Goal: Transaction & Acquisition: Purchase product/service

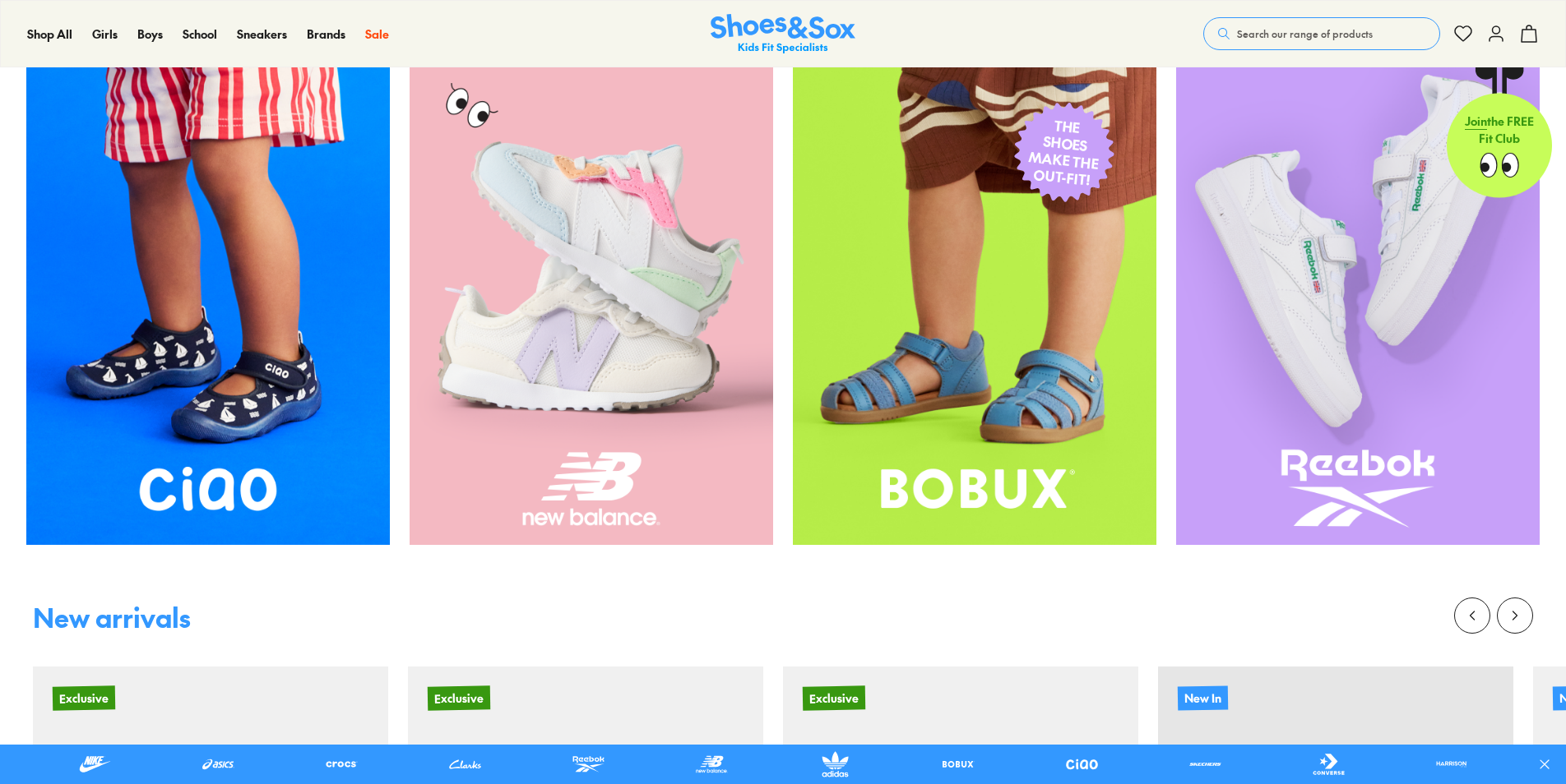
scroll to position [722, 0]
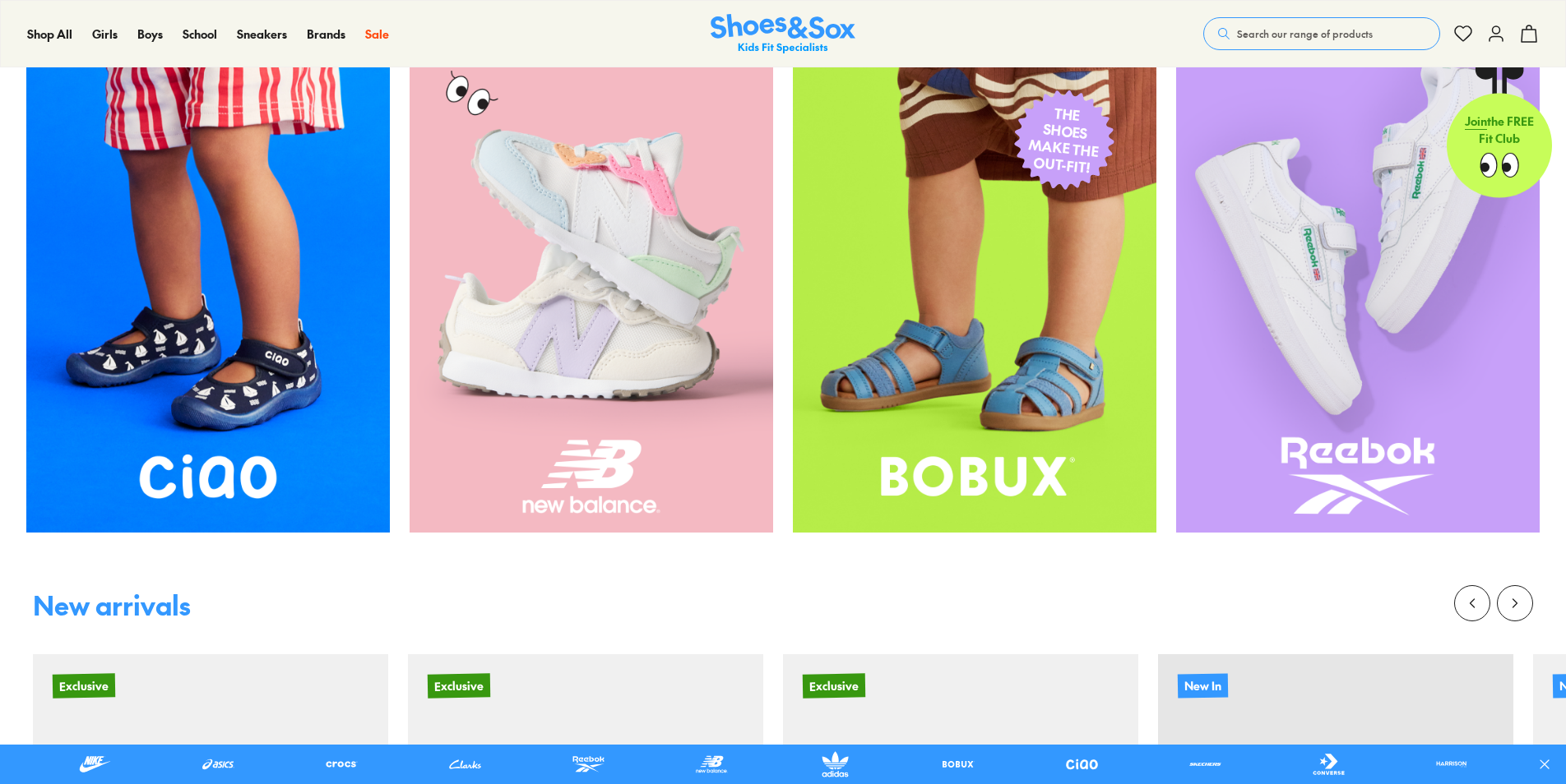
click at [1045, 223] on div "THE SHOES MAKE THE OUT-FIT!" at bounding box center [974, 290] width 179 height 300
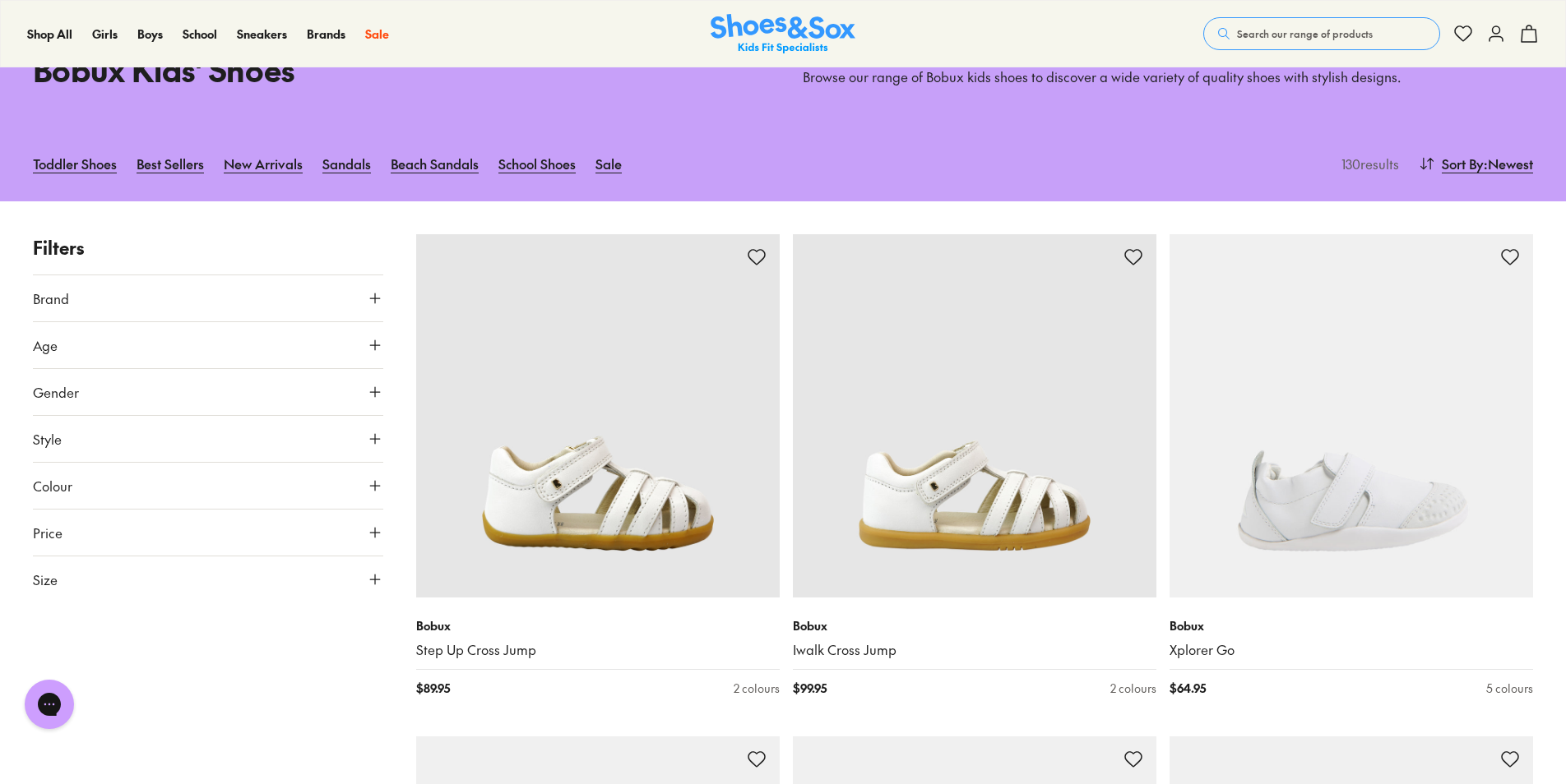
scroll to position [97, 0]
click at [359, 165] on div "Close dialog Join the FREE Fit Club & Get 10% Back Sign up to join our FREE Fit…" at bounding box center [783, 392] width 1566 height 784
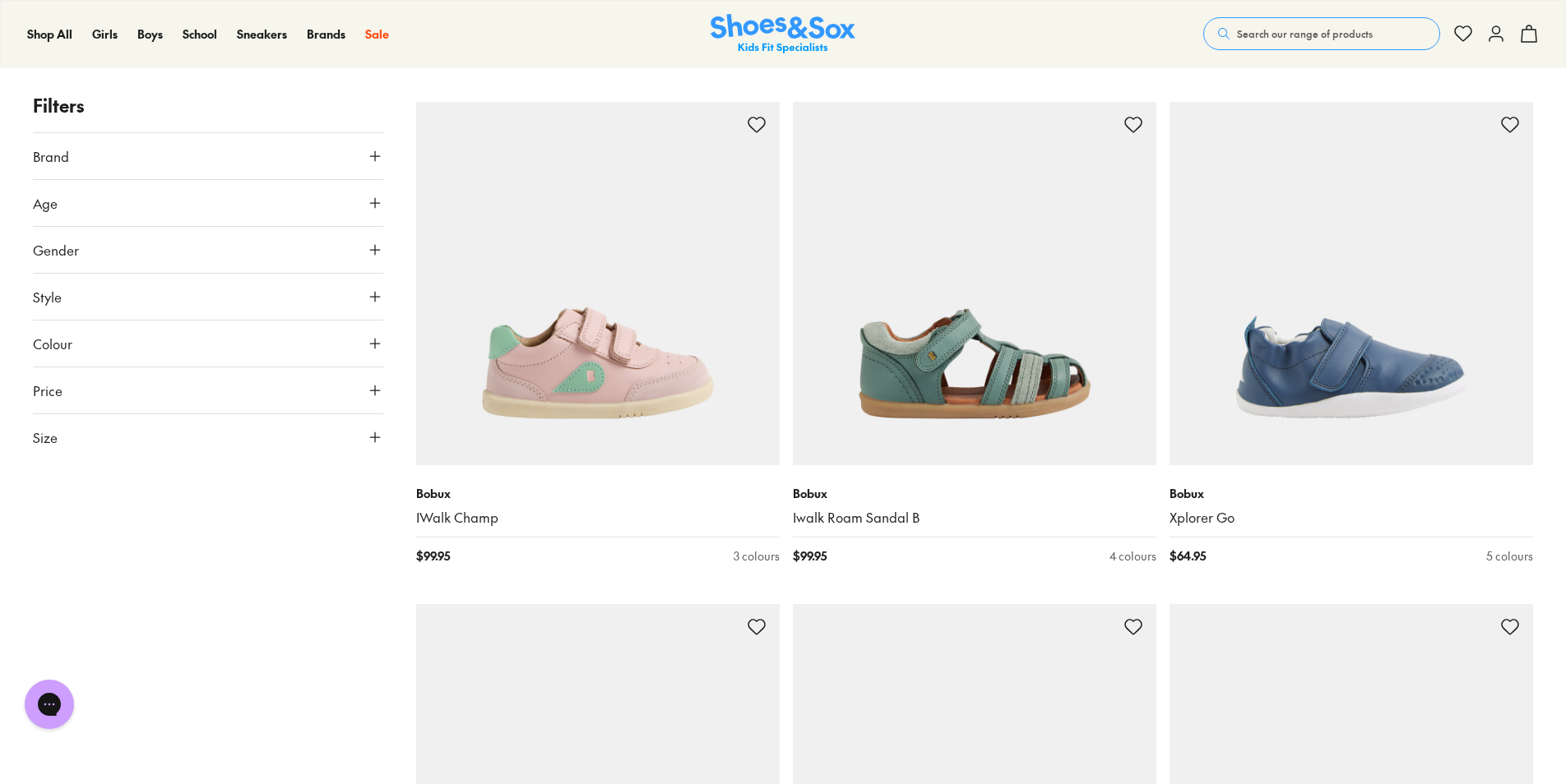
scroll to position [1236, 0]
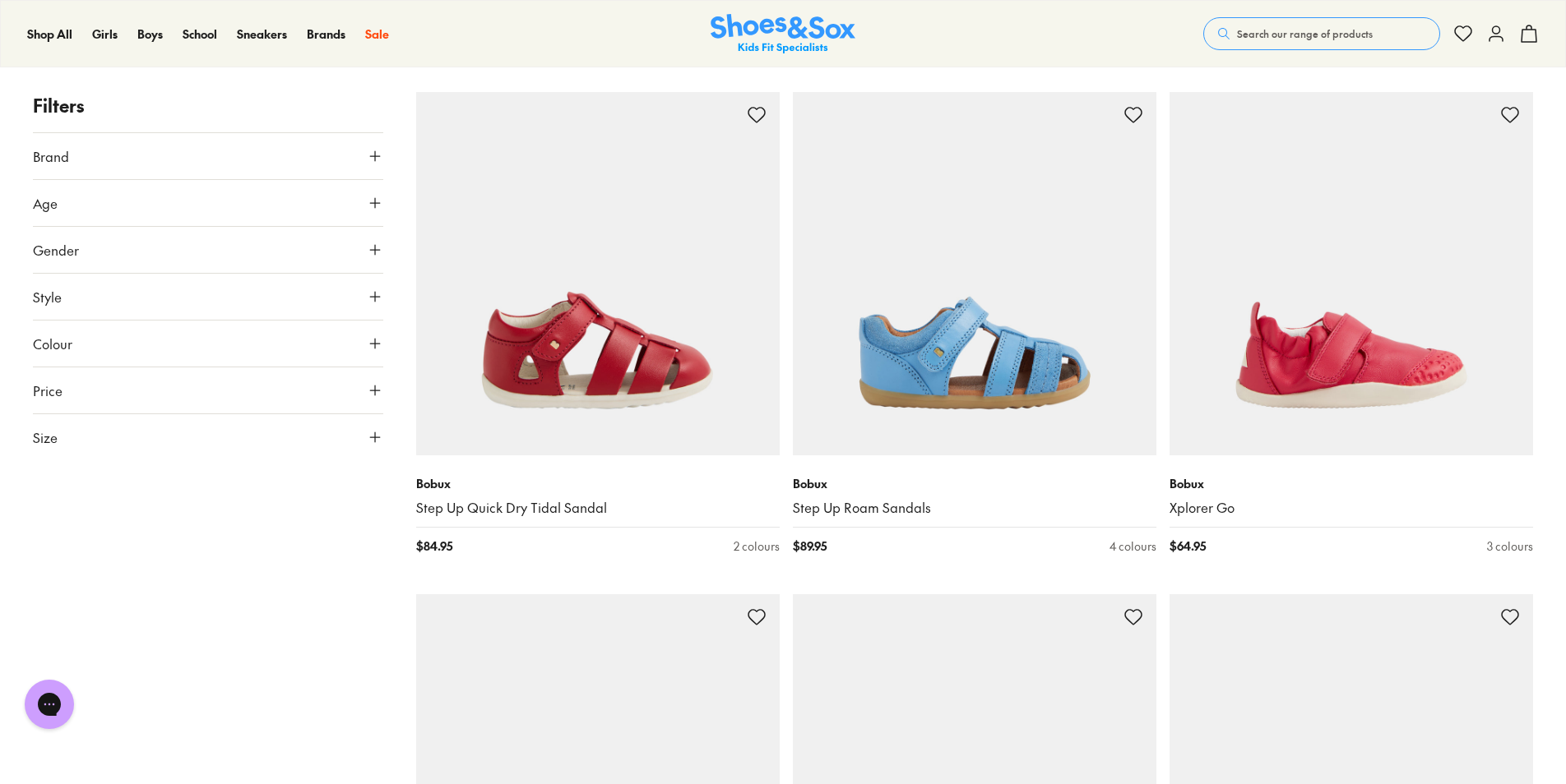
scroll to position [8277, 0]
click at [91, 437] on button "Size" at bounding box center [208, 437] width 351 height 46
click at [75, 684] on div "Chat with us" at bounding box center [48, 704] width 65 height 61
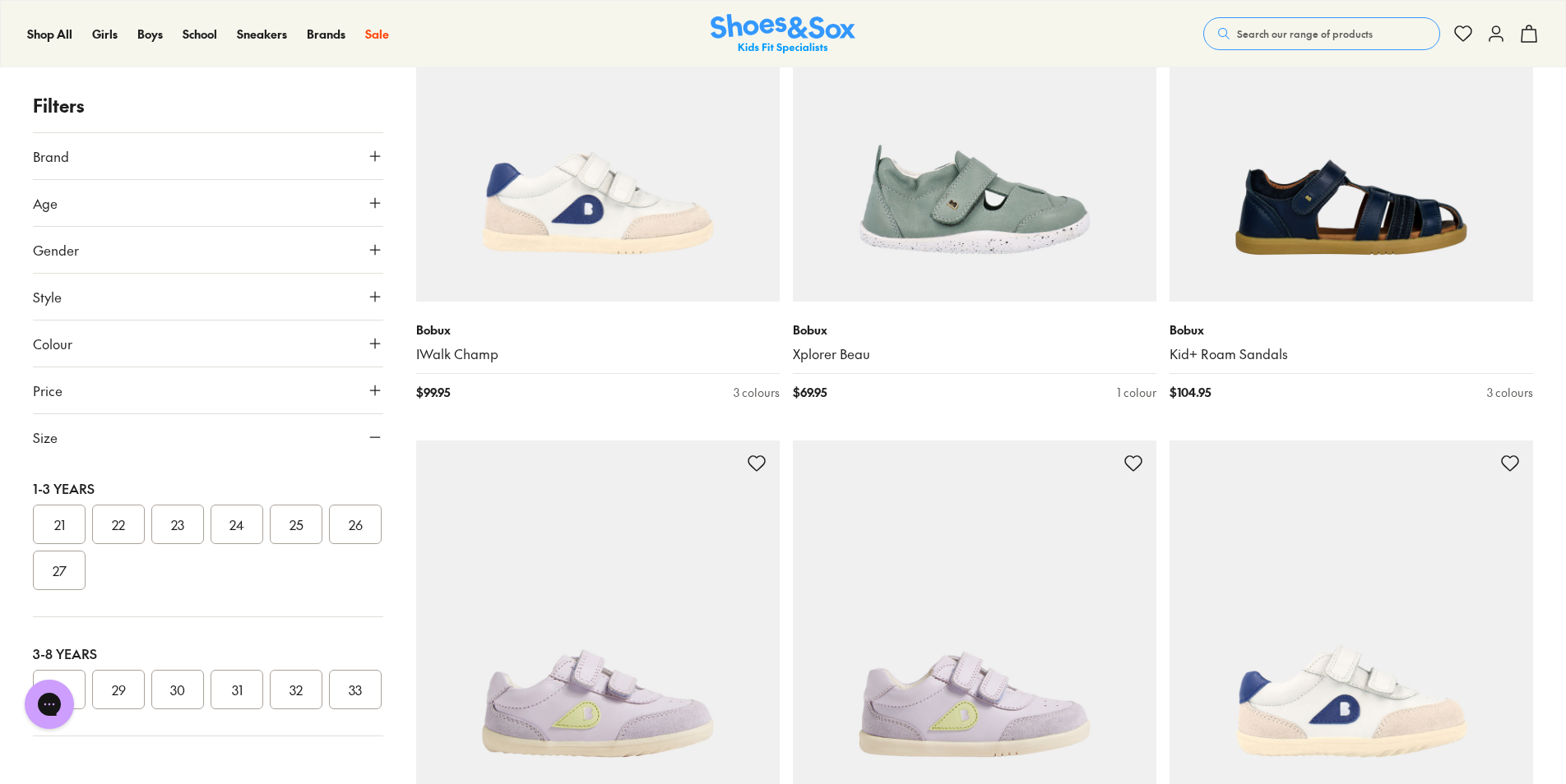
scroll to position [8934, 0]
click at [297, 670] on button "32" at bounding box center [297, 690] width 53 height 40
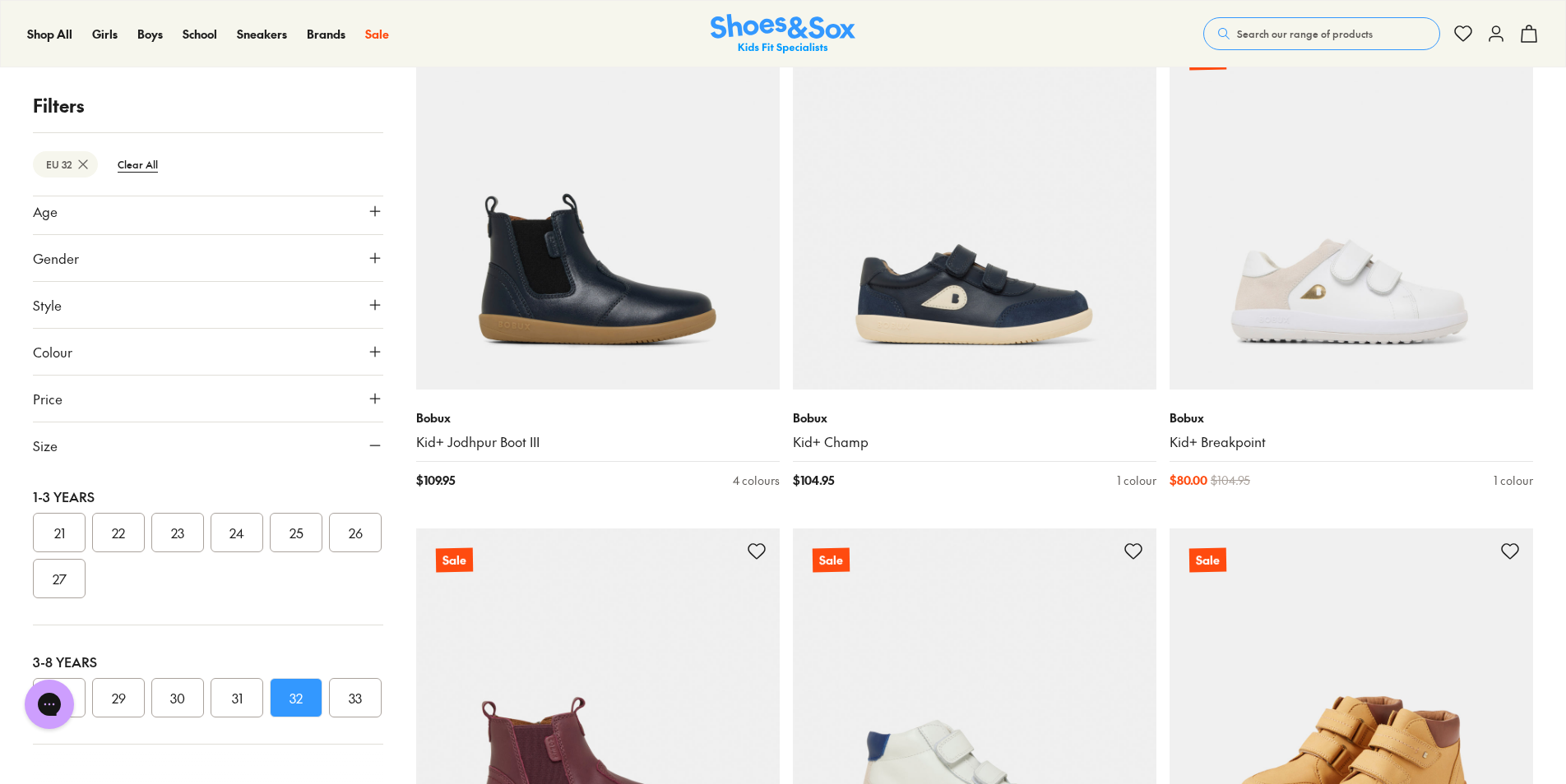
scroll to position [1812, 0]
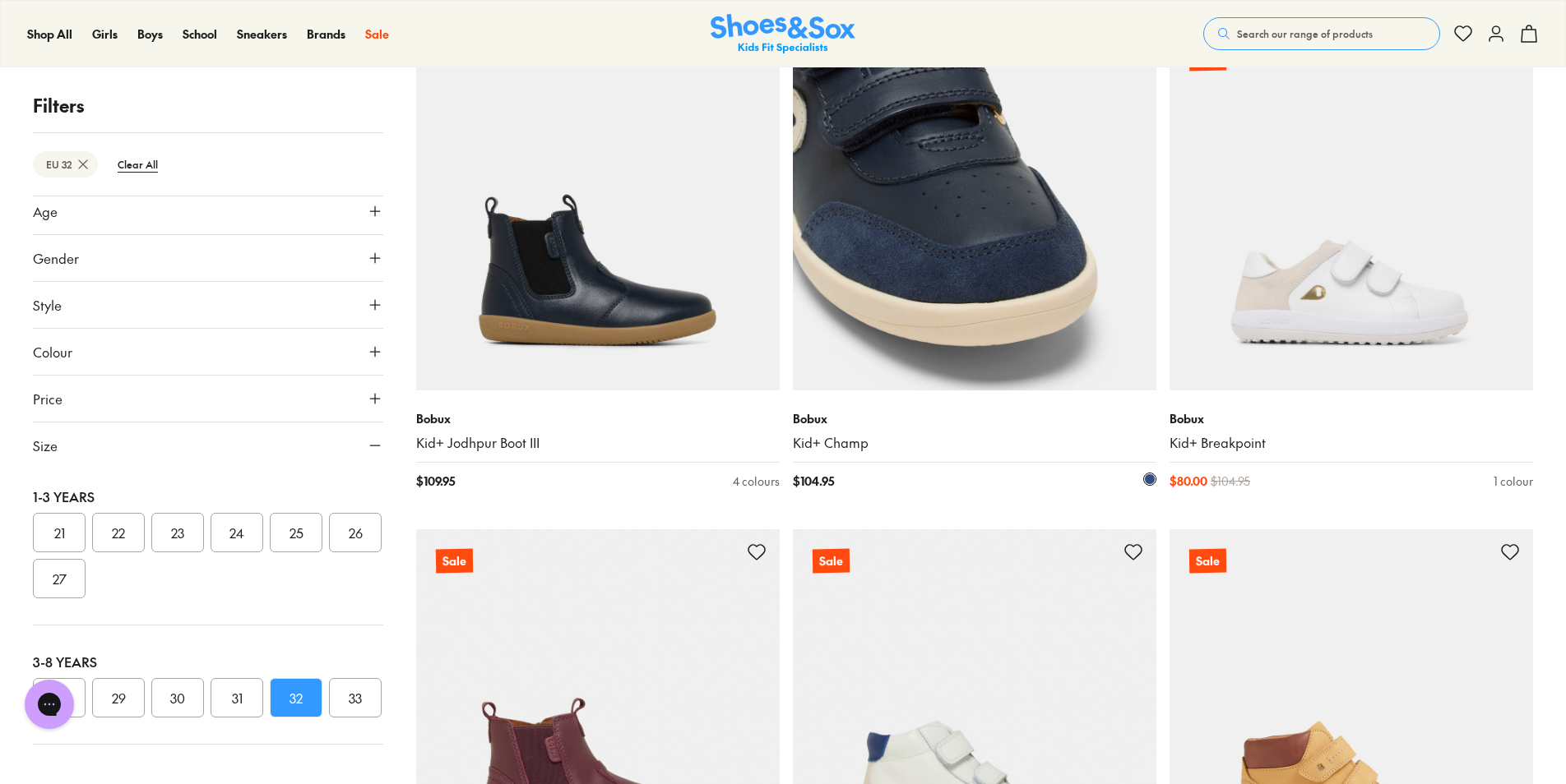
click at [1017, 222] on img at bounding box center [975, 209] width 364 height 364
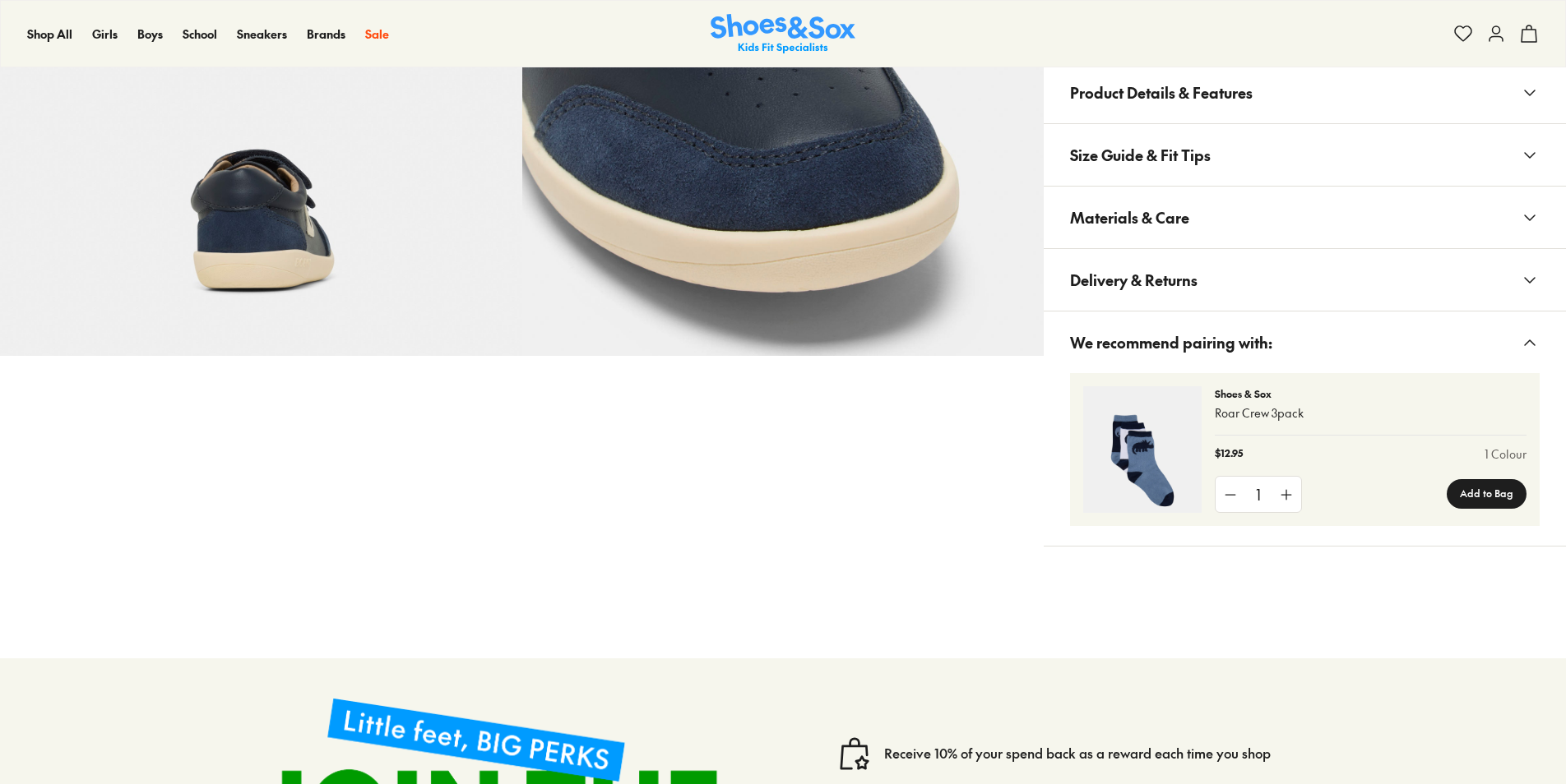
scroll to position [789, 0]
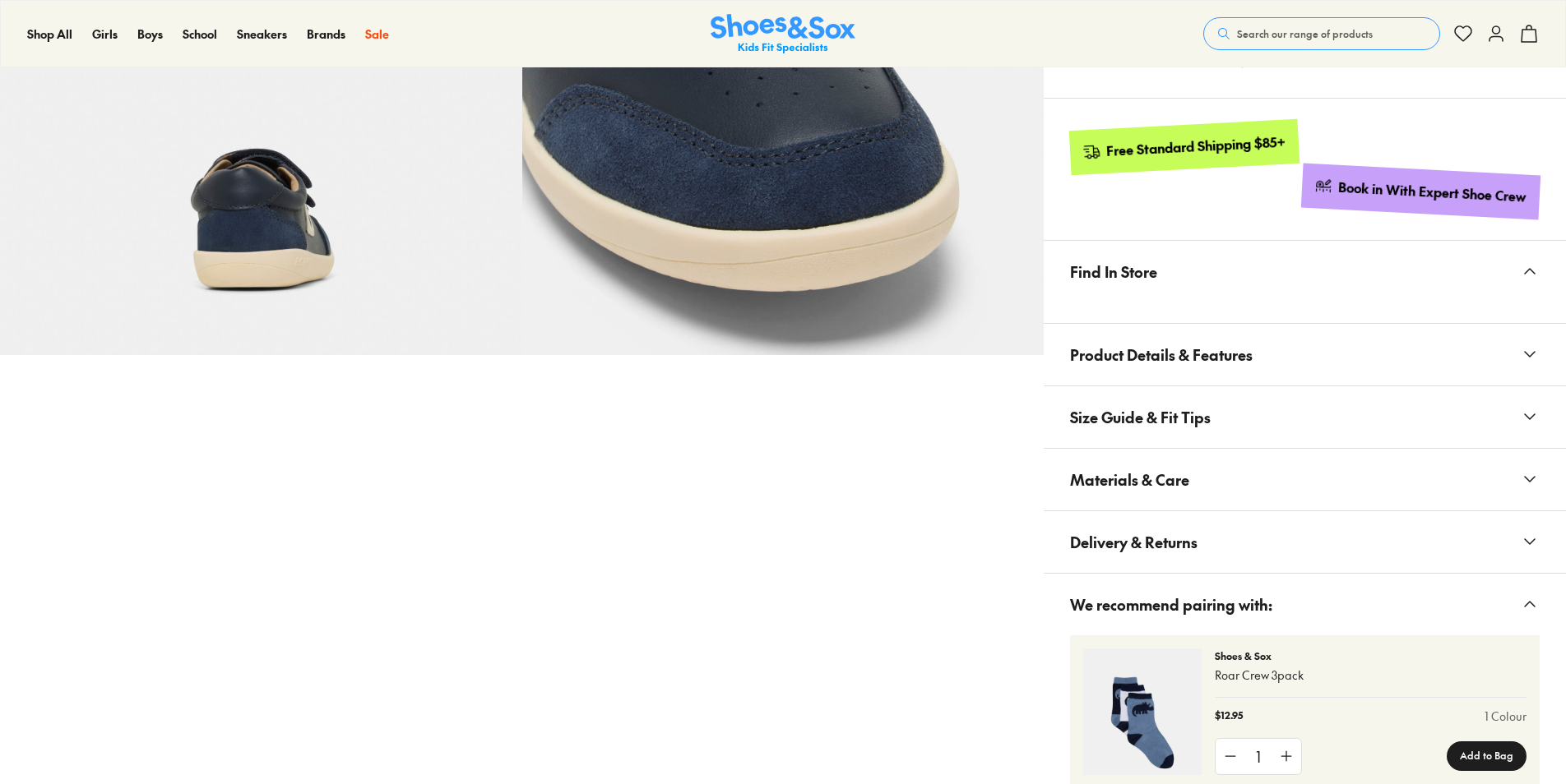
select select "*"
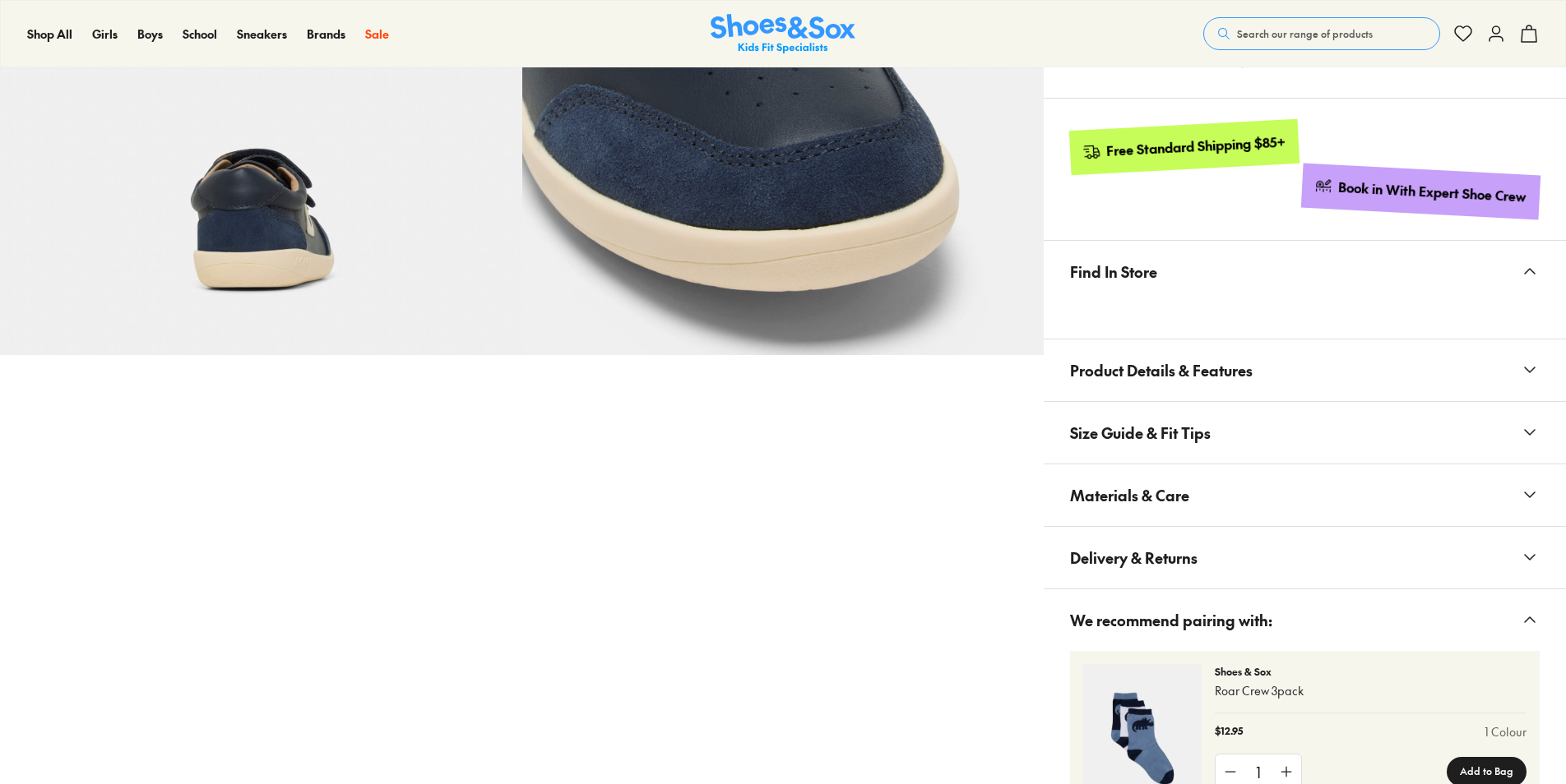
click at [1164, 350] on span "Product Details & Features" at bounding box center [1161, 370] width 183 height 48
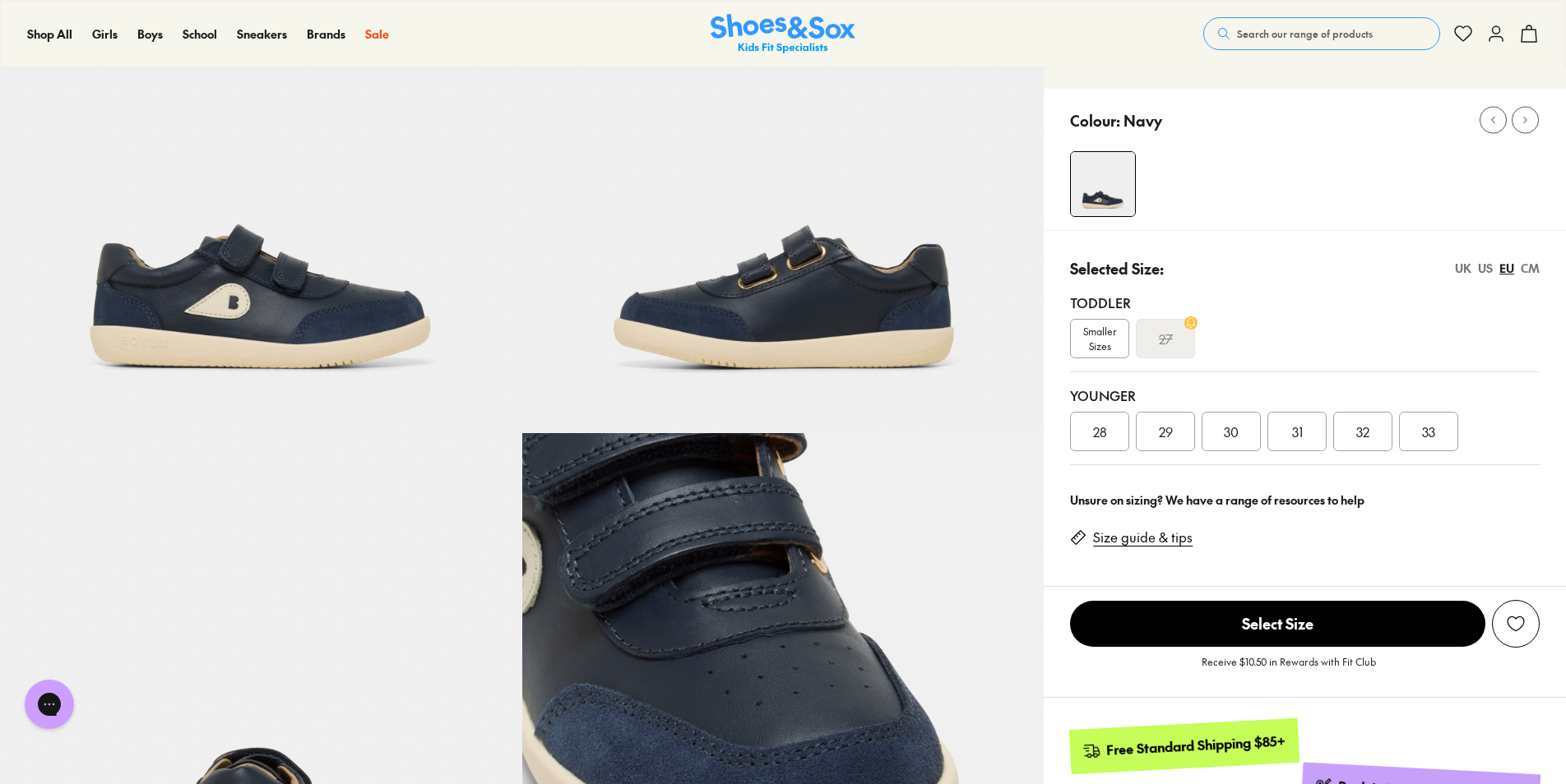
scroll to position [188, 0]
click at [1440, 428] on div "33" at bounding box center [1429, 433] width 60 height 40
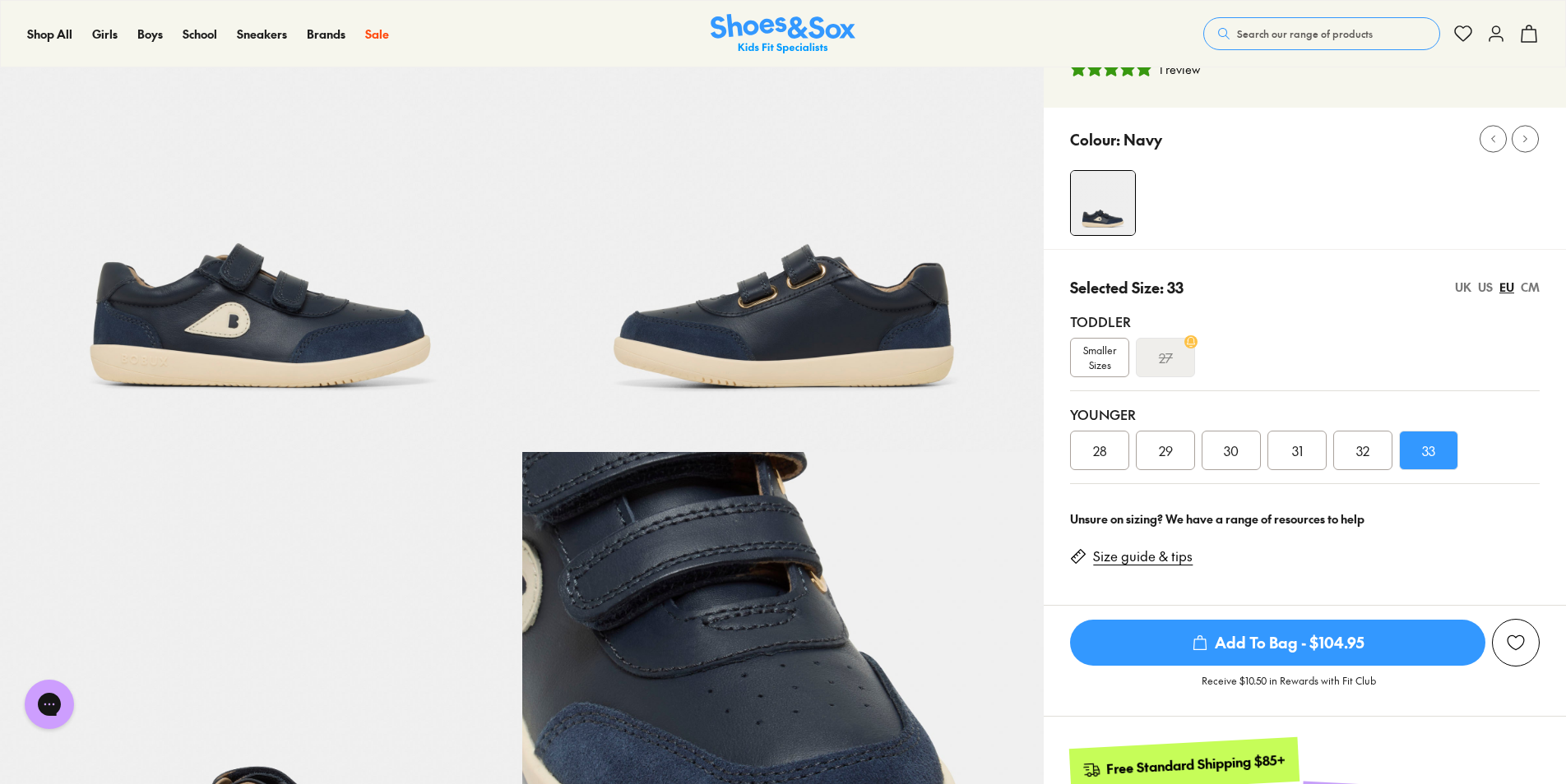
scroll to position [169, 0]
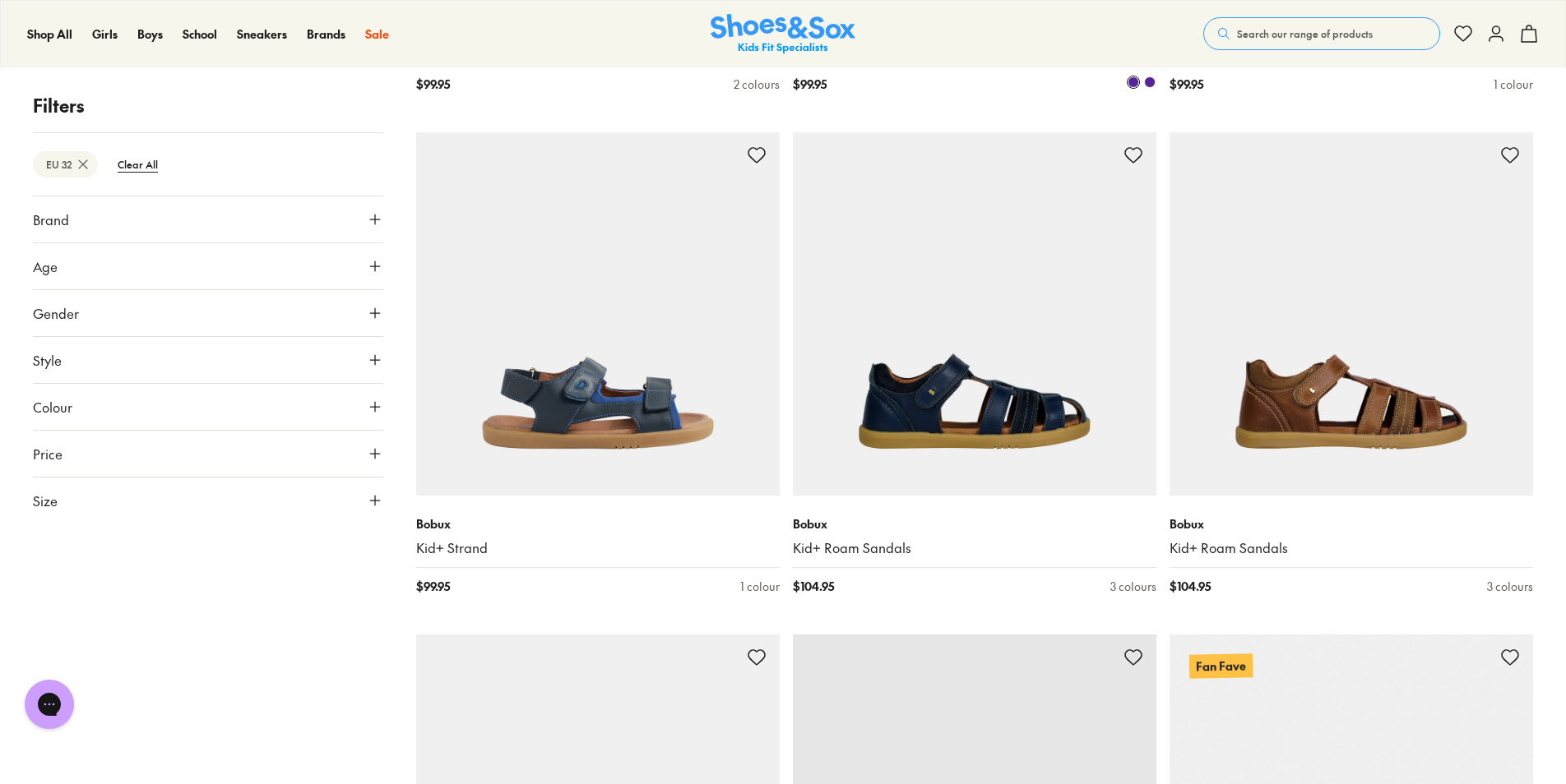
scroll to position [703, 0]
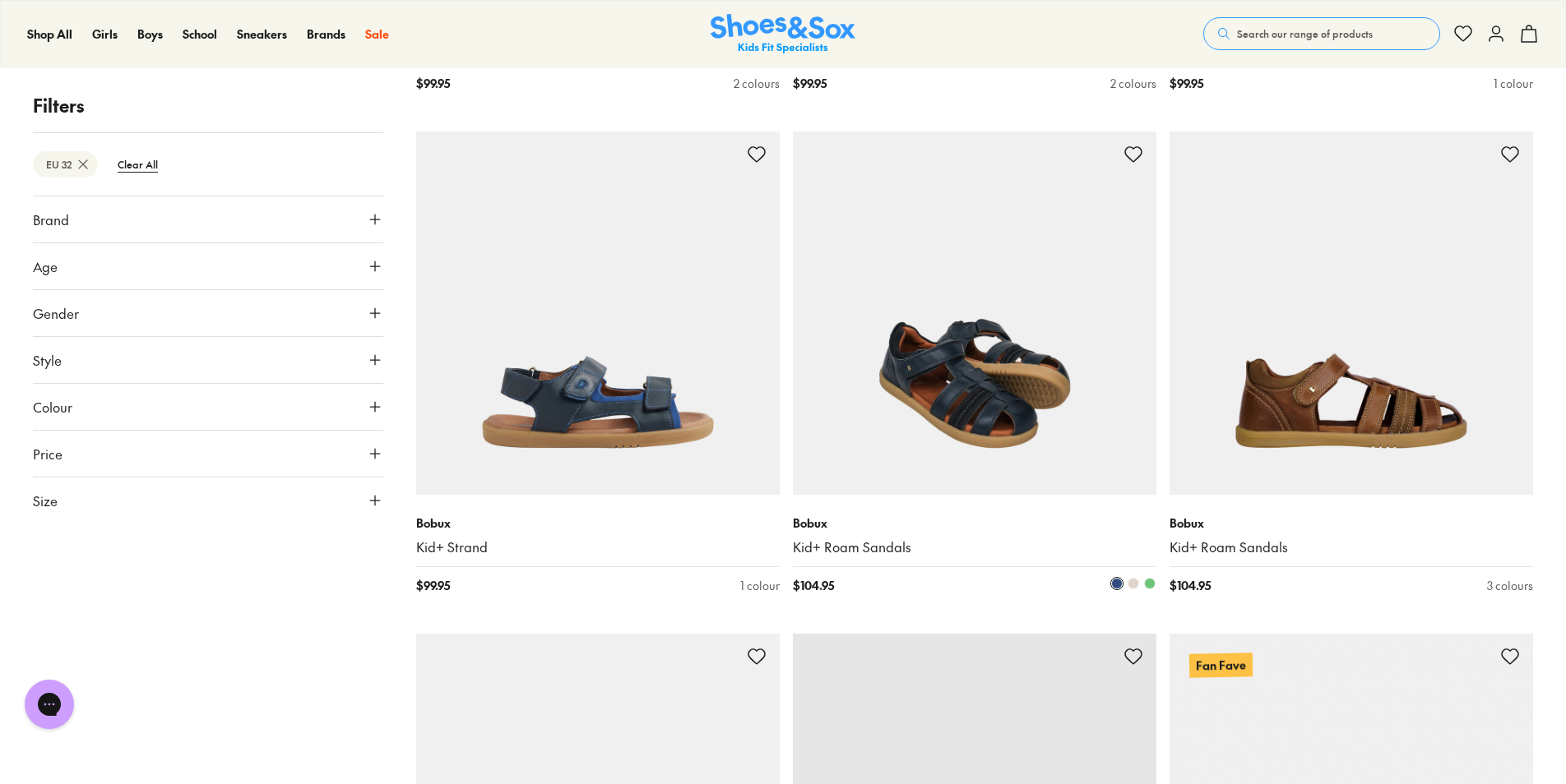
click at [973, 324] on img at bounding box center [975, 313] width 364 height 364
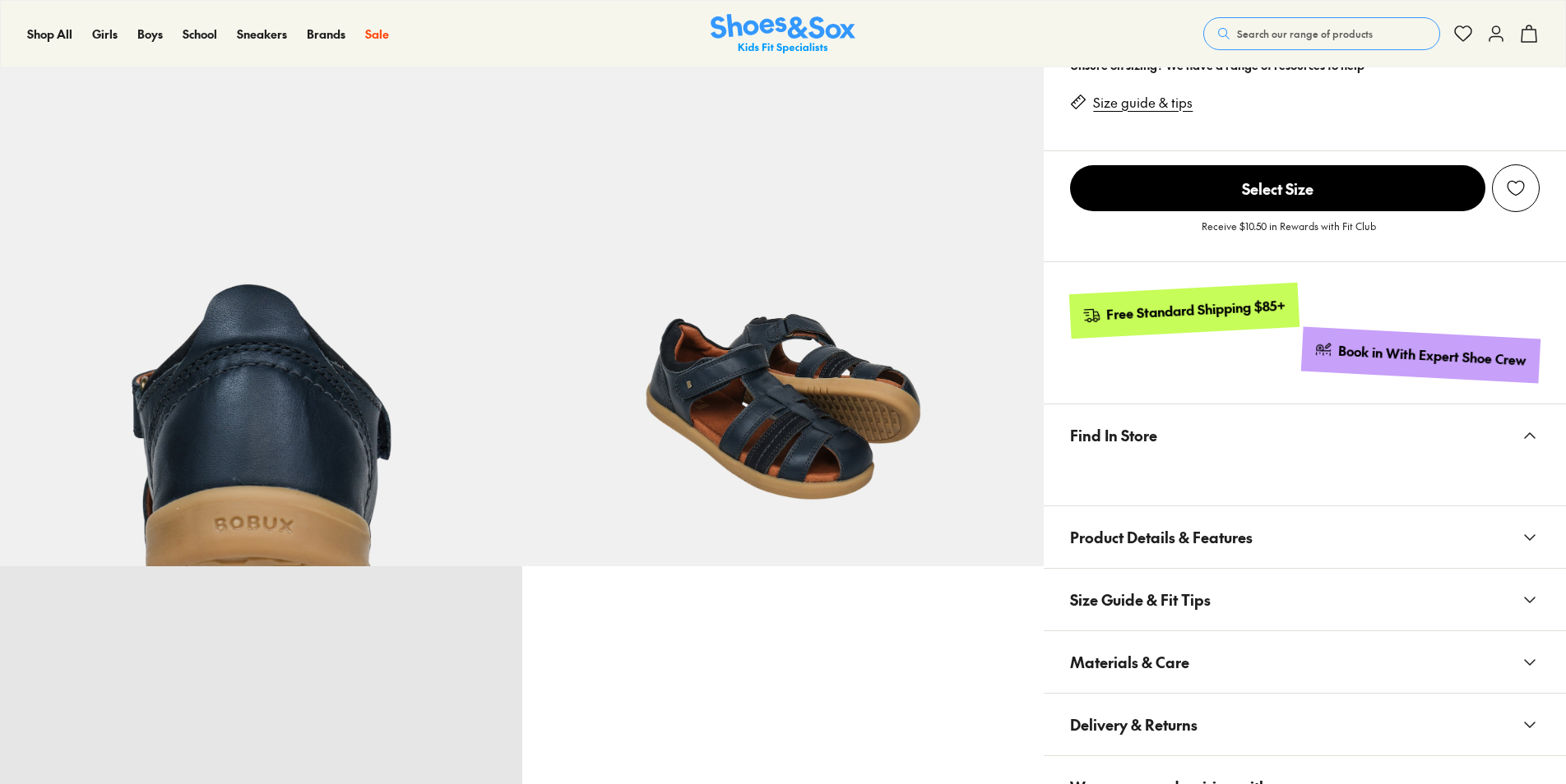
scroll to position [659, 0]
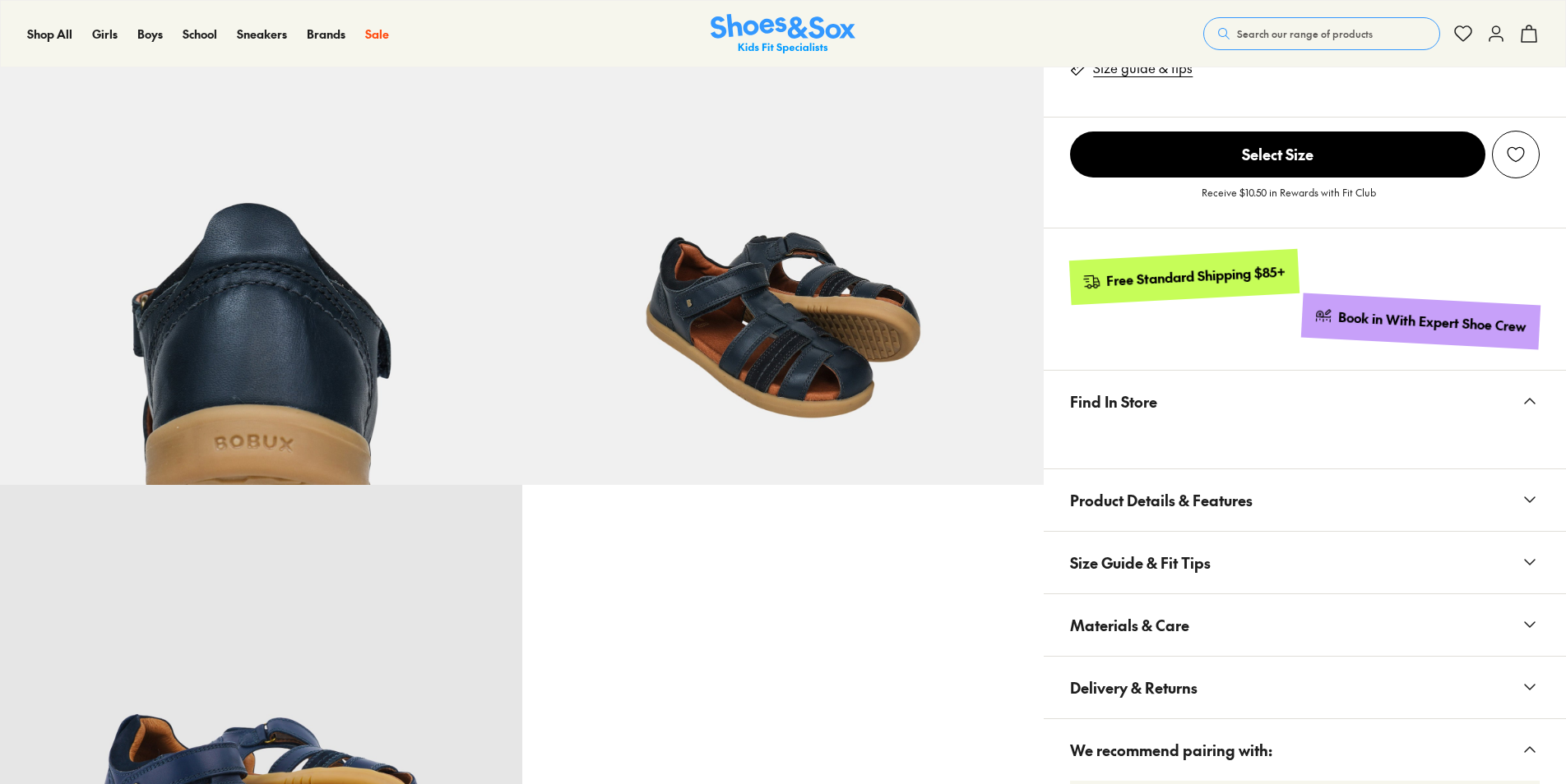
select select "*"
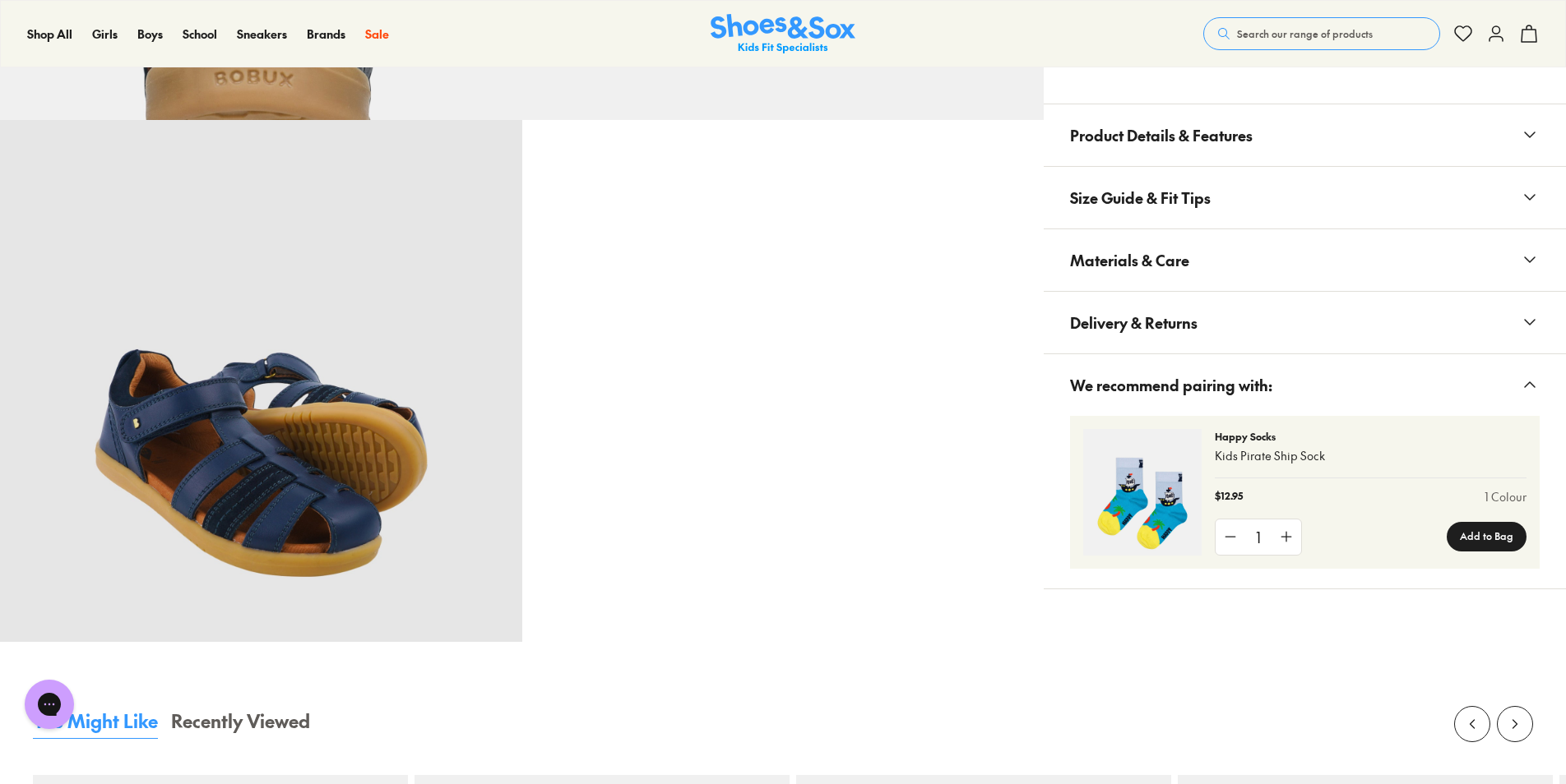
scroll to position [1023, 0]
click at [1177, 263] on span "Materials & Care" at bounding box center [1130, 260] width 119 height 48
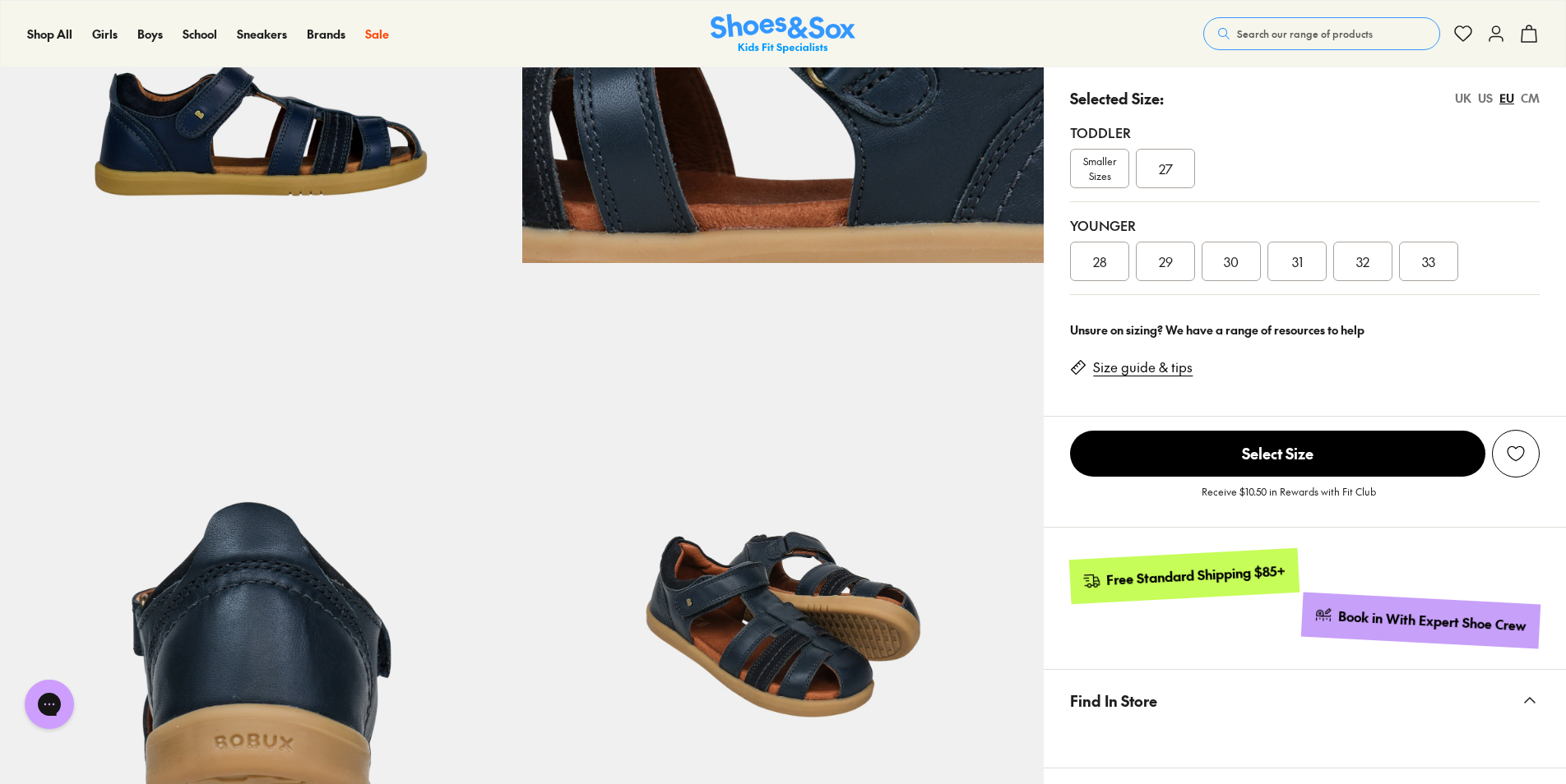
scroll to position [358, 0]
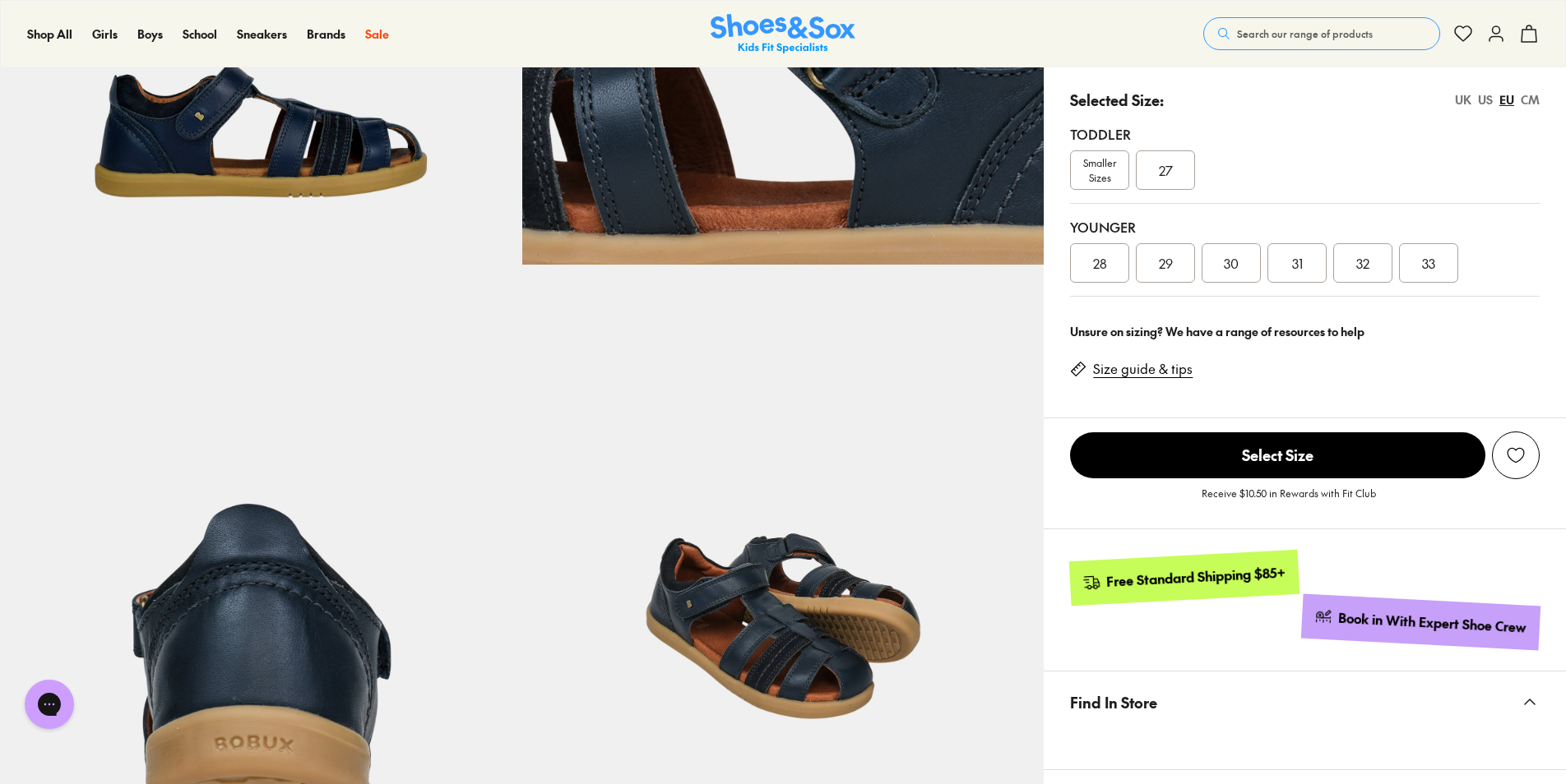
drag, startPoint x: 1421, startPoint y: 256, endPoint x: 1418, endPoint y: 227, distance: 29.2
click at [1418, 227] on div "Younger" at bounding box center [1305, 226] width 470 height 20
click at [1427, 257] on span "33" at bounding box center [1429, 262] width 13 height 20
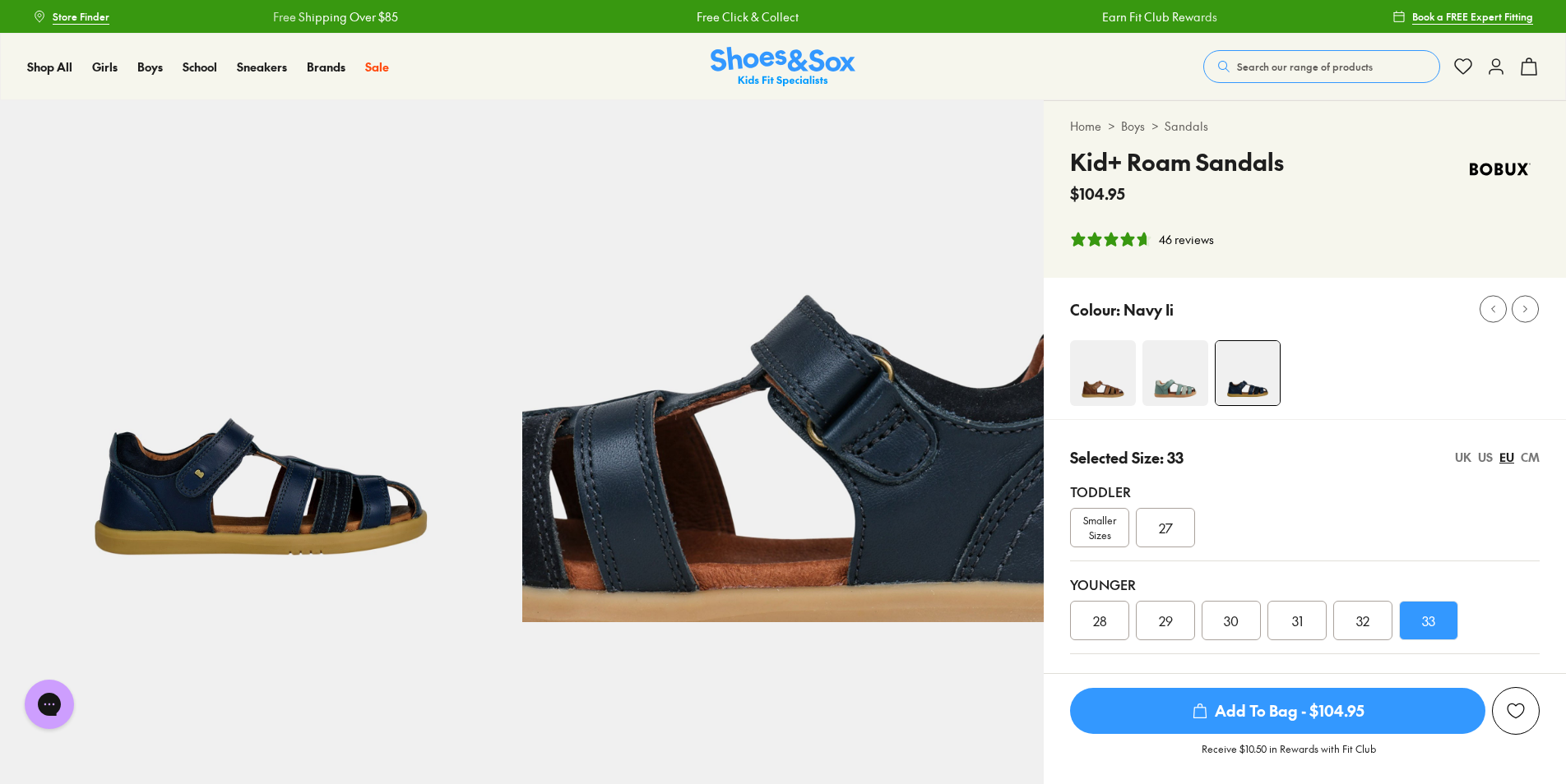
click at [1165, 366] on img at bounding box center [1175, 372] width 65 height 65
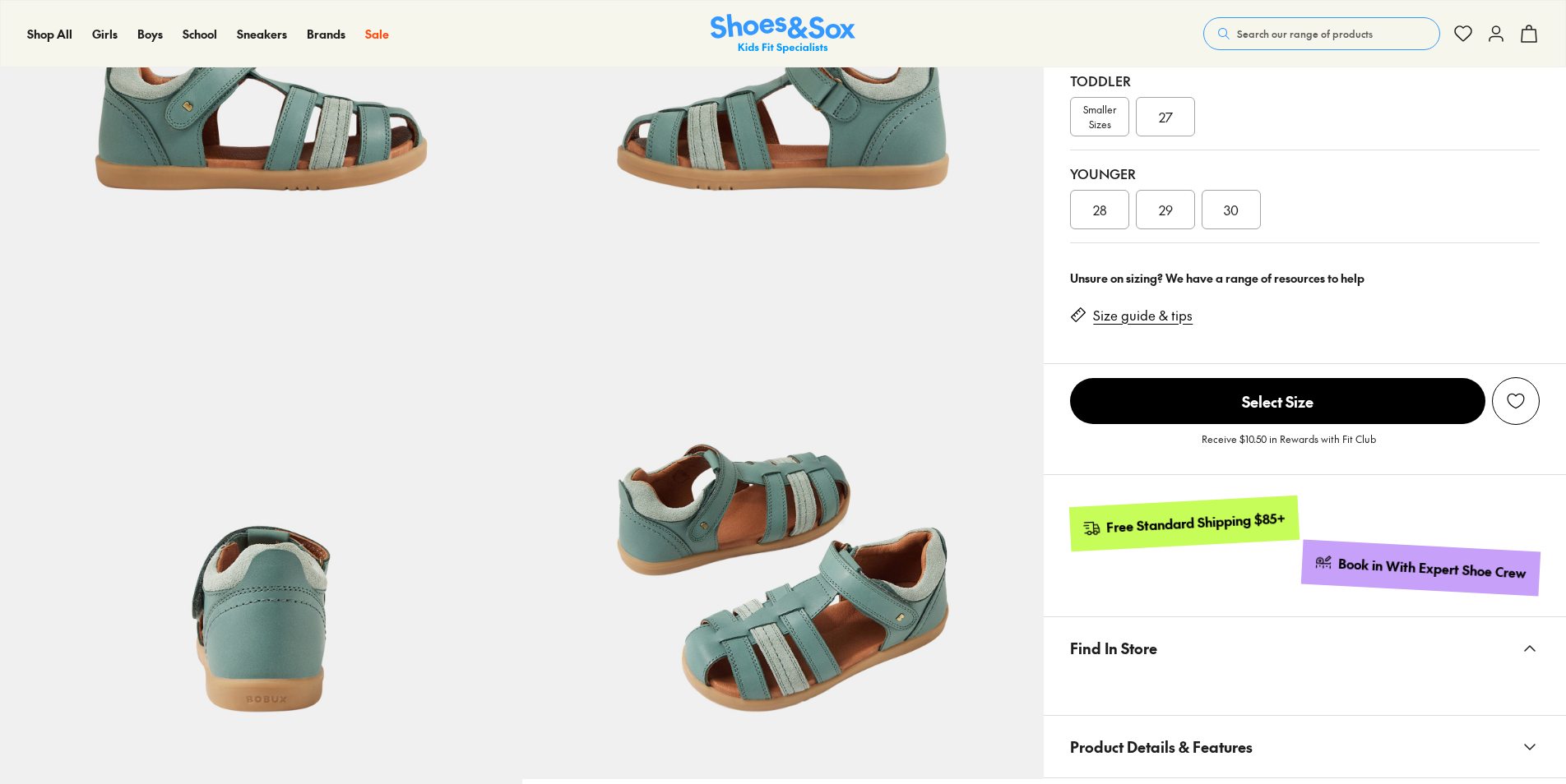
scroll to position [365, 0]
select select "*"
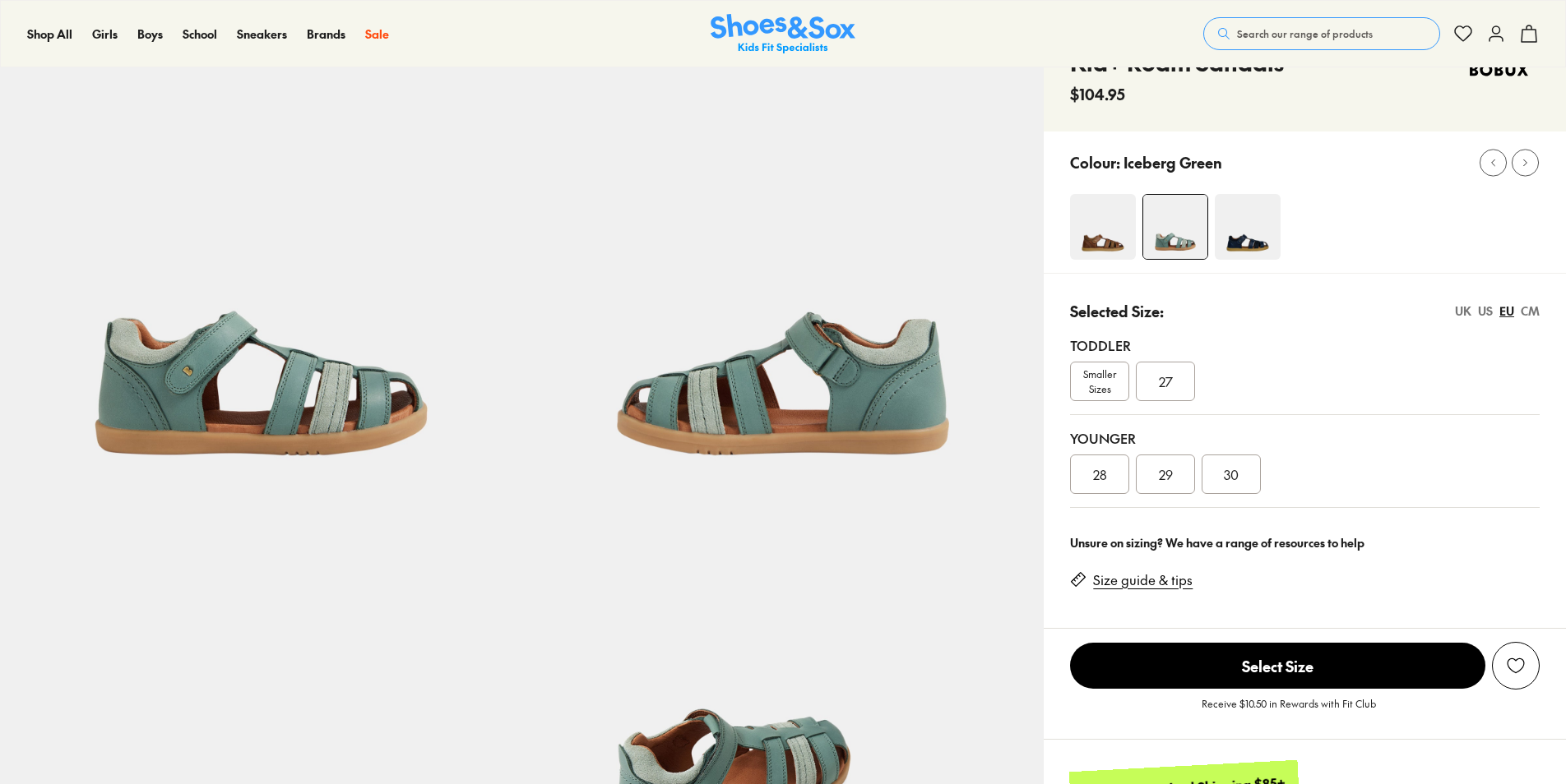
scroll to position [62, 0]
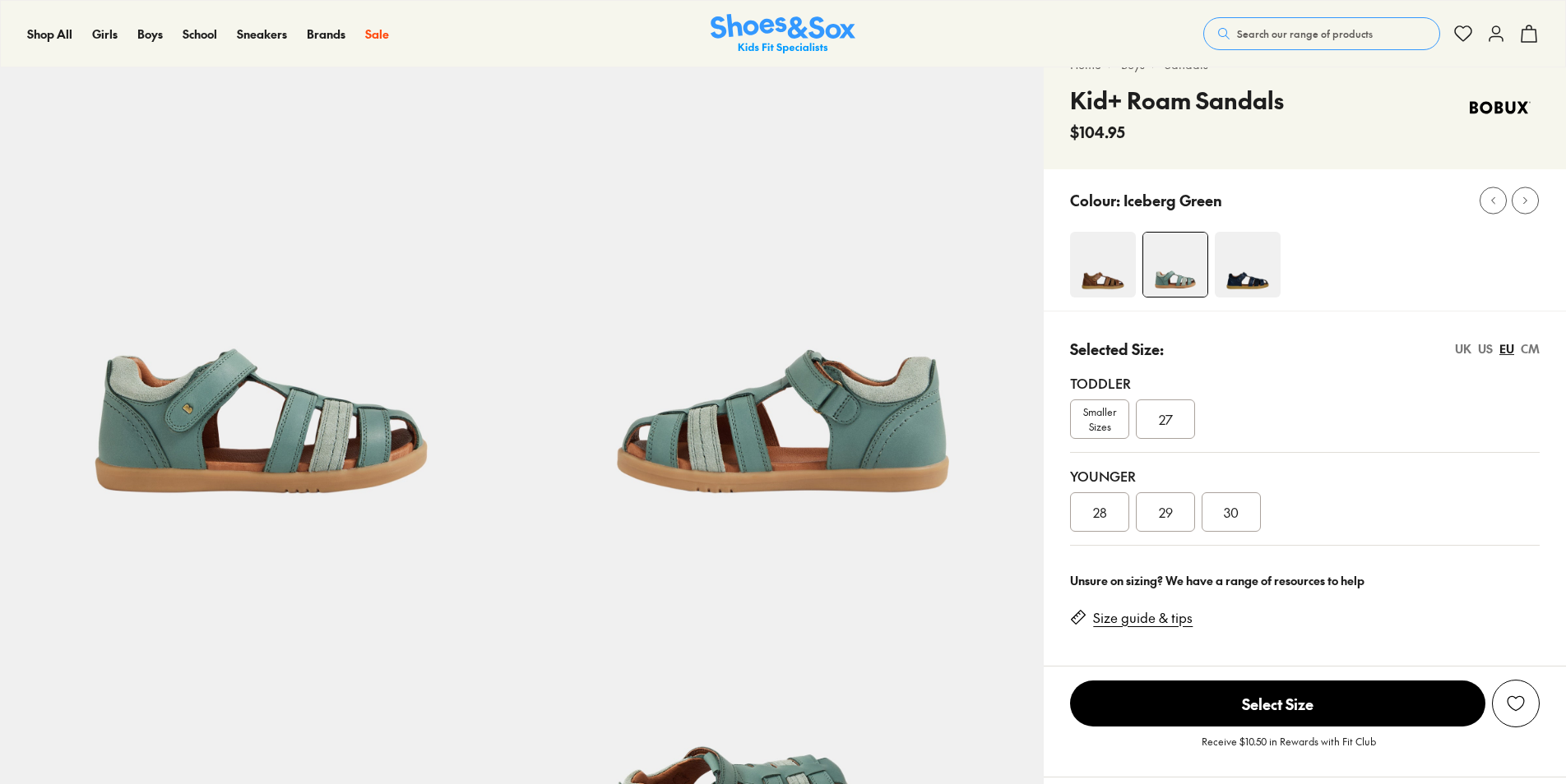
click at [1120, 270] on img at bounding box center [1103, 264] width 65 height 65
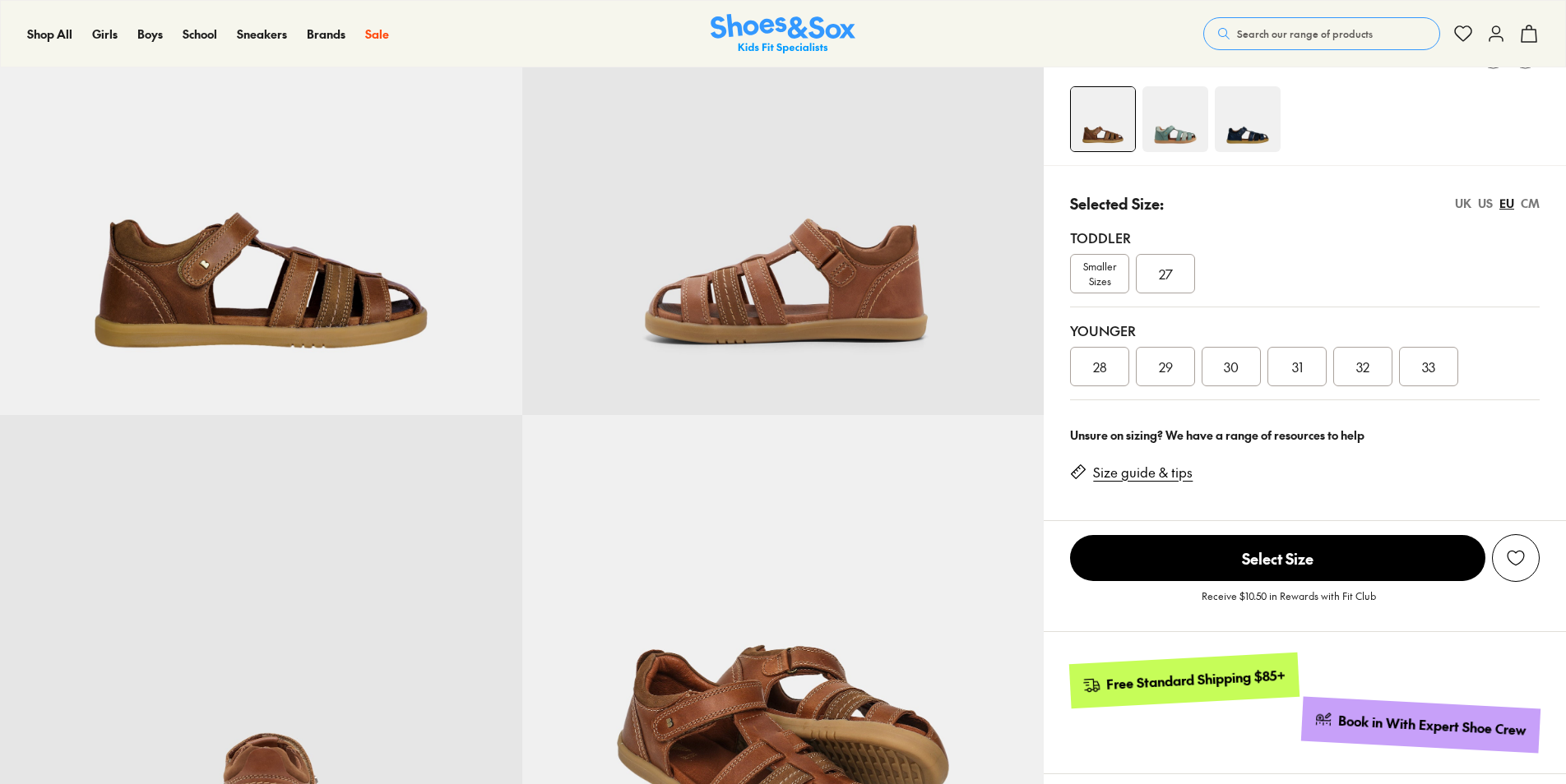
scroll to position [208, 0]
click at [1429, 359] on span "33" at bounding box center [1429, 365] width 13 height 20
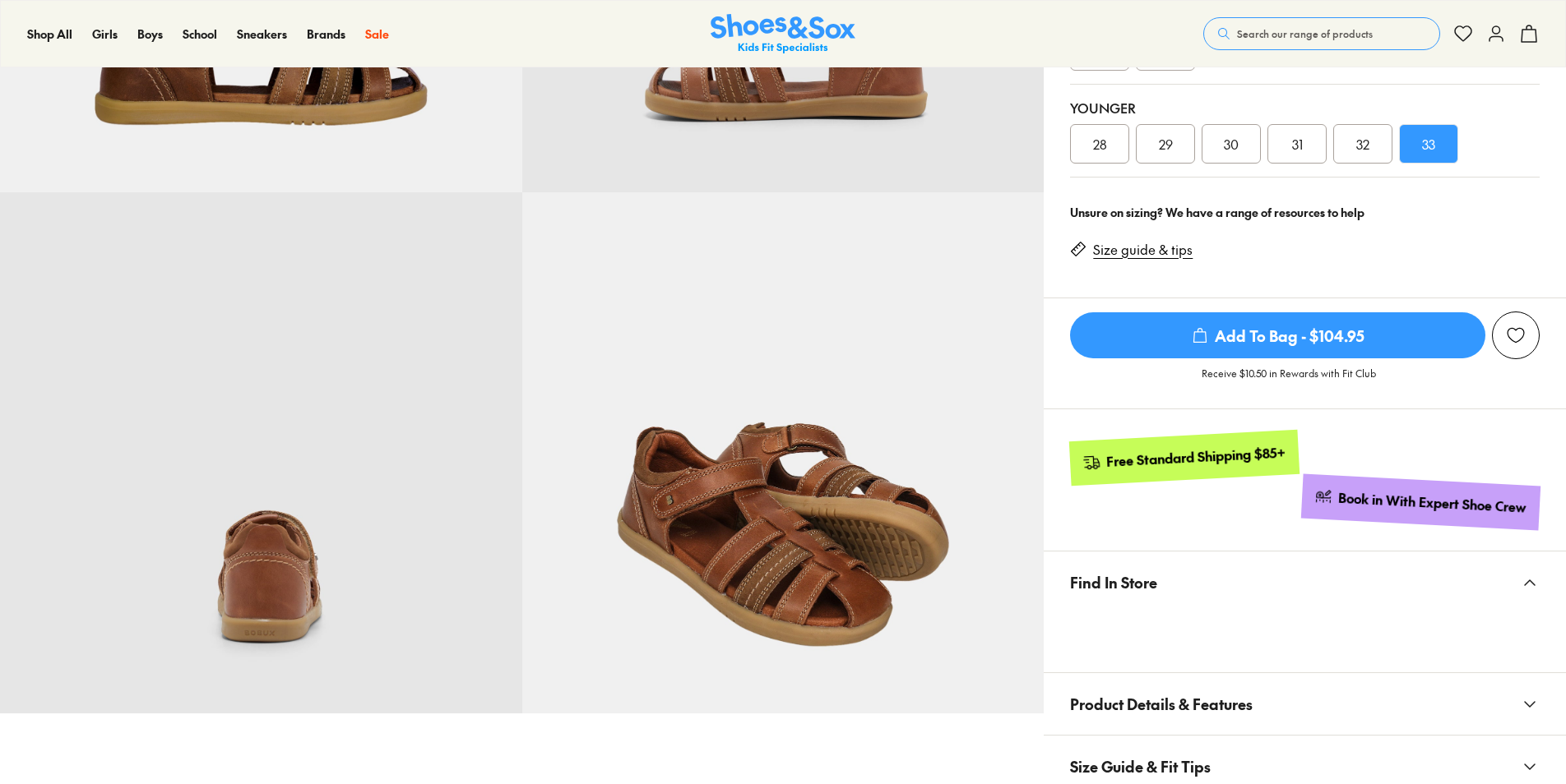
scroll to position [432, 0]
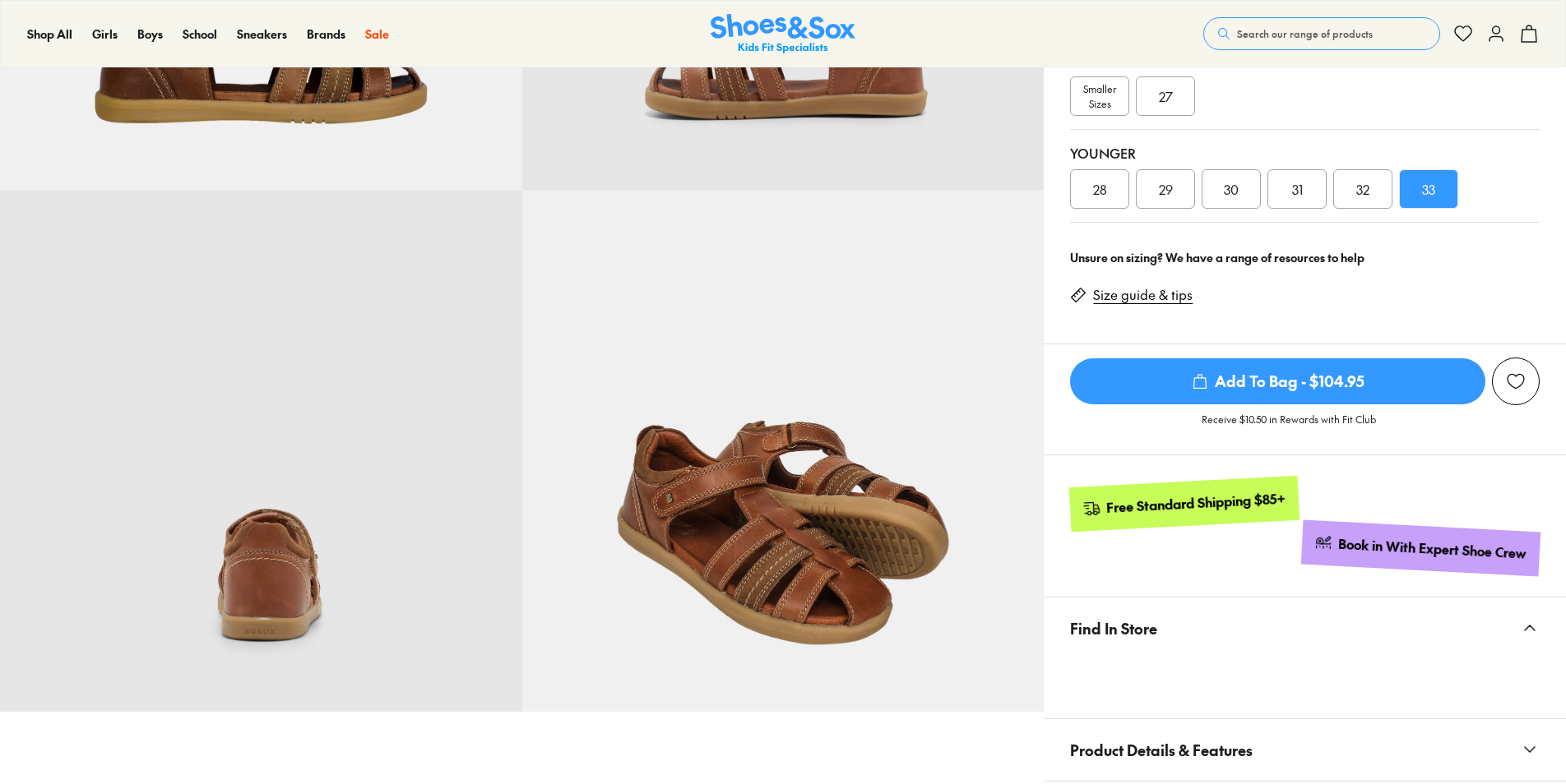
select select "*"
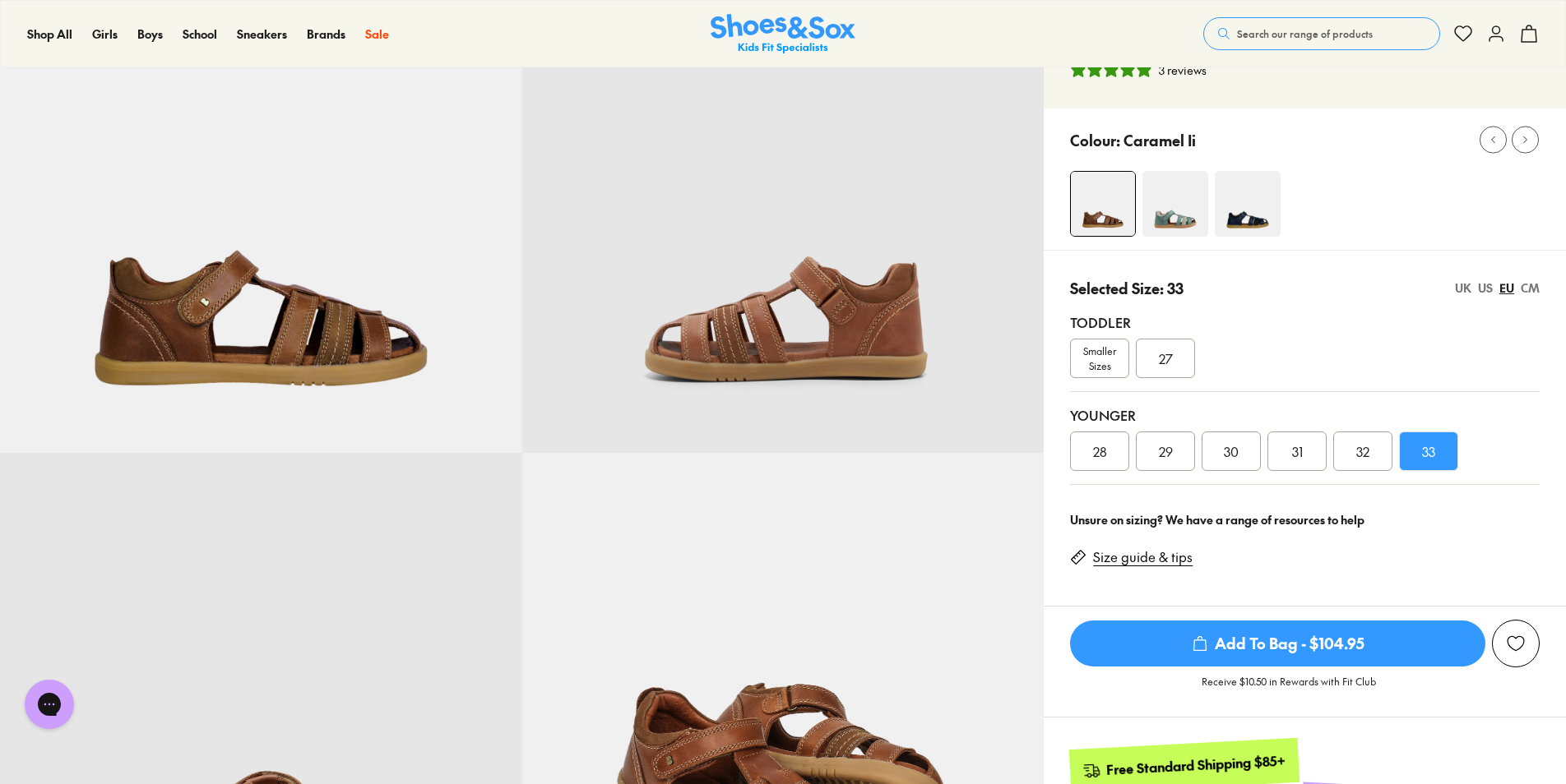
scroll to position [0, 0]
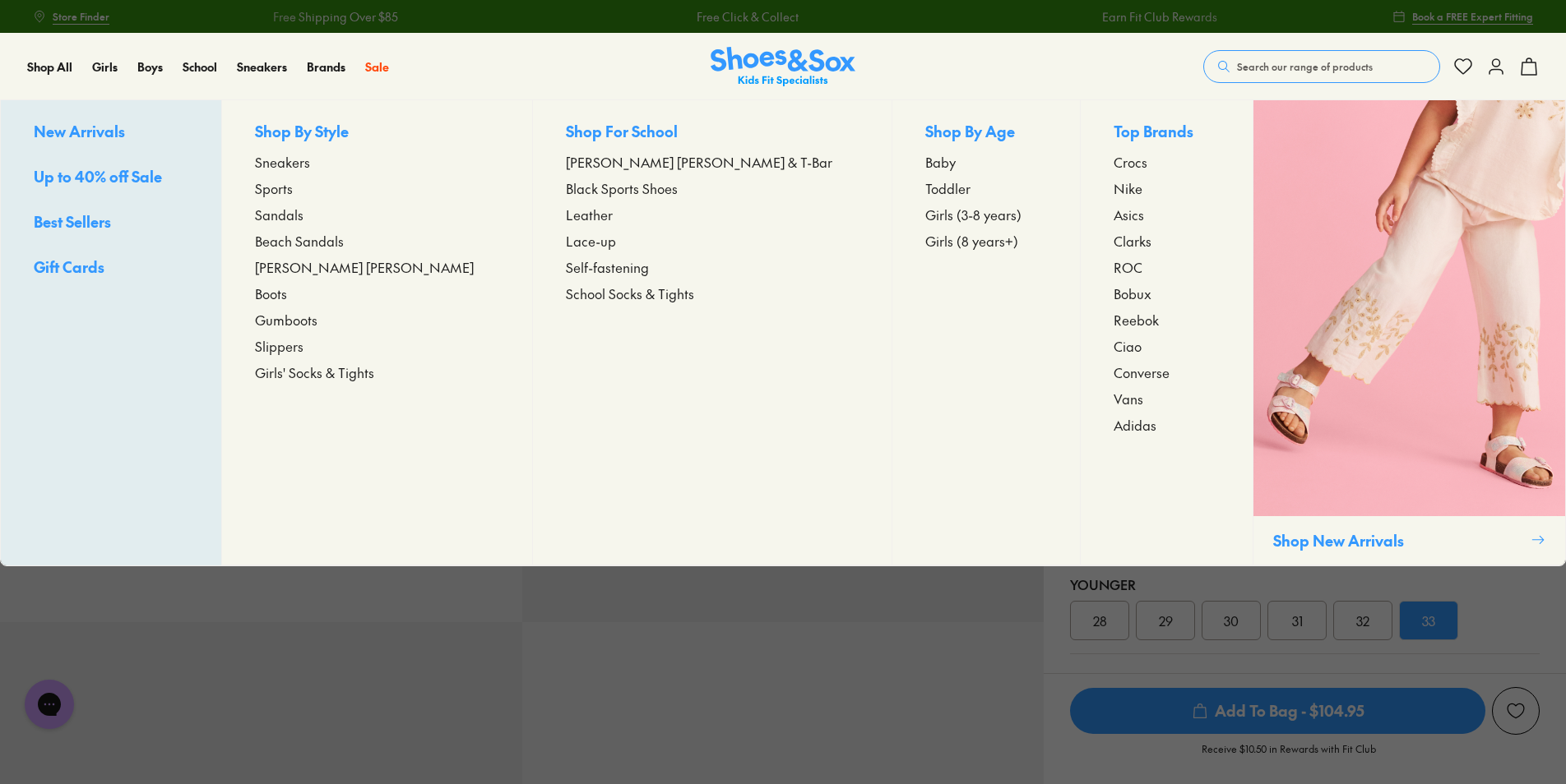
click at [303, 212] on span "Sandals" at bounding box center [279, 214] width 48 height 20
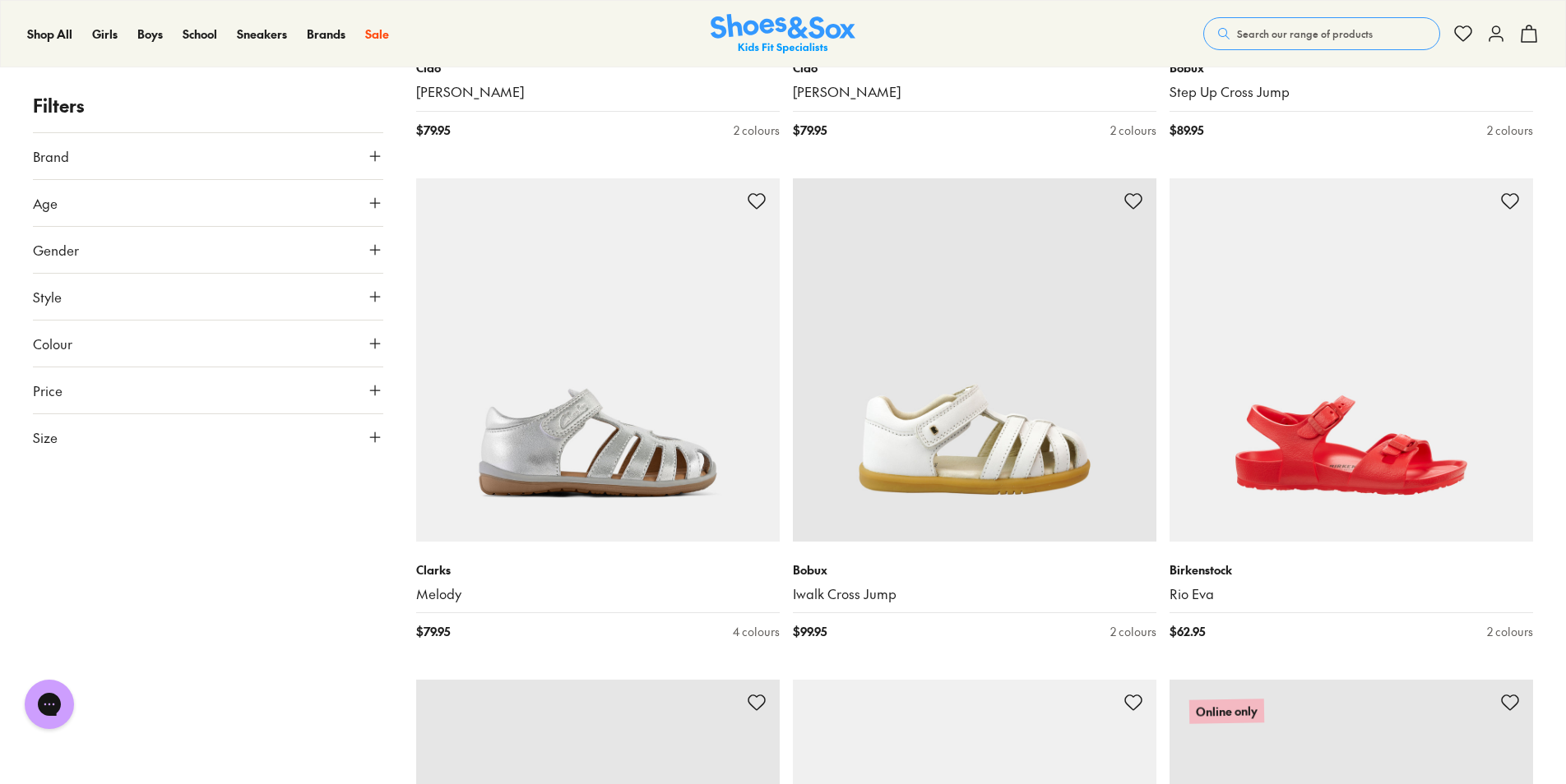
scroll to position [1677, 0]
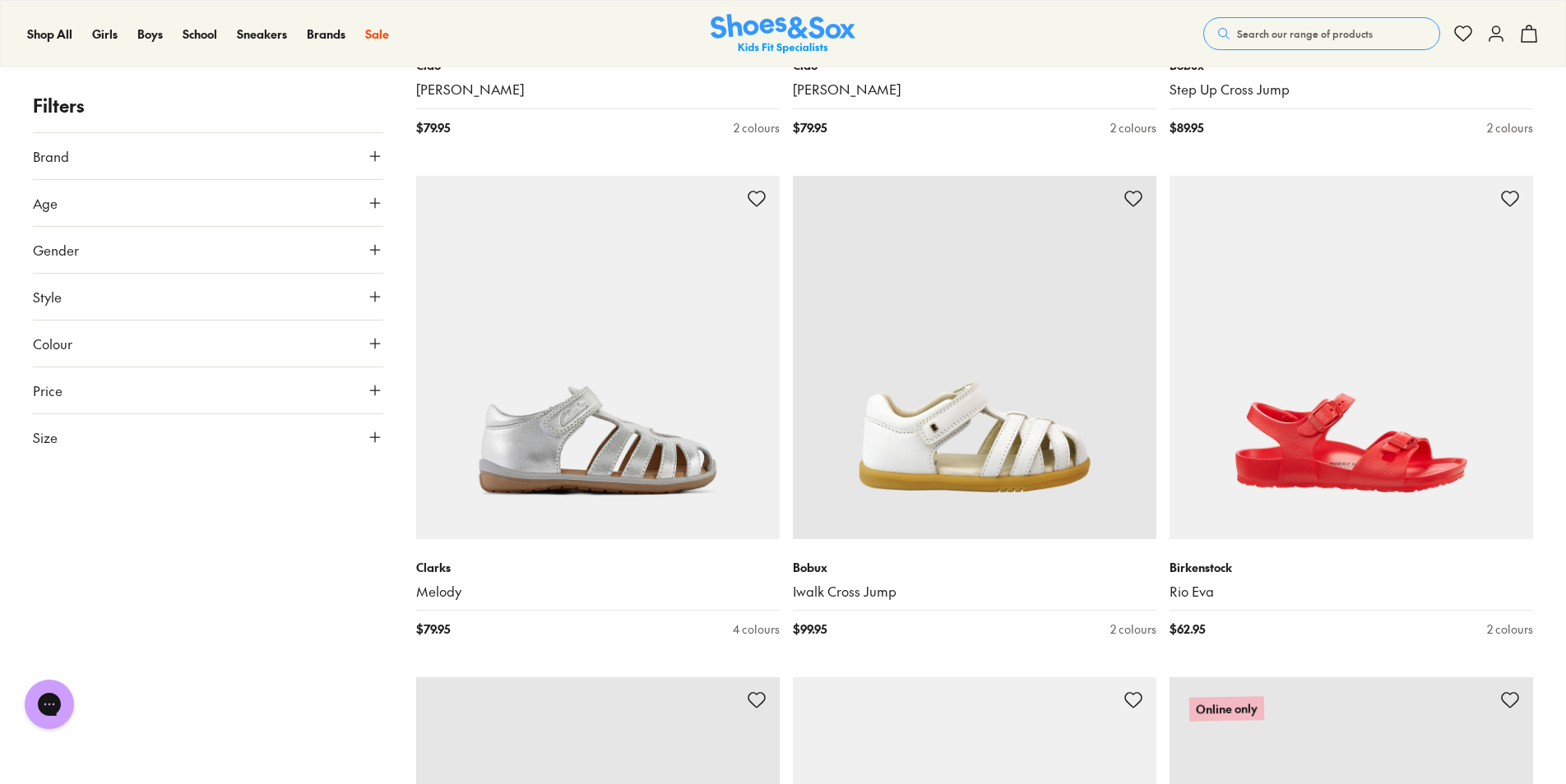
click at [100, 440] on button "Size" at bounding box center [208, 437] width 351 height 46
click at [329, 544] on button "33" at bounding box center [355, 525] width 53 height 40
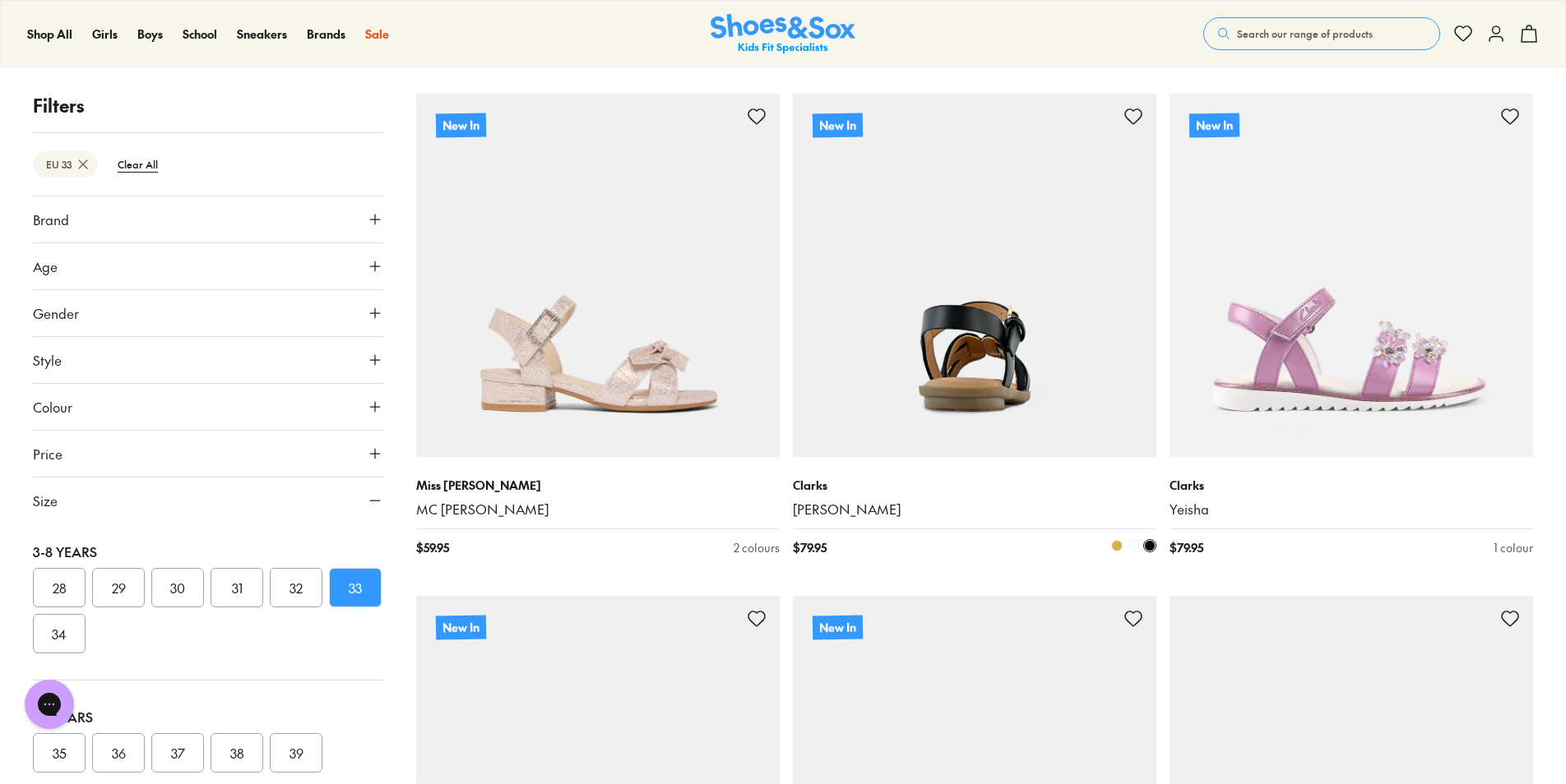
scroll to position [3268, 0]
click at [1003, 338] on img at bounding box center [975, 274] width 364 height 364
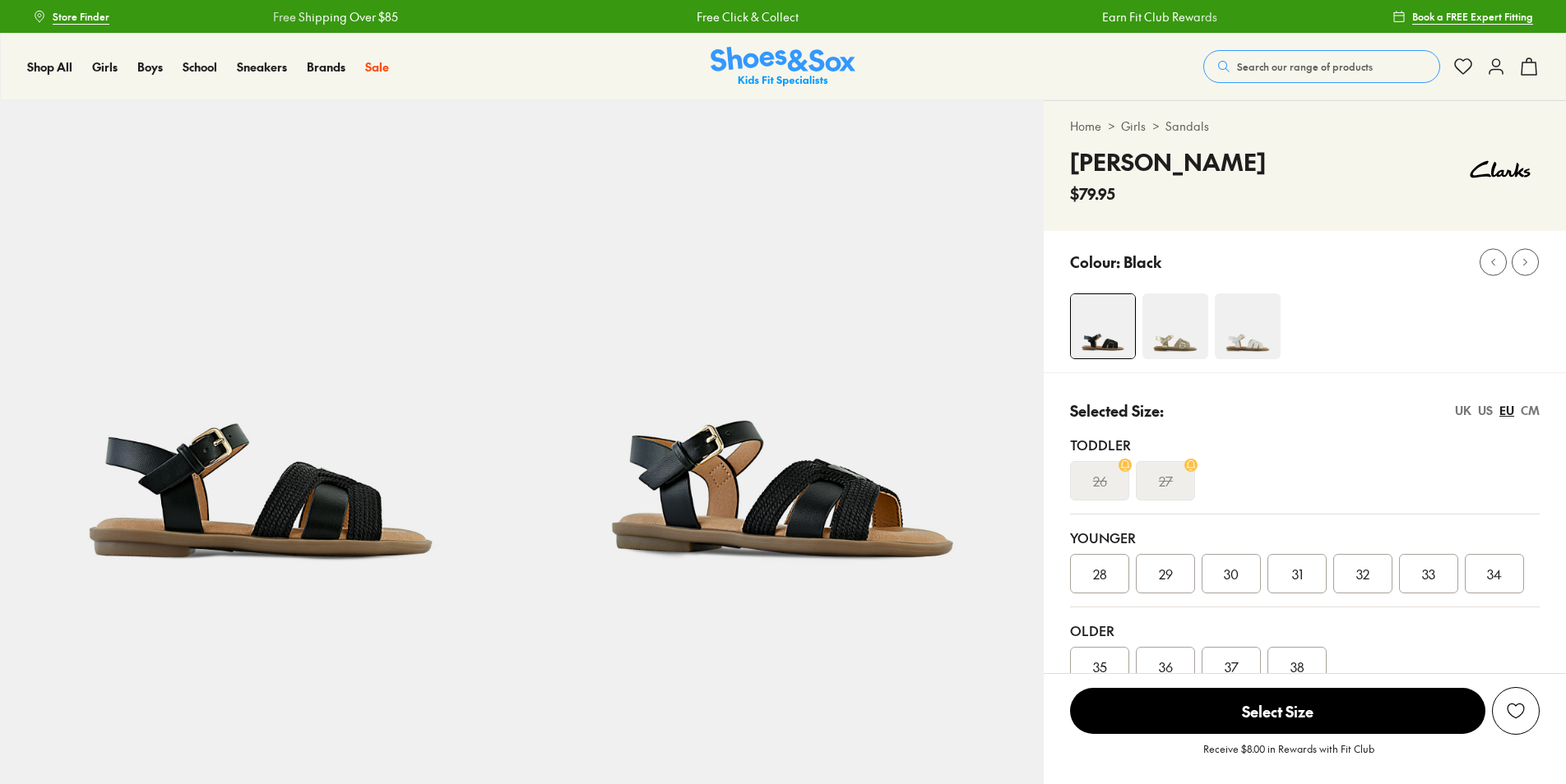
click at [846, 487] on img at bounding box center [783, 361] width 522 height 522
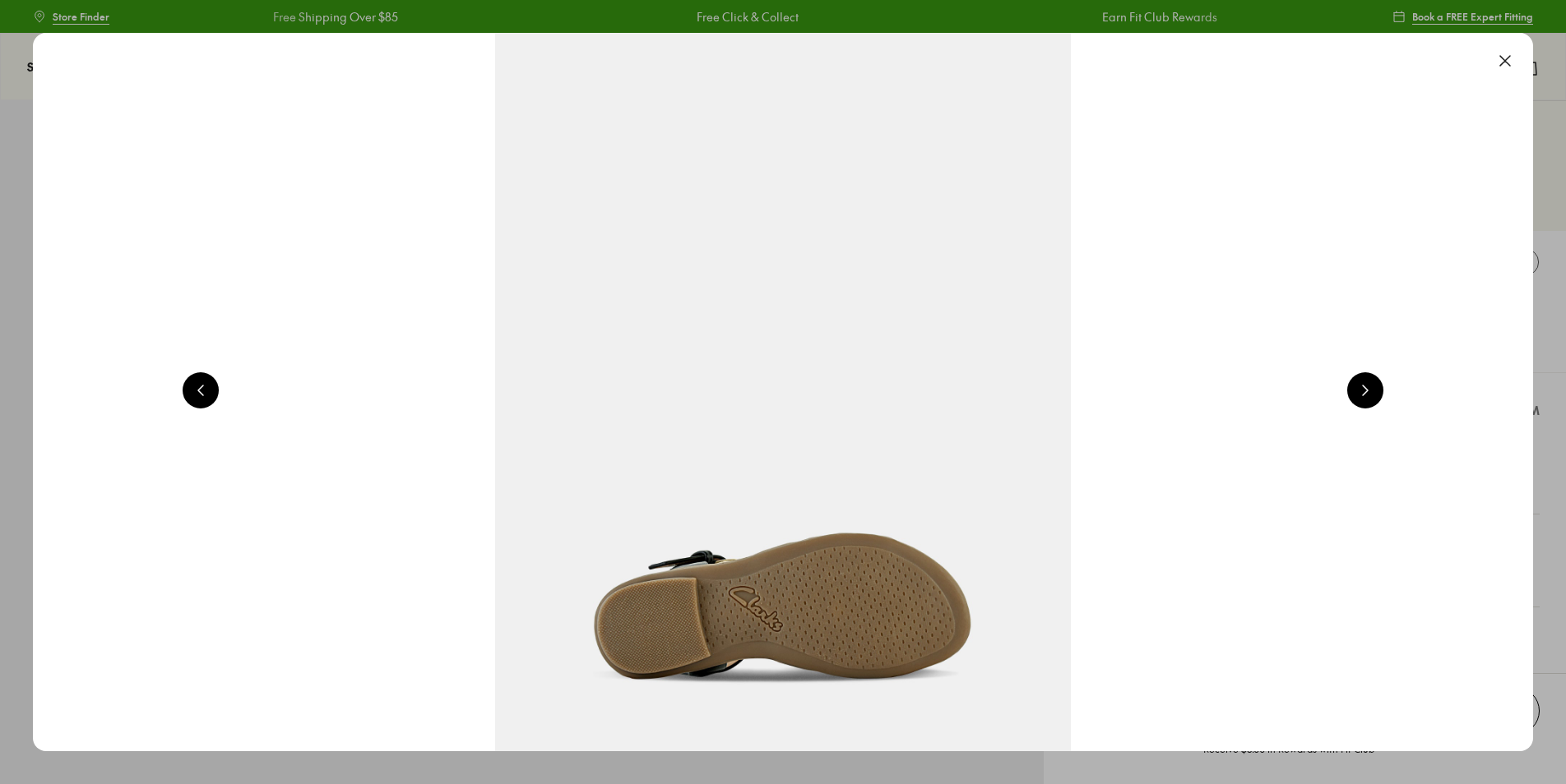
scroll to position [0, 3014]
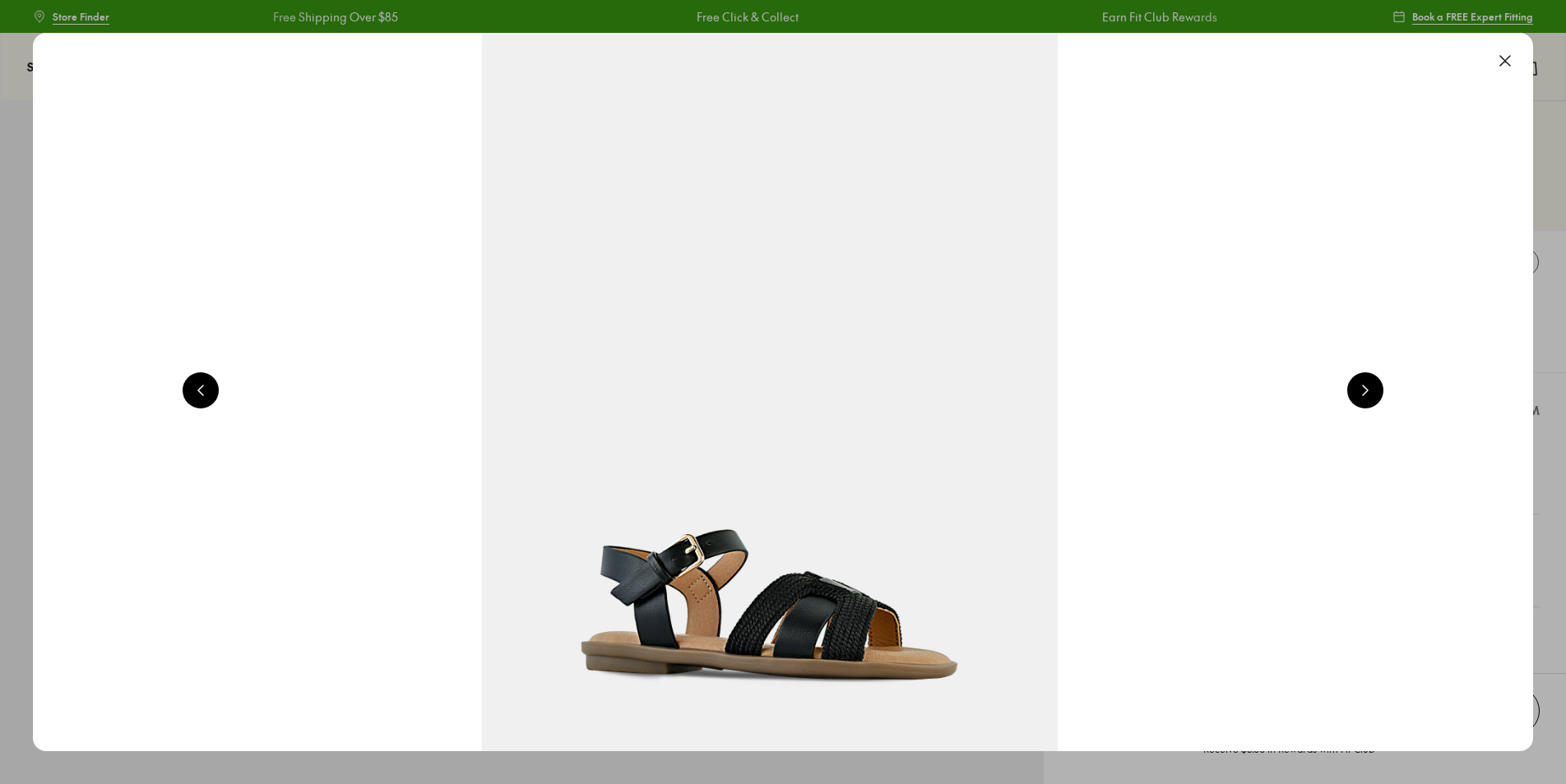
select select "*"
click at [825, 602] on img at bounding box center [770, 392] width 1501 height 719
click at [1365, 381] on button at bounding box center [1365, 390] width 36 height 36
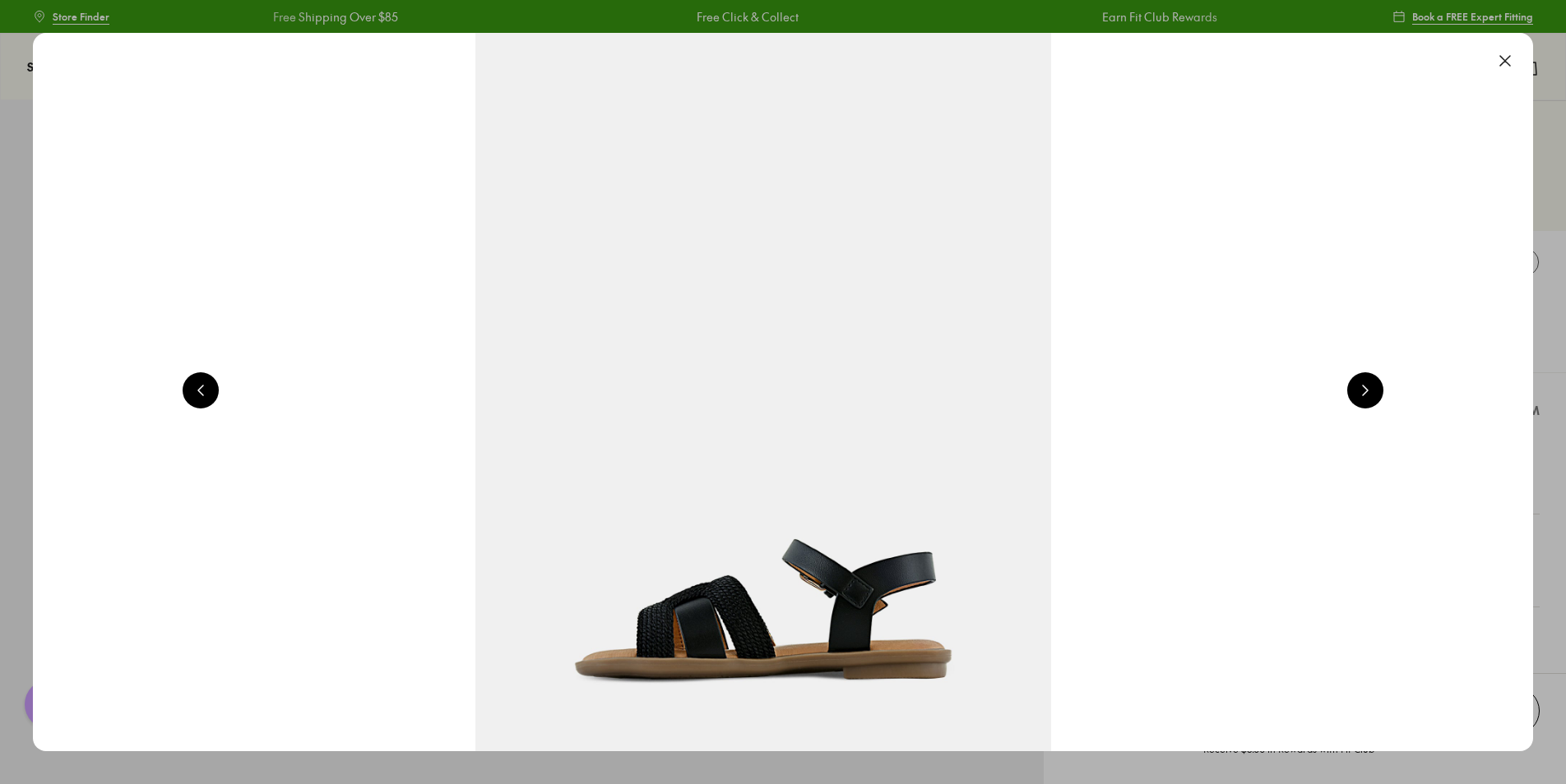
click at [1365, 381] on button at bounding box center [1365, 390] width 36 height 36
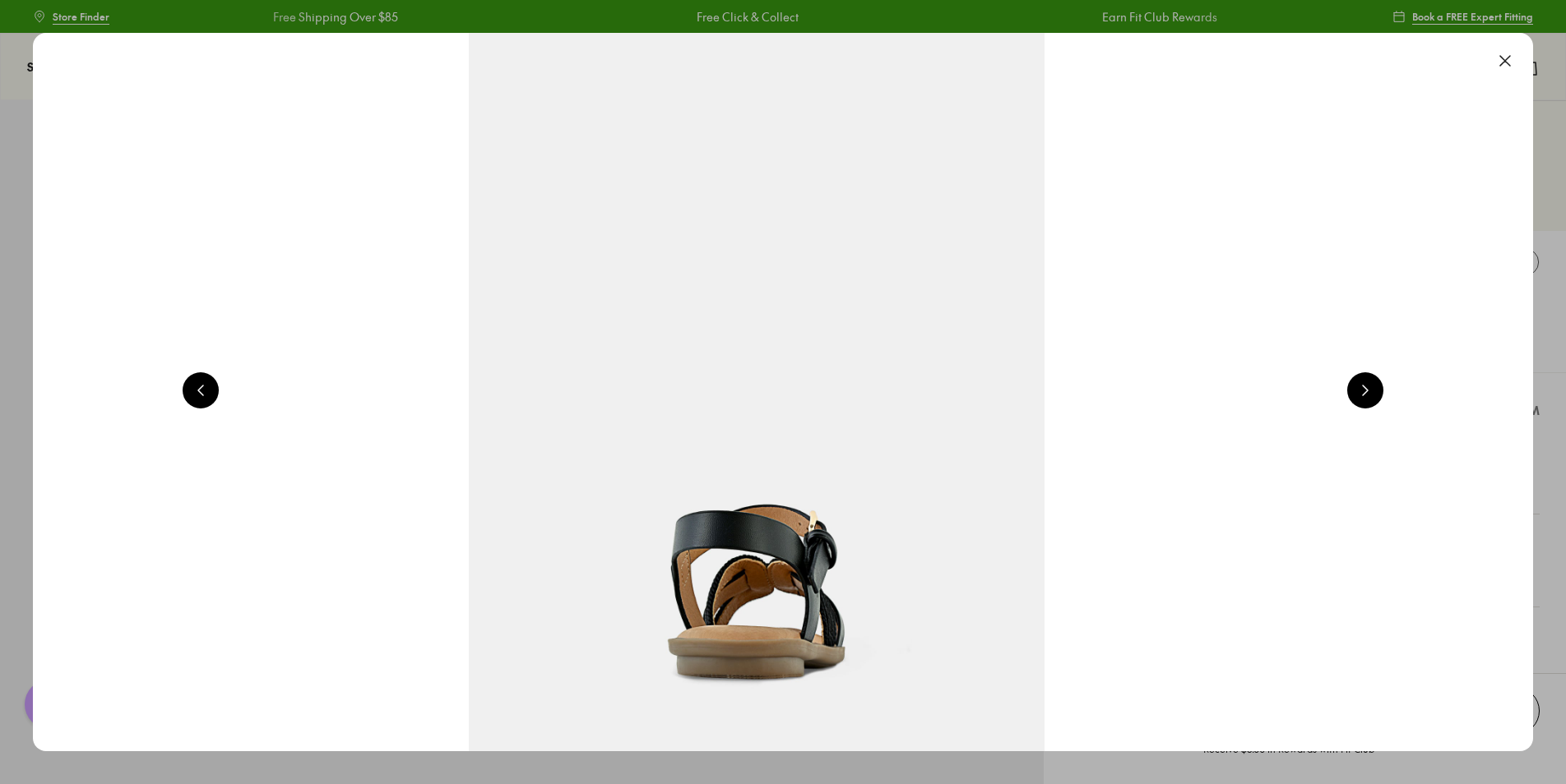
click at [1365, 381] on button at bounding box center [1365, 390] width 36 height 36
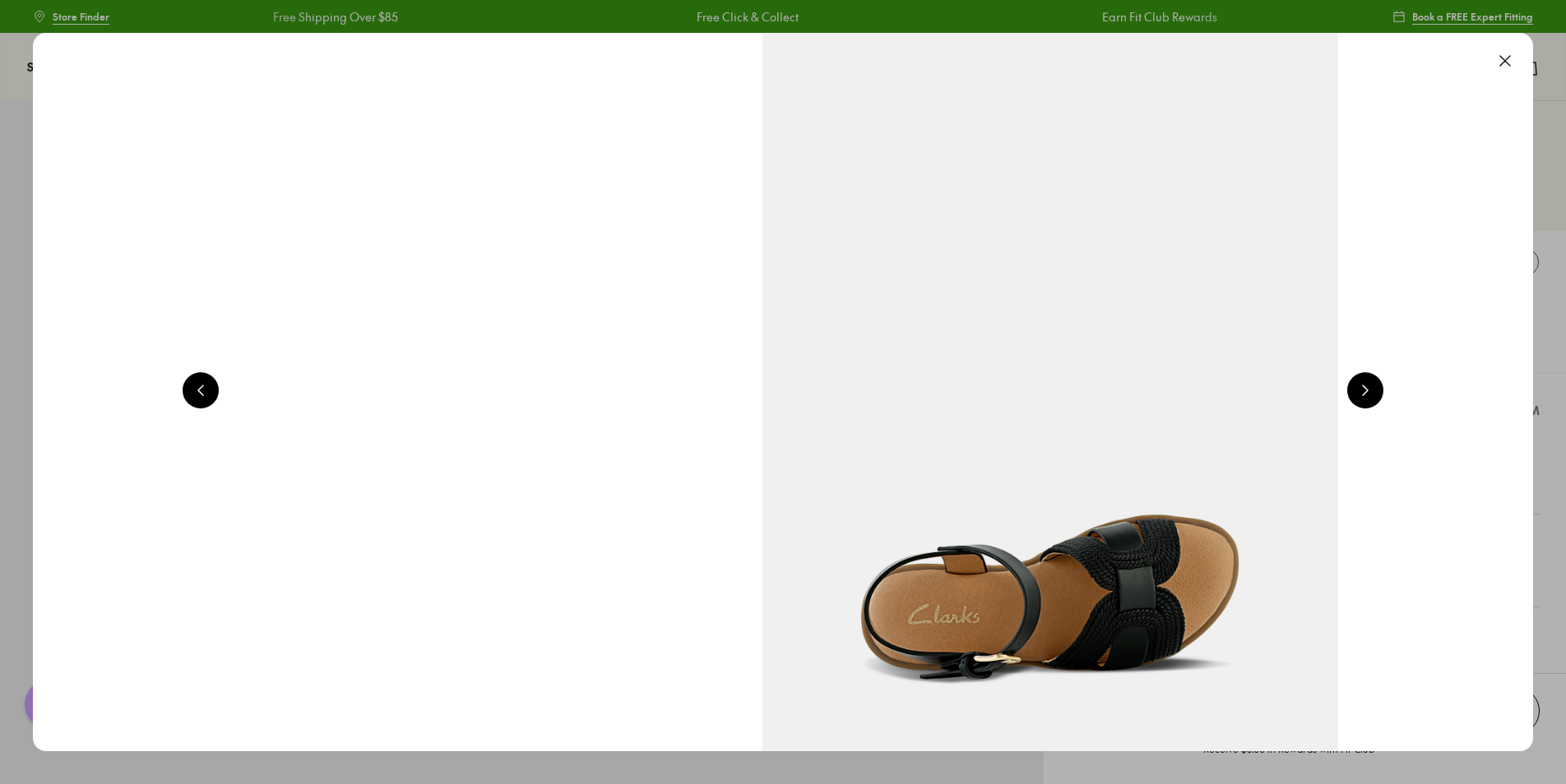
scroll to position [0, 7535]
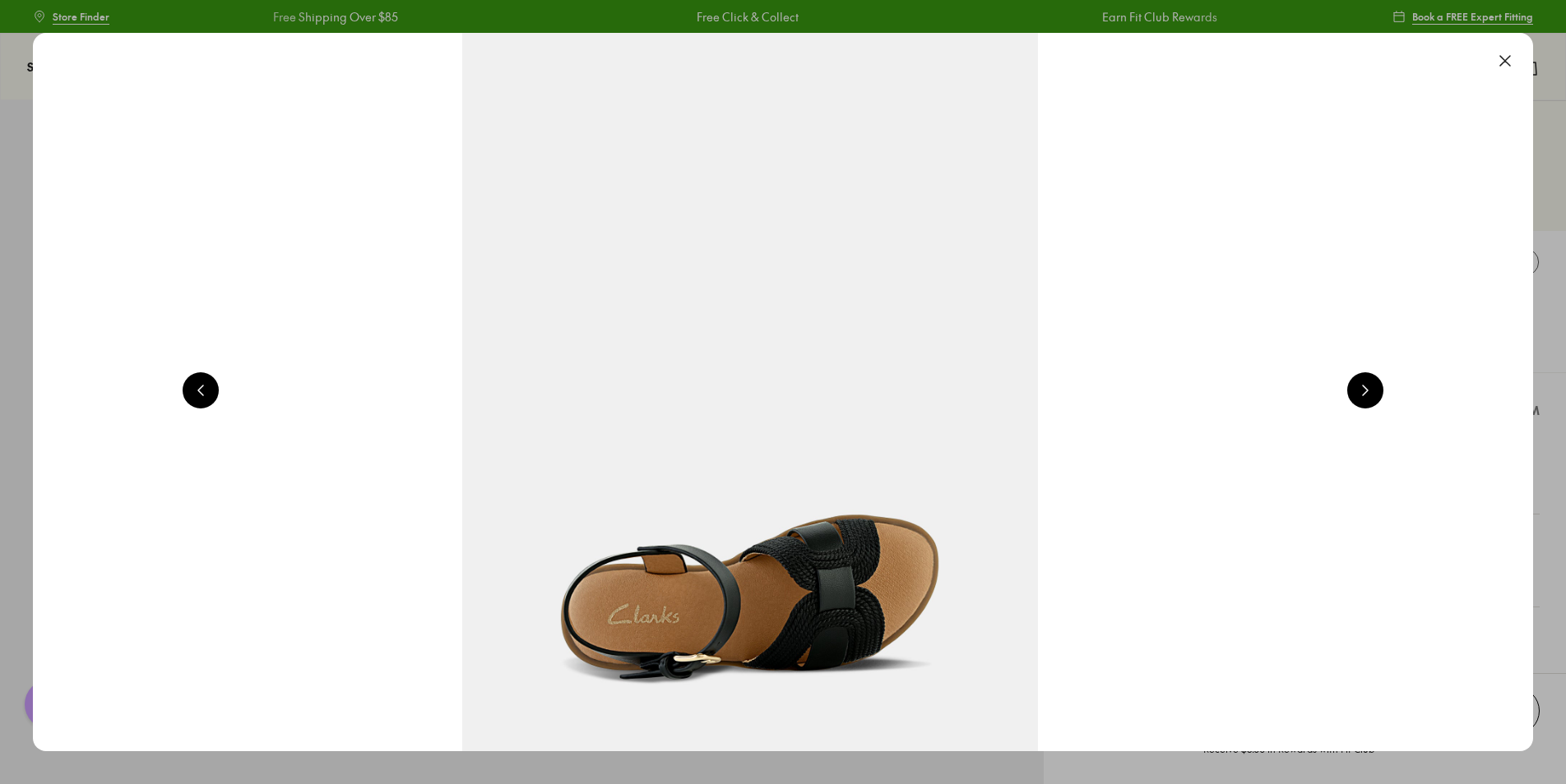
click at [1365, 381] on button at bounding box center [1365, 390] width 36 height 36
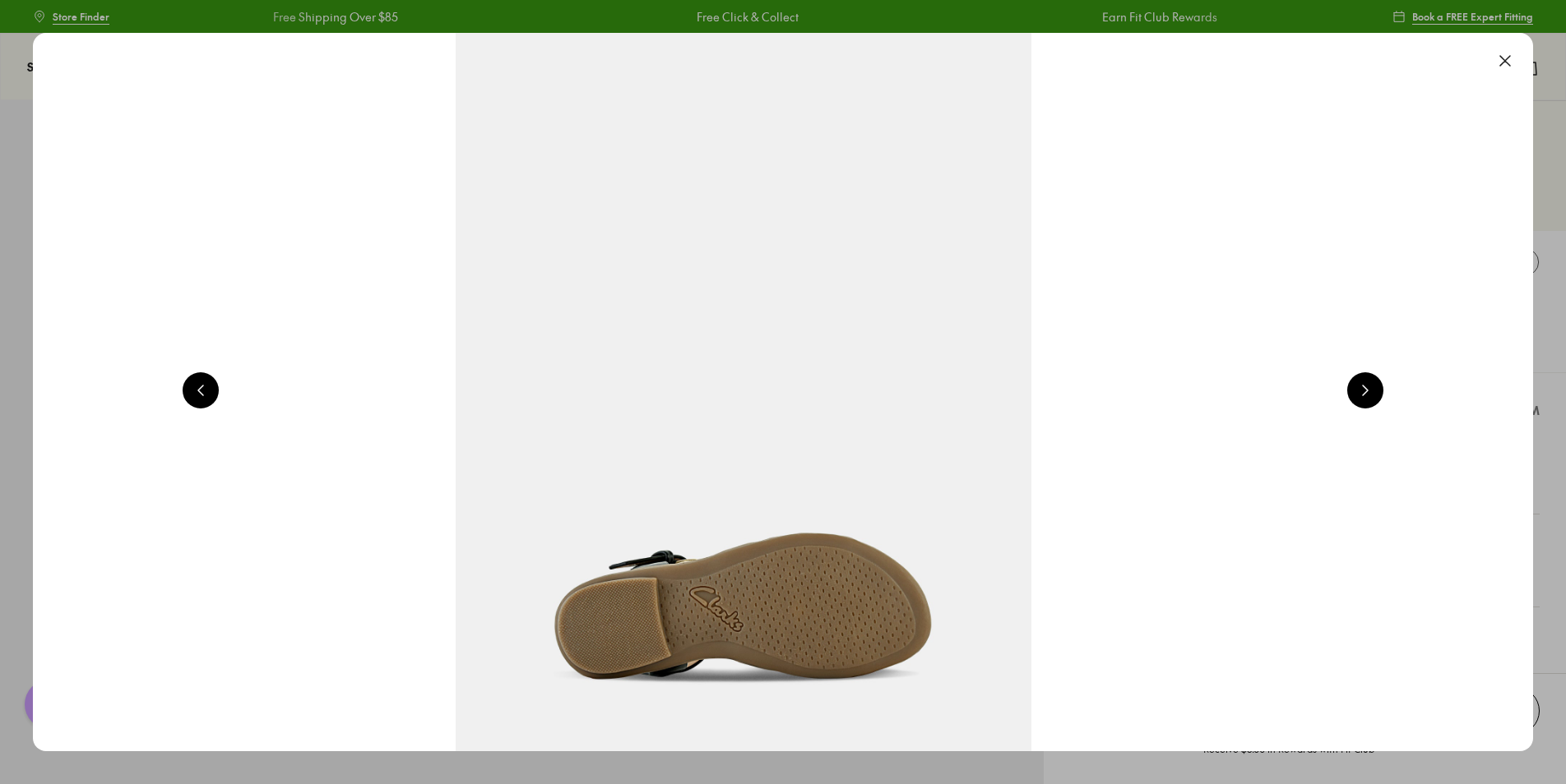
click at [1365, 381] on button at bounding box center [1365, 390] width 36 height 36
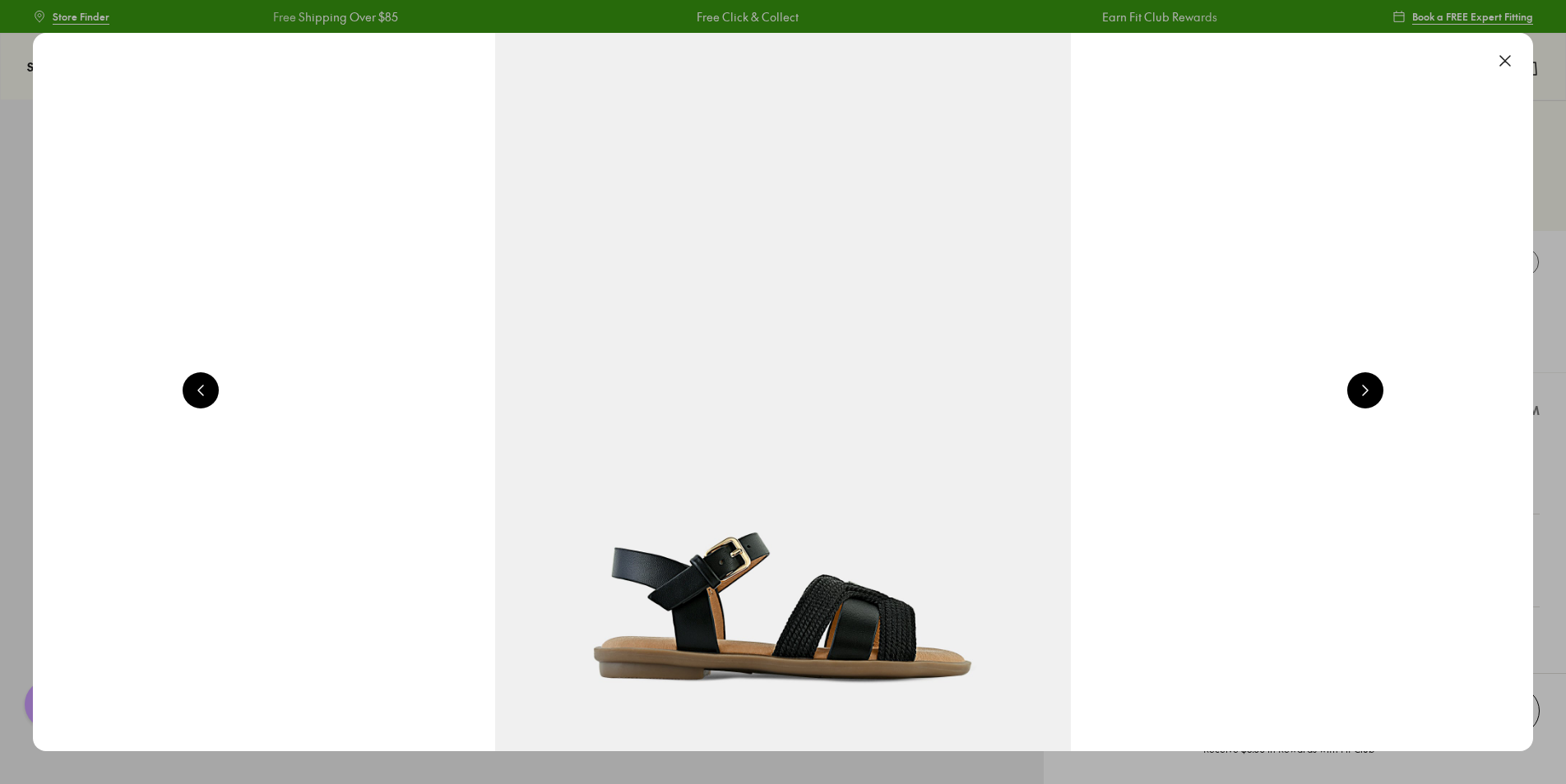
scroll to position [0, 1507]
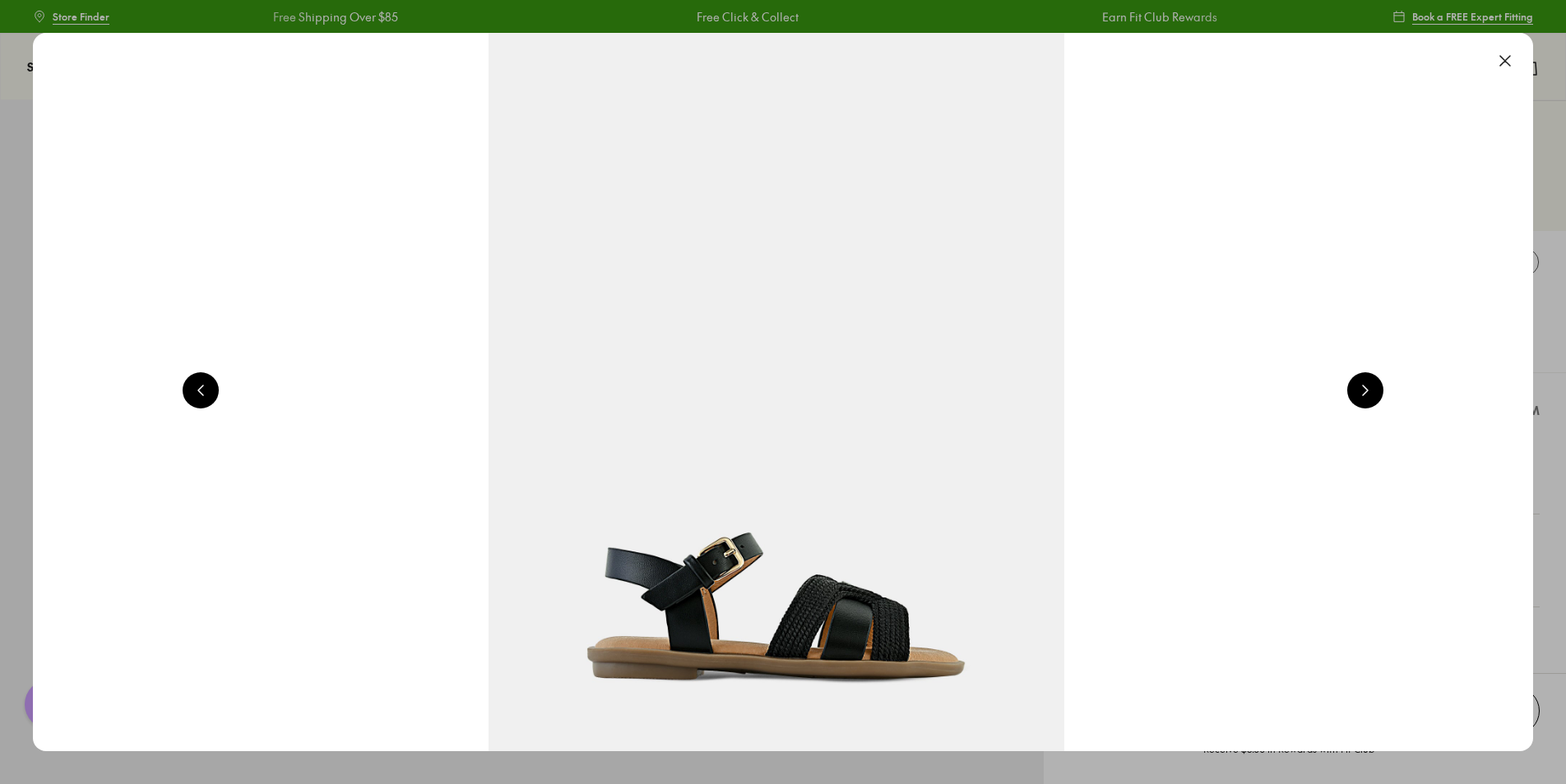
click at [1512, 61] on button at bounding box center [1505, 61] width 36 height 36
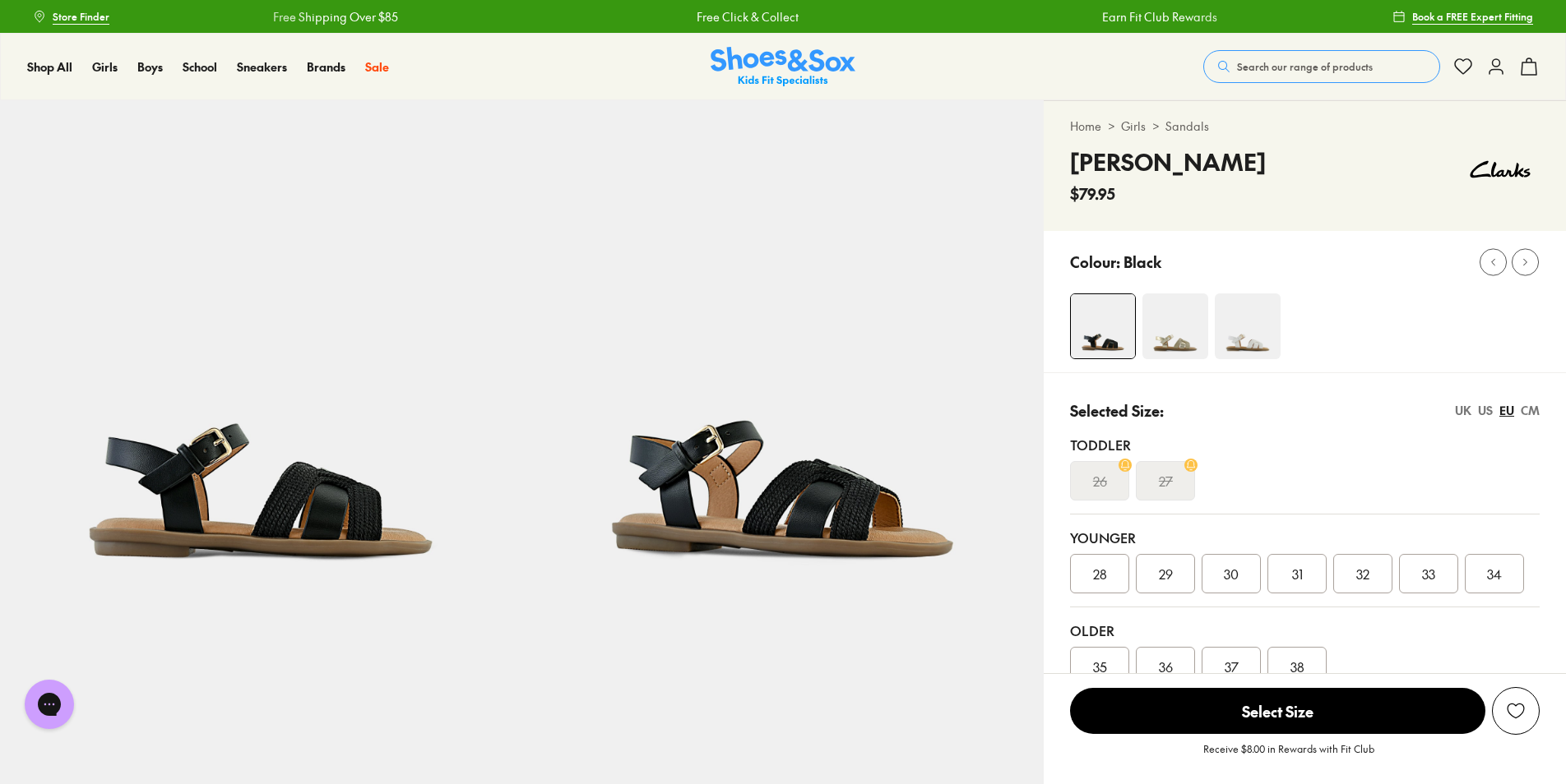
click at [1183, 340] on img at bounding box center [1175, 326] width 65 height 65
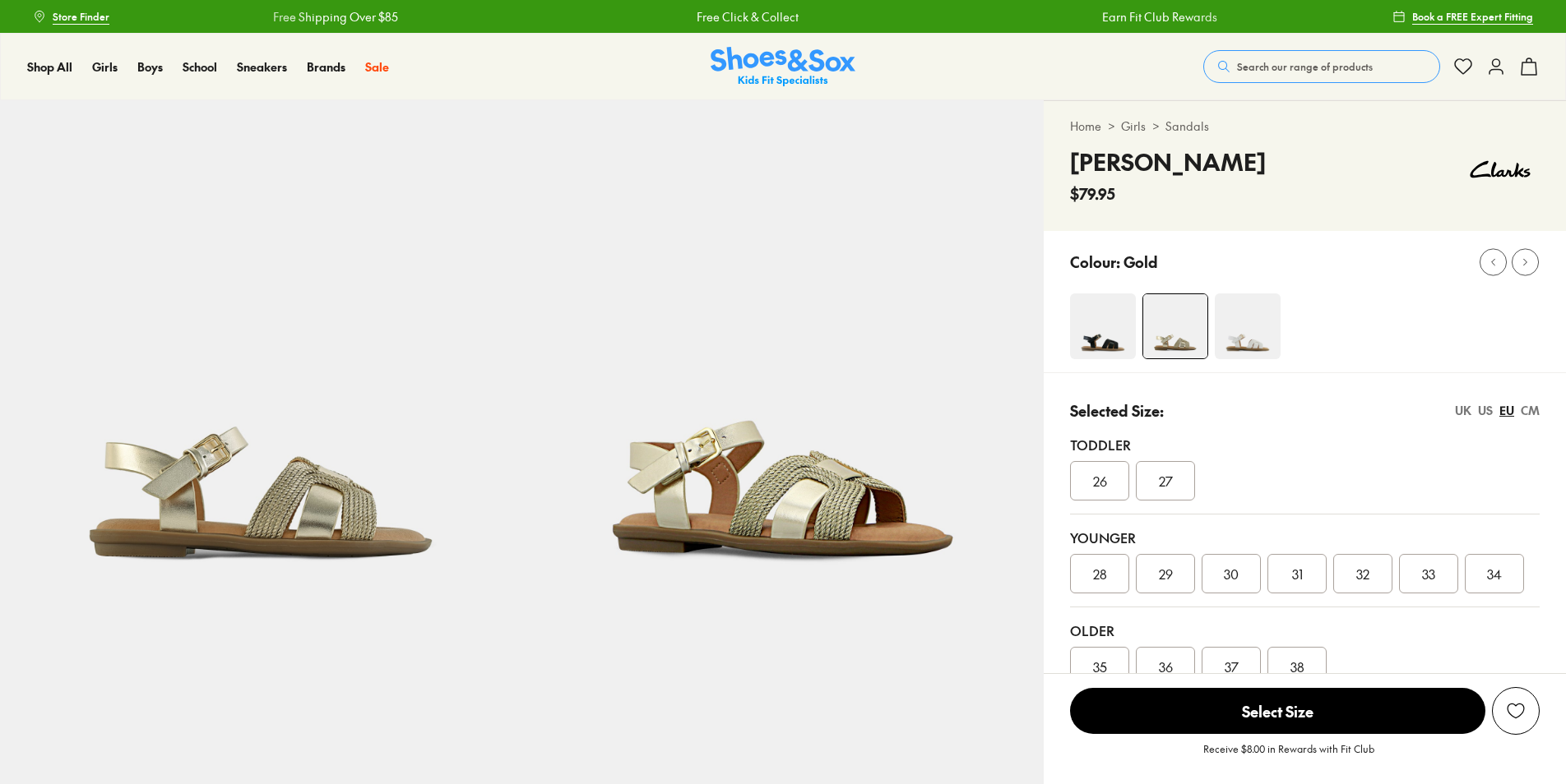
click at [1183, 340] on img at bounding box center [1176, 327] width 64 height 64
select select "*"
click at [1246, 328] on img at bounding box center [1247, 326] width 65 height 65
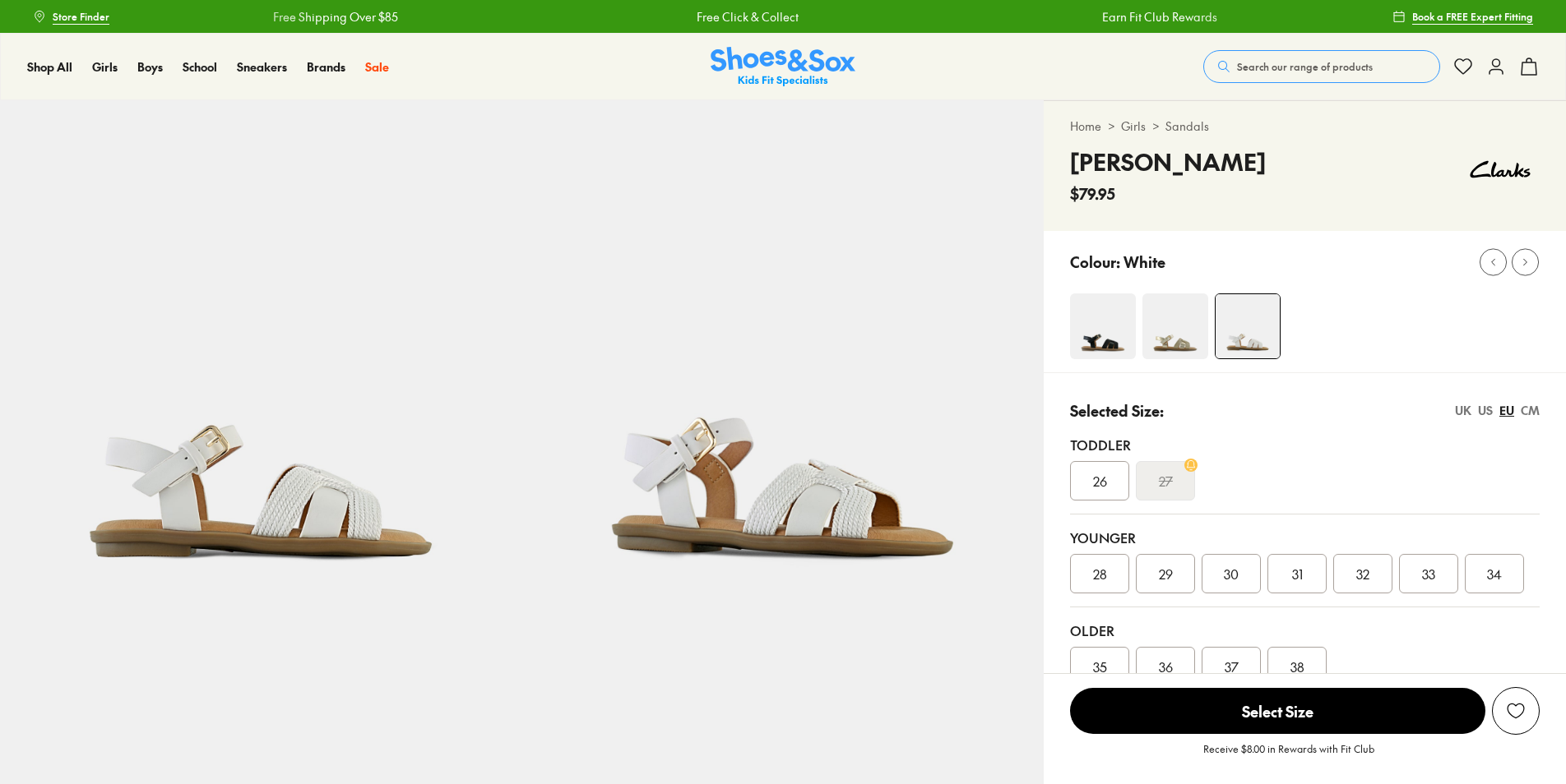
select select "*"
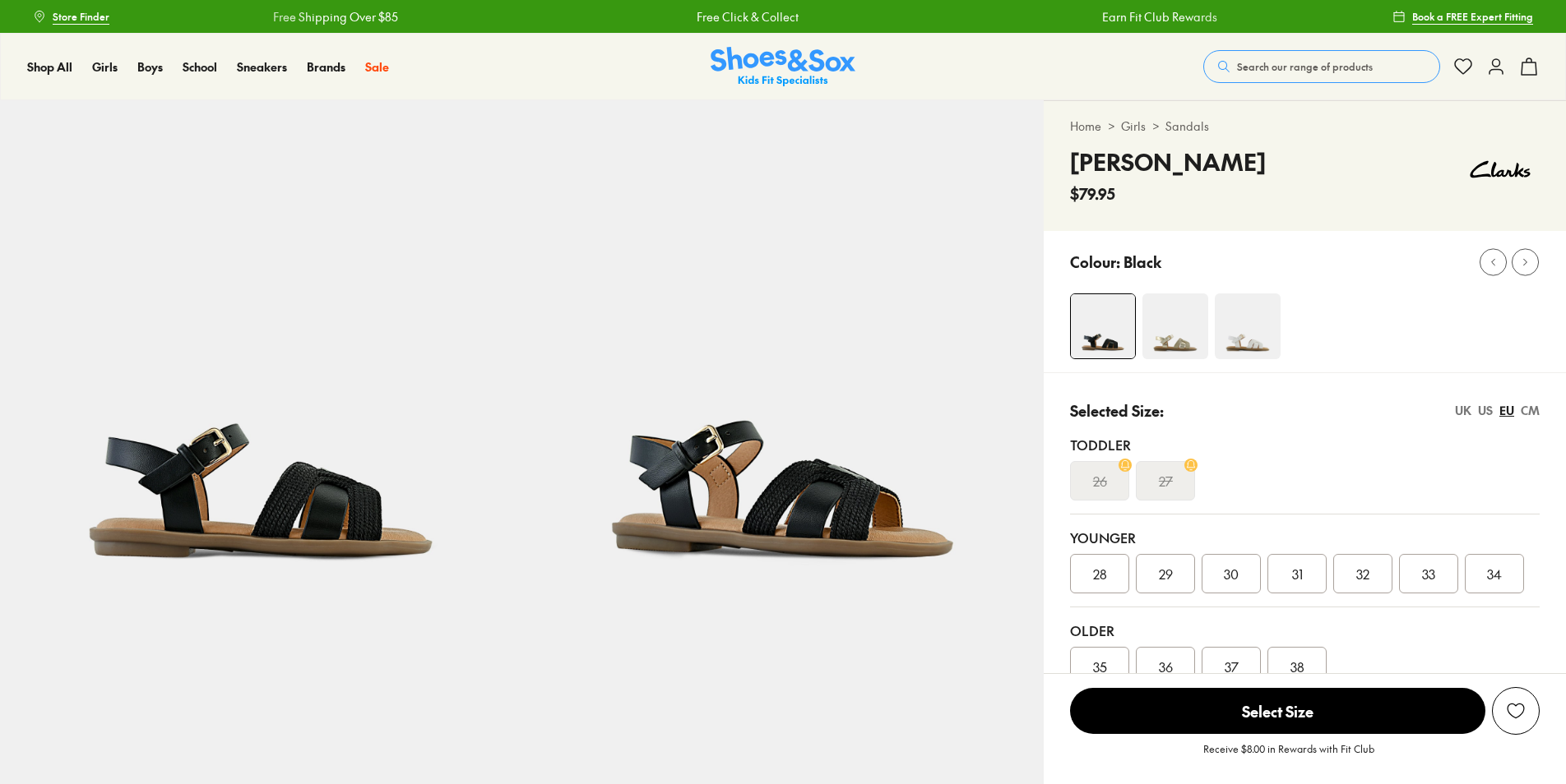
select select "*"
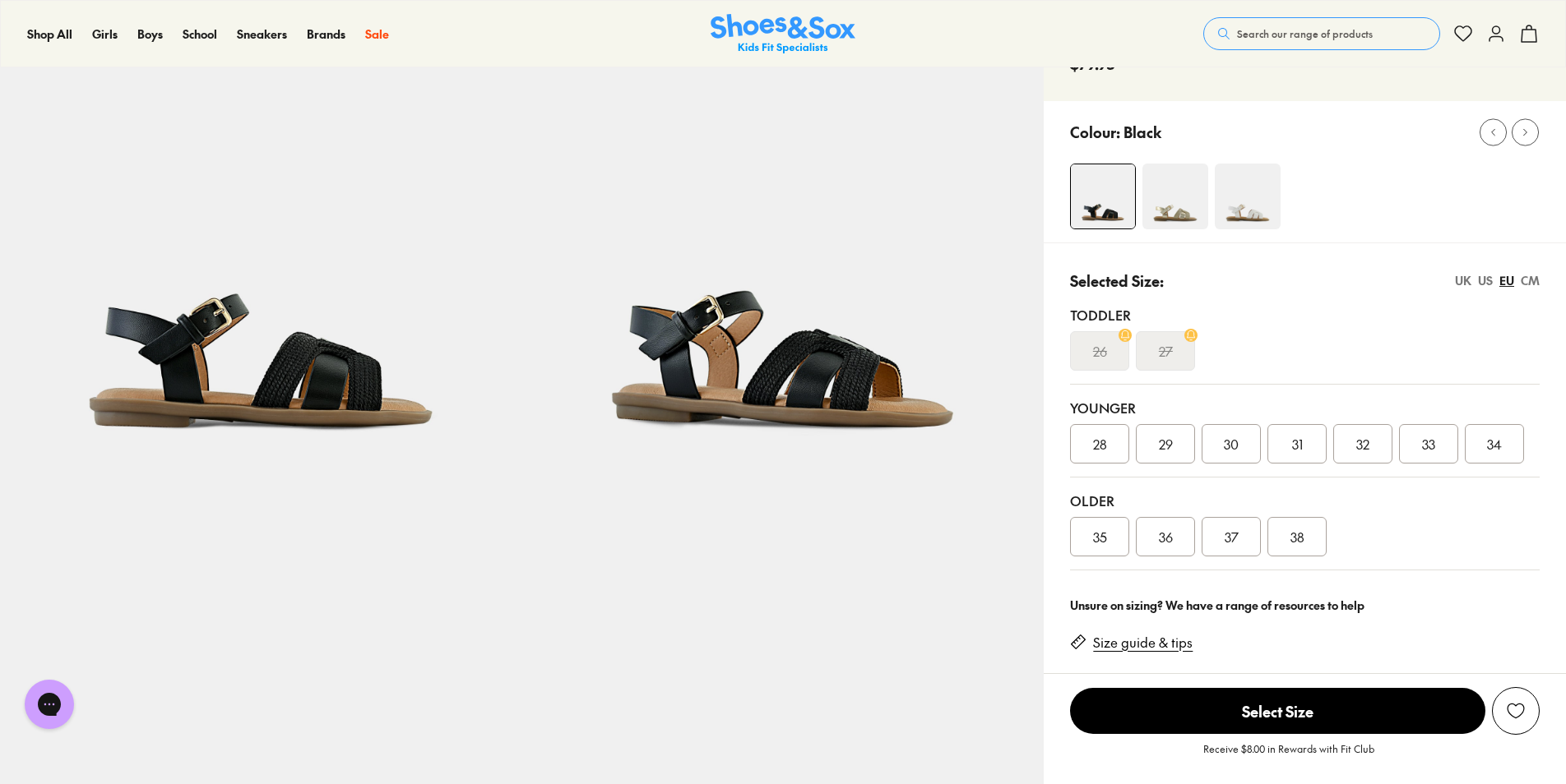
scroll to position [129, 0]
click at [1420, 451] on div "33" at bounding box center [1429, 445] width 60 height 40
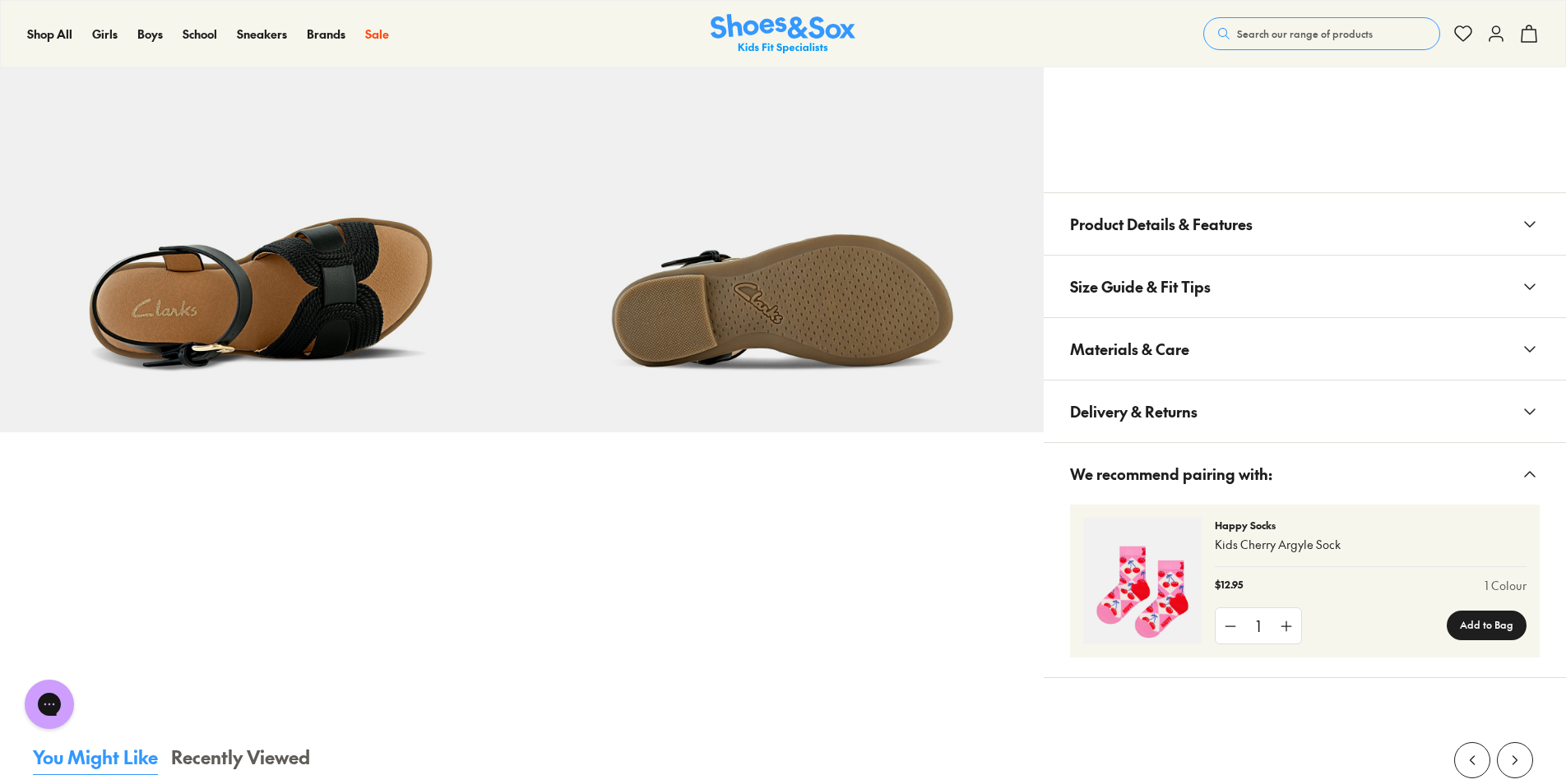
scroll to position [1234, 0]
click at [1168, 227] on span "Product Details & Features" at bounding box center [1161, 223] width 183 height 48
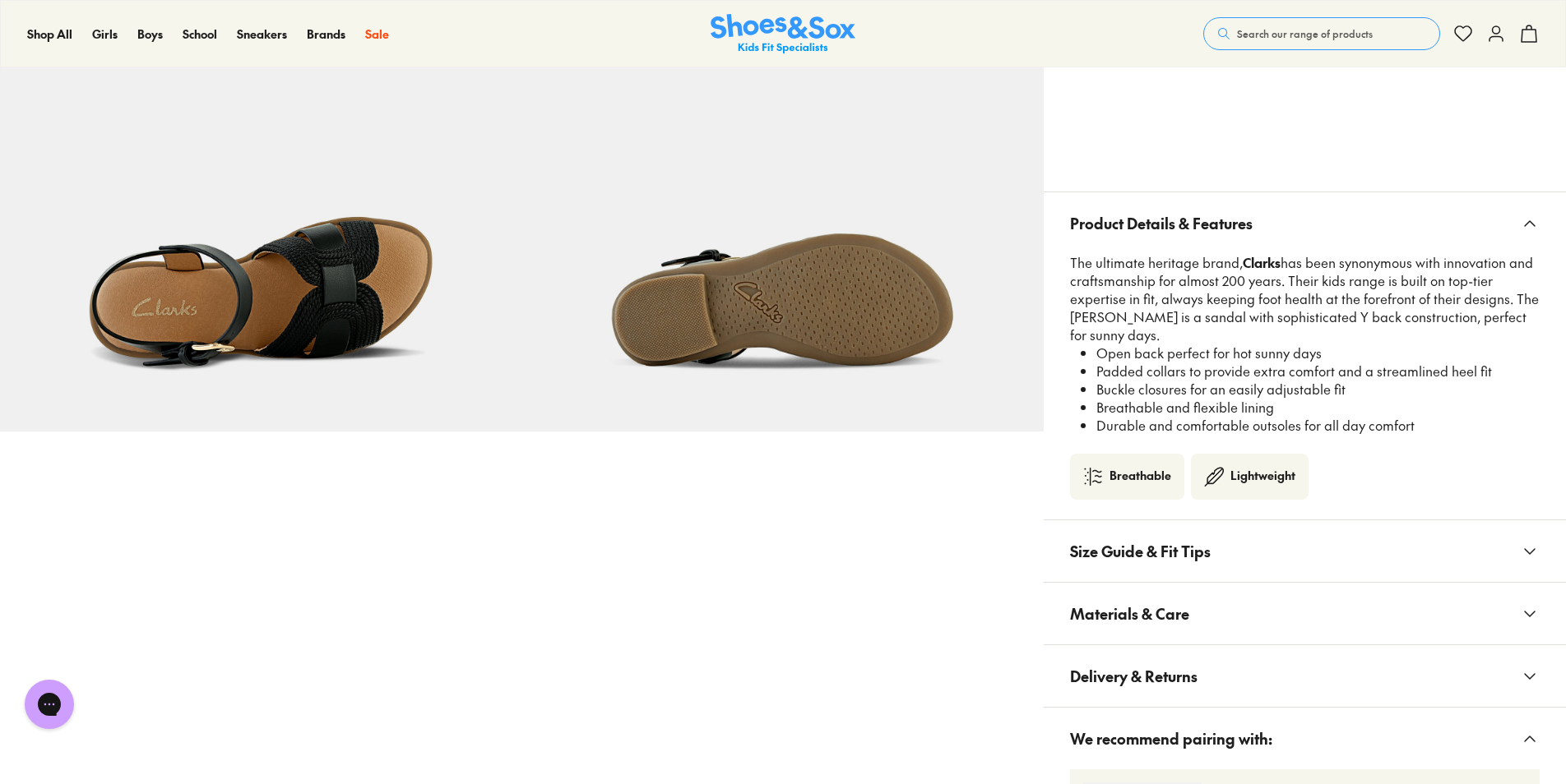
click at [1168, 227] on span "Product Details & Features" at bounding box center [1161, 223] width 183 height 48
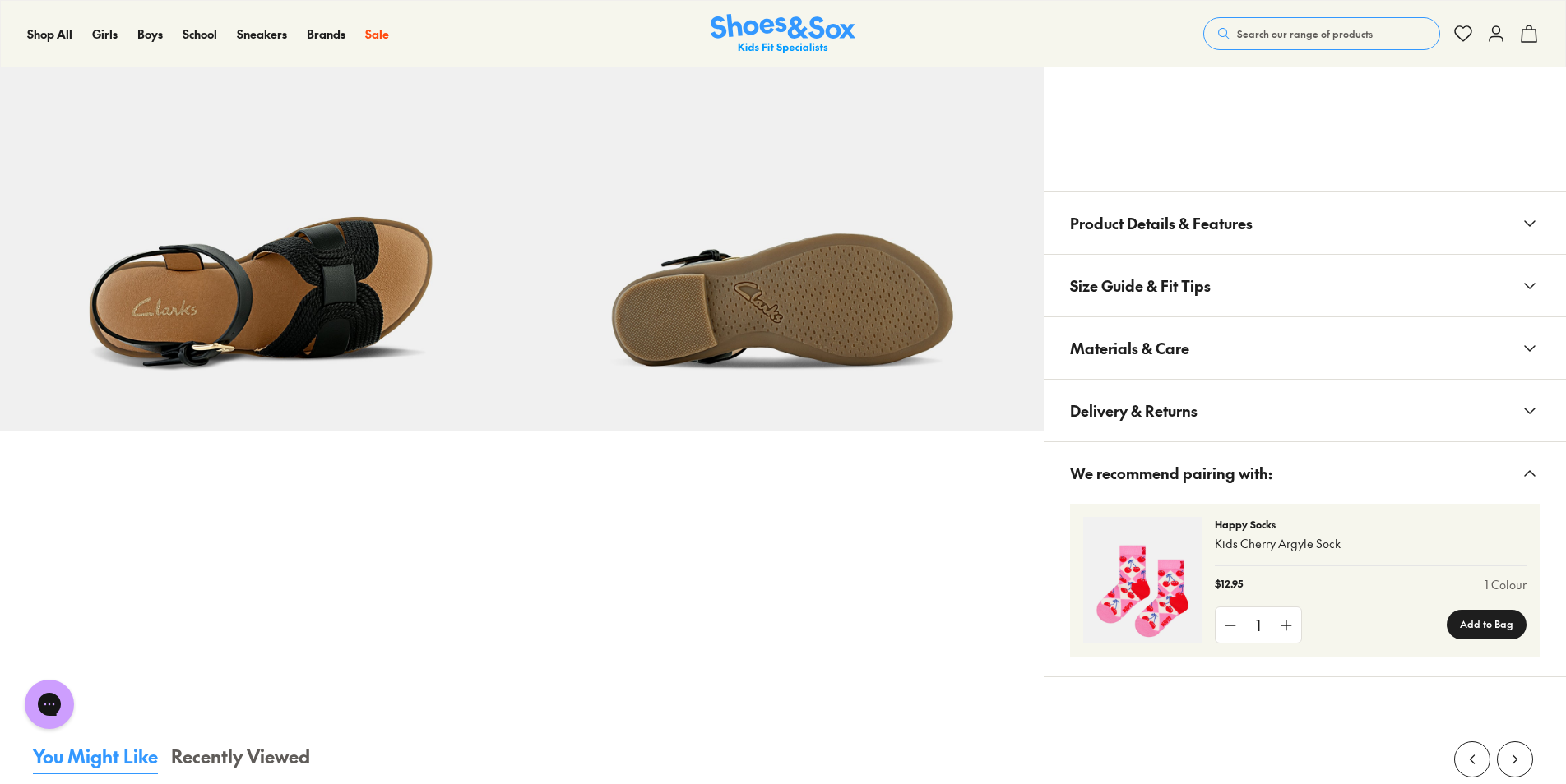
click at [1149, 340] on span "Materials & Care" at bounding box center [1130, 347] width 119 height 48
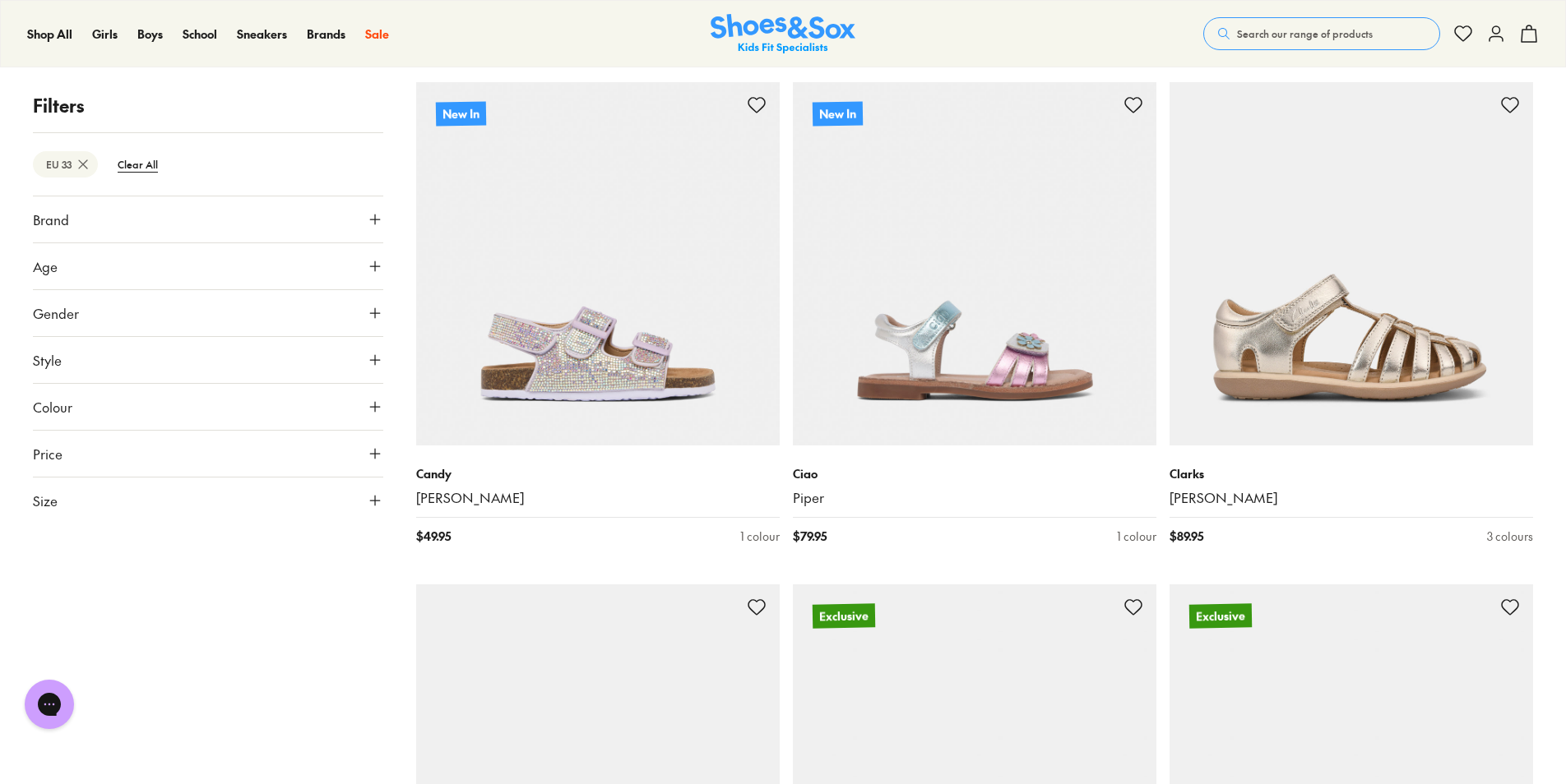
click at [122, 213] on button "Brand" at bounding box center [208, 220] width 351 height 46
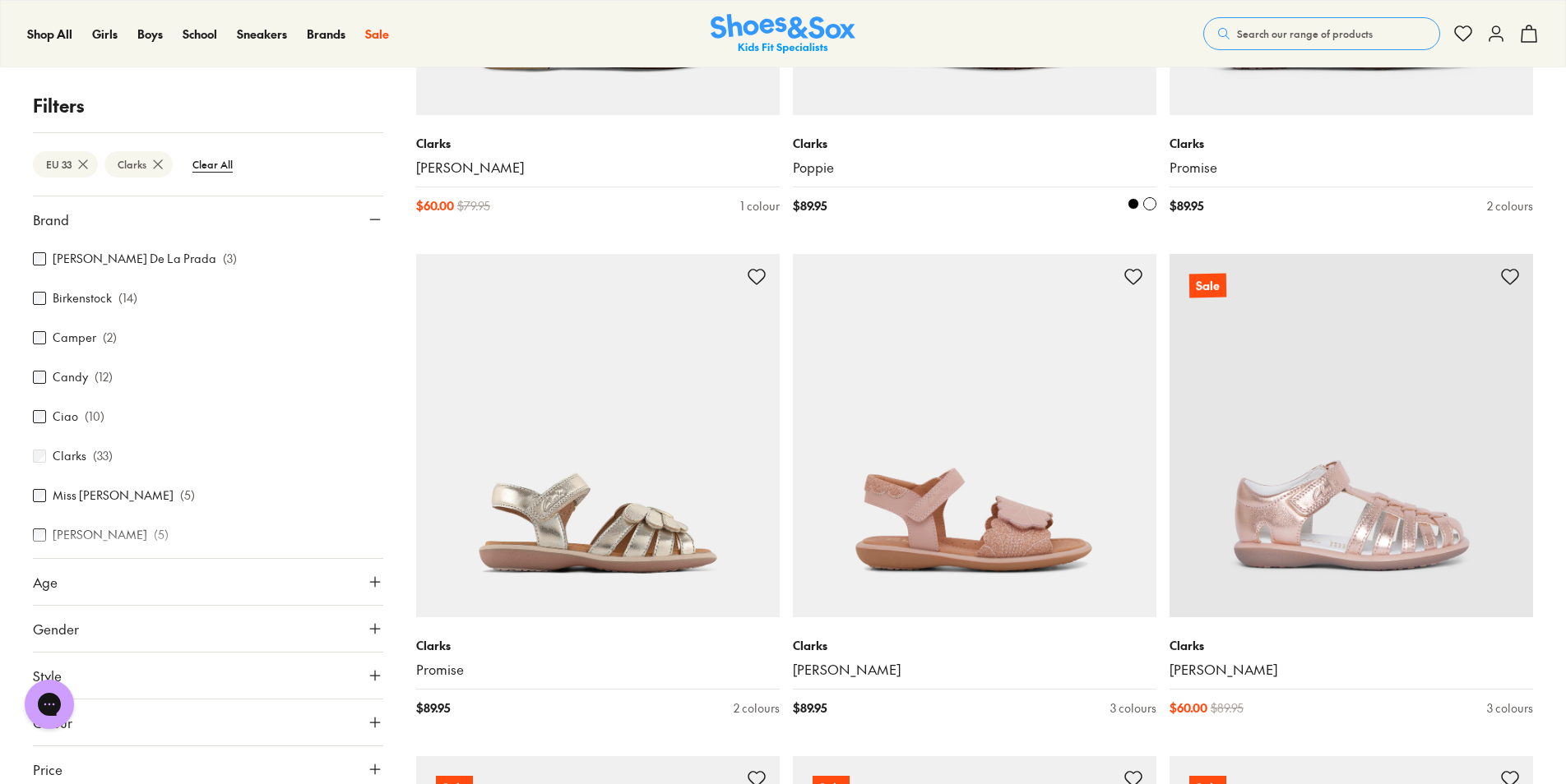
scroll to position [3625, 0]
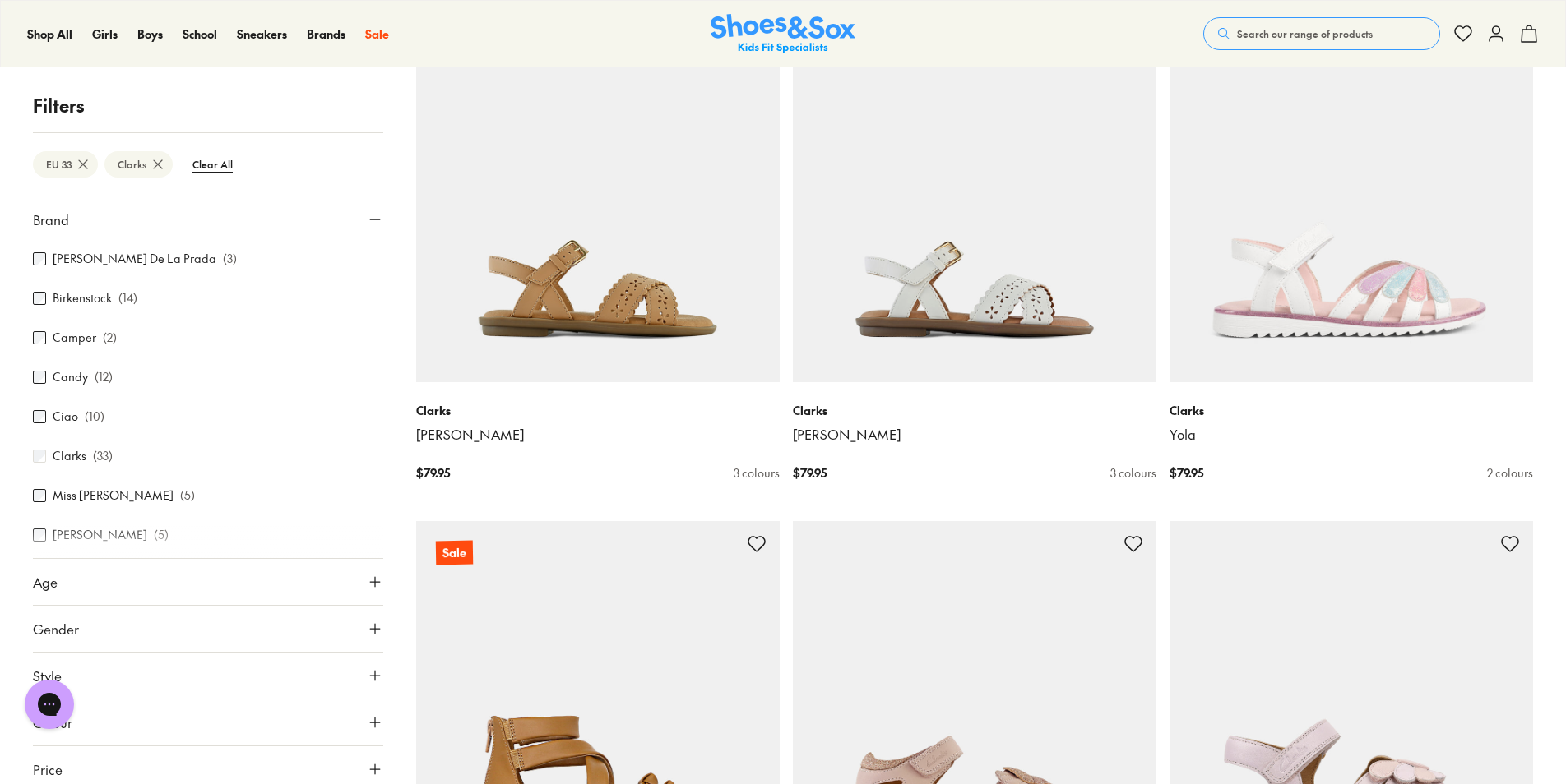
scroll to position [2838, 0]
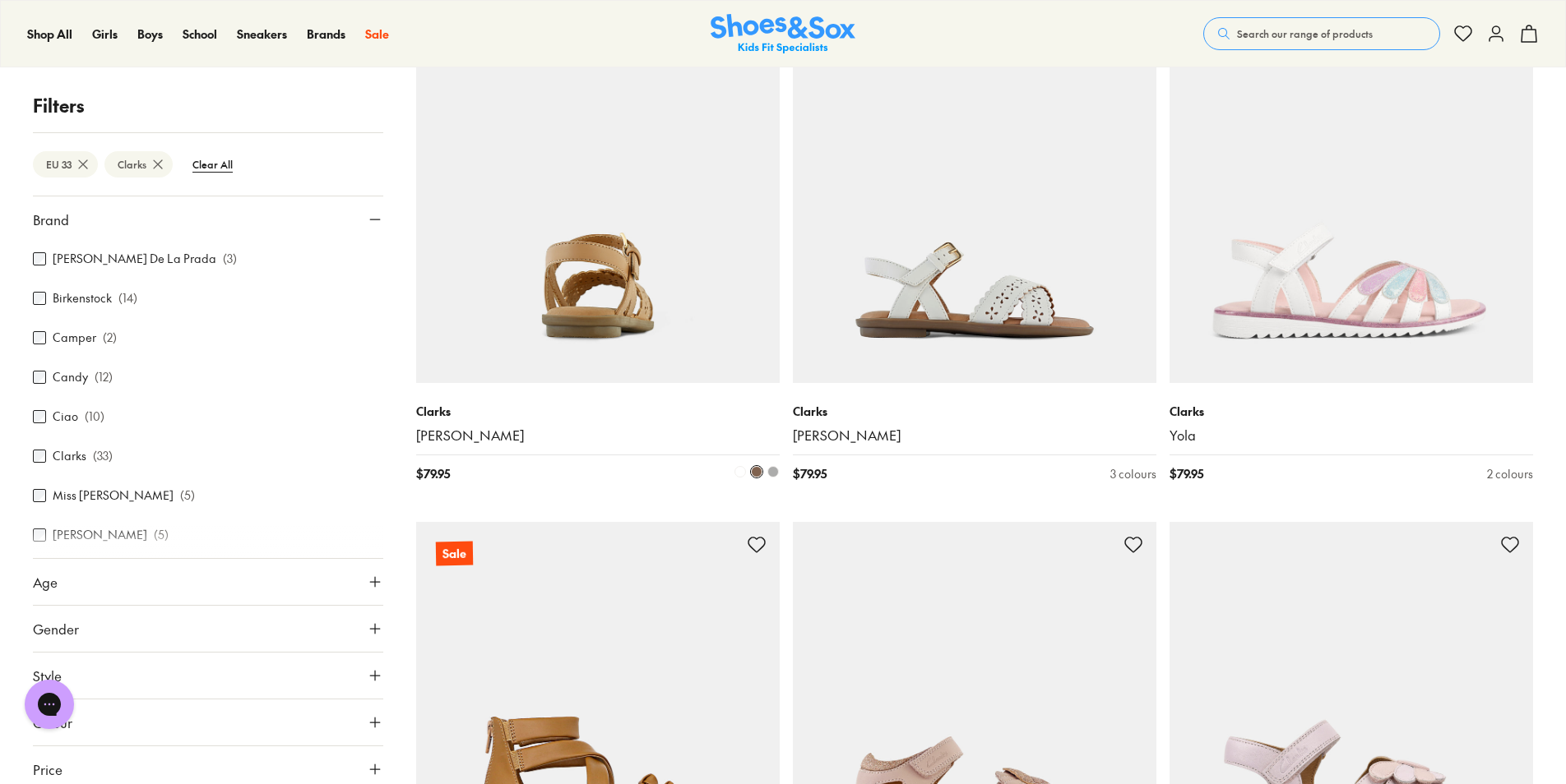
click at [695, 243] on img at bounding box center [598, 202] width 364 height 364
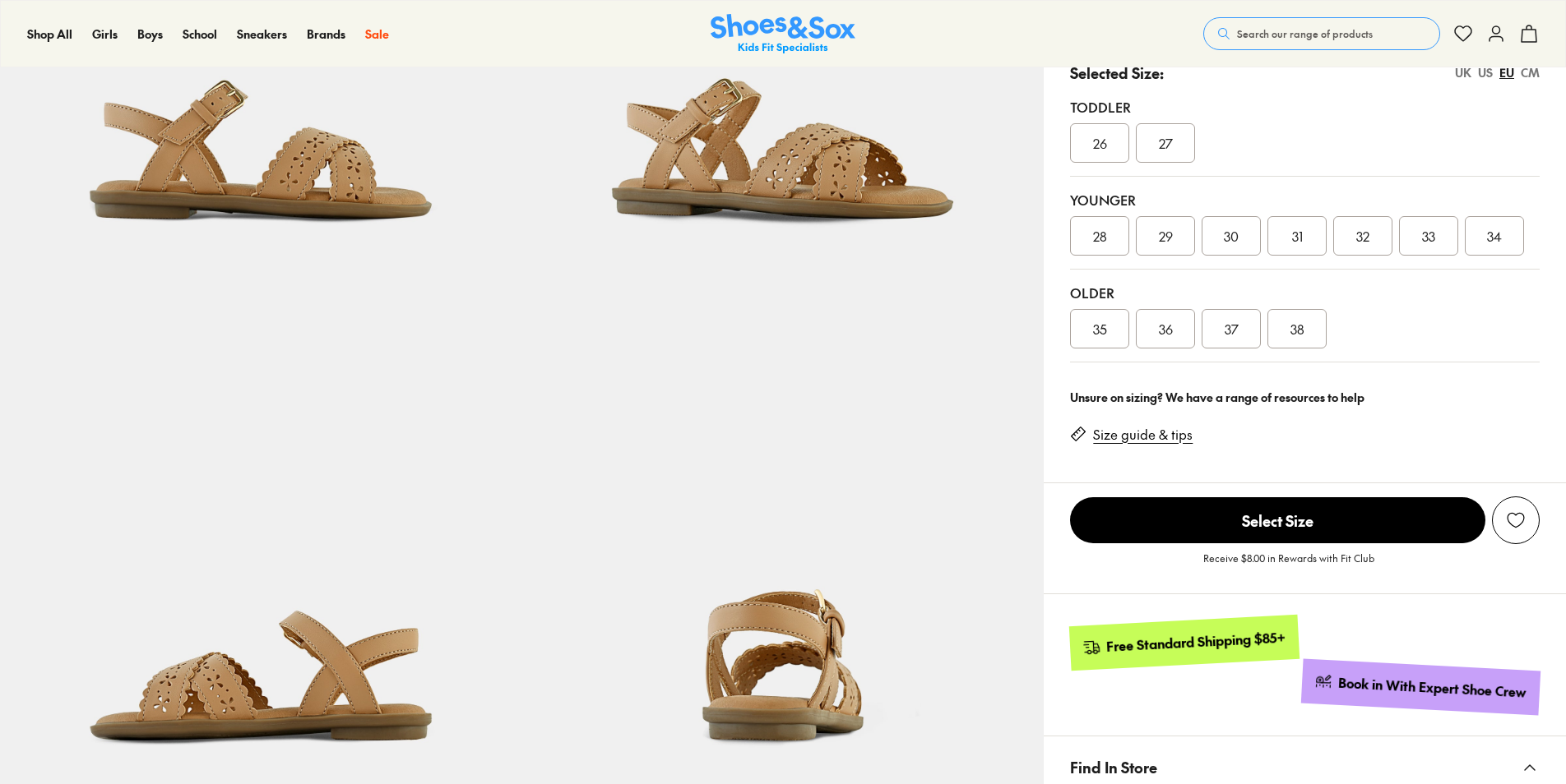
scroll to position [353, 0]
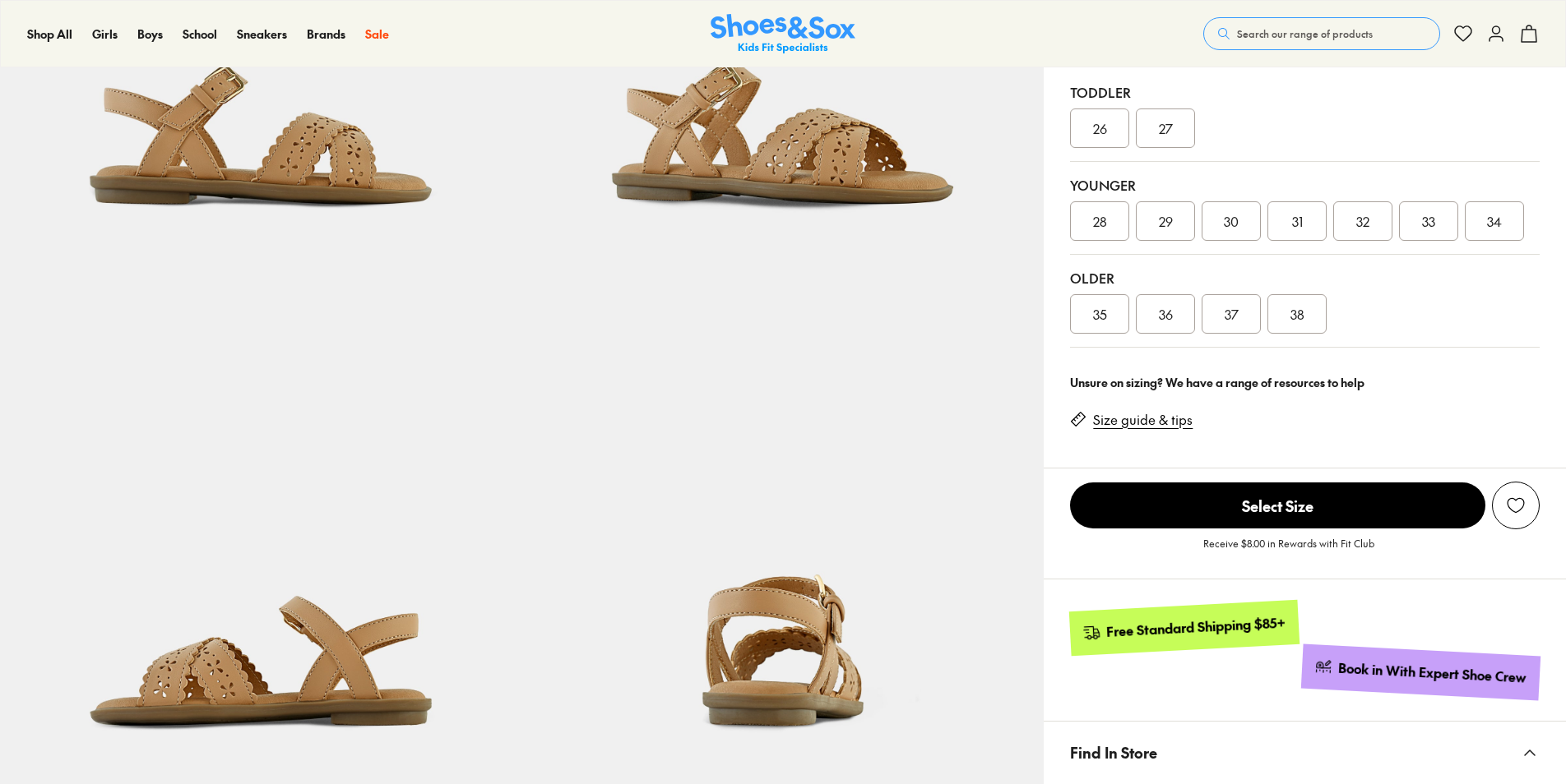
select select "*"
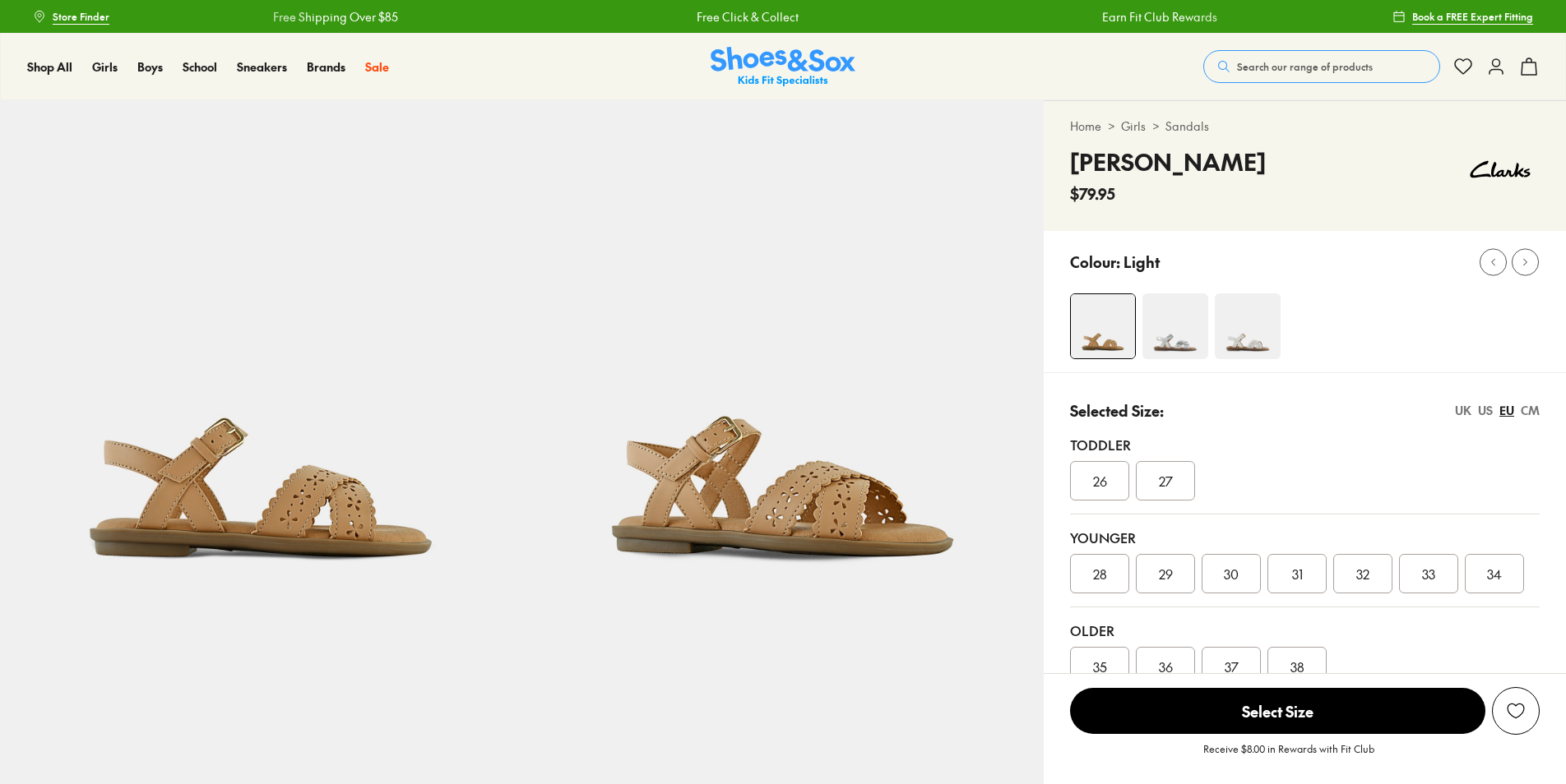
scroll to position [0, 0]
click at [1178, 314] on img at bounding box center [1175, 326] width 65 height 65
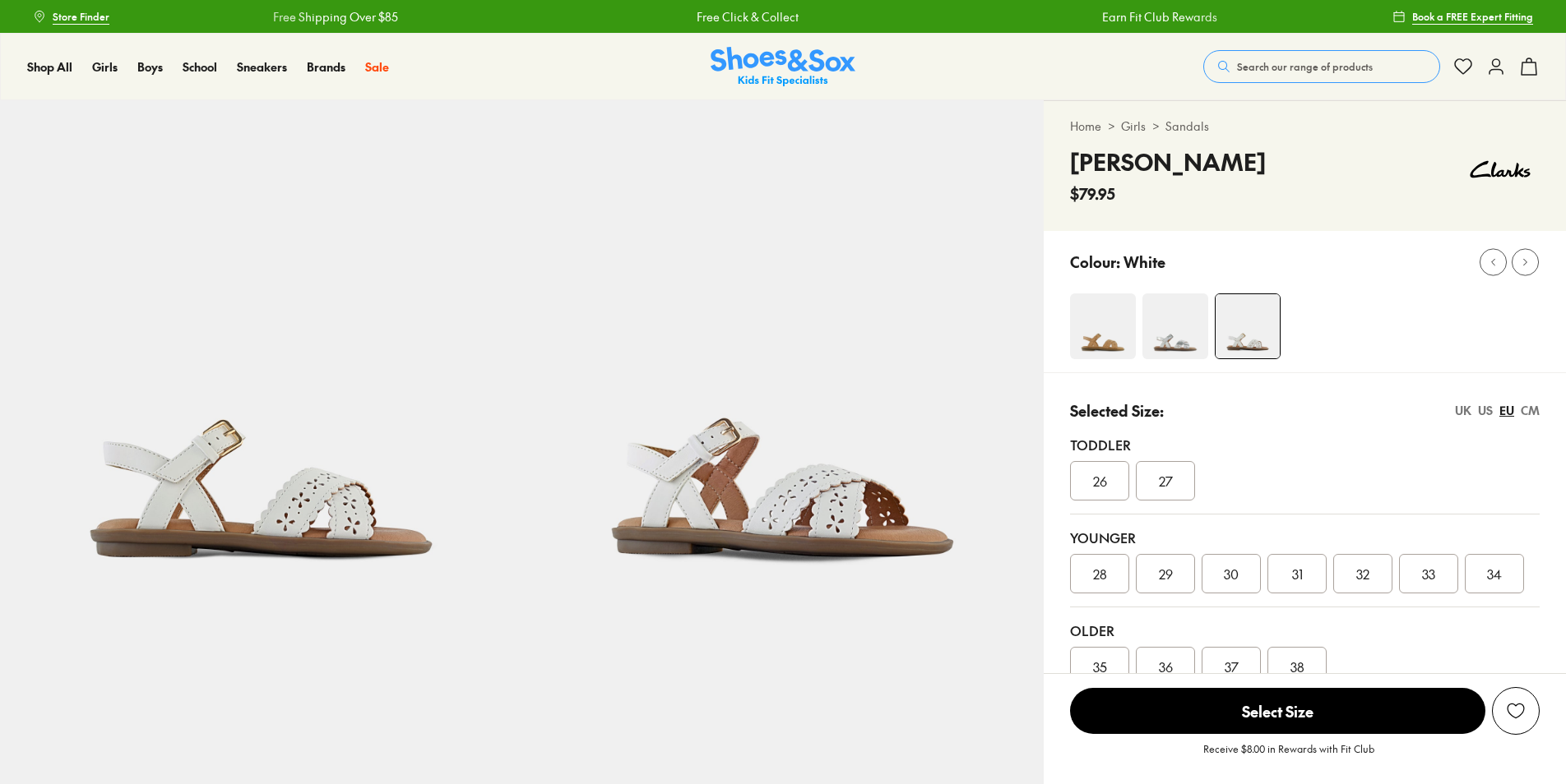
click at [1106, 315] on img at bounding box center [1103, 326] width 65 height 65
select select "*"
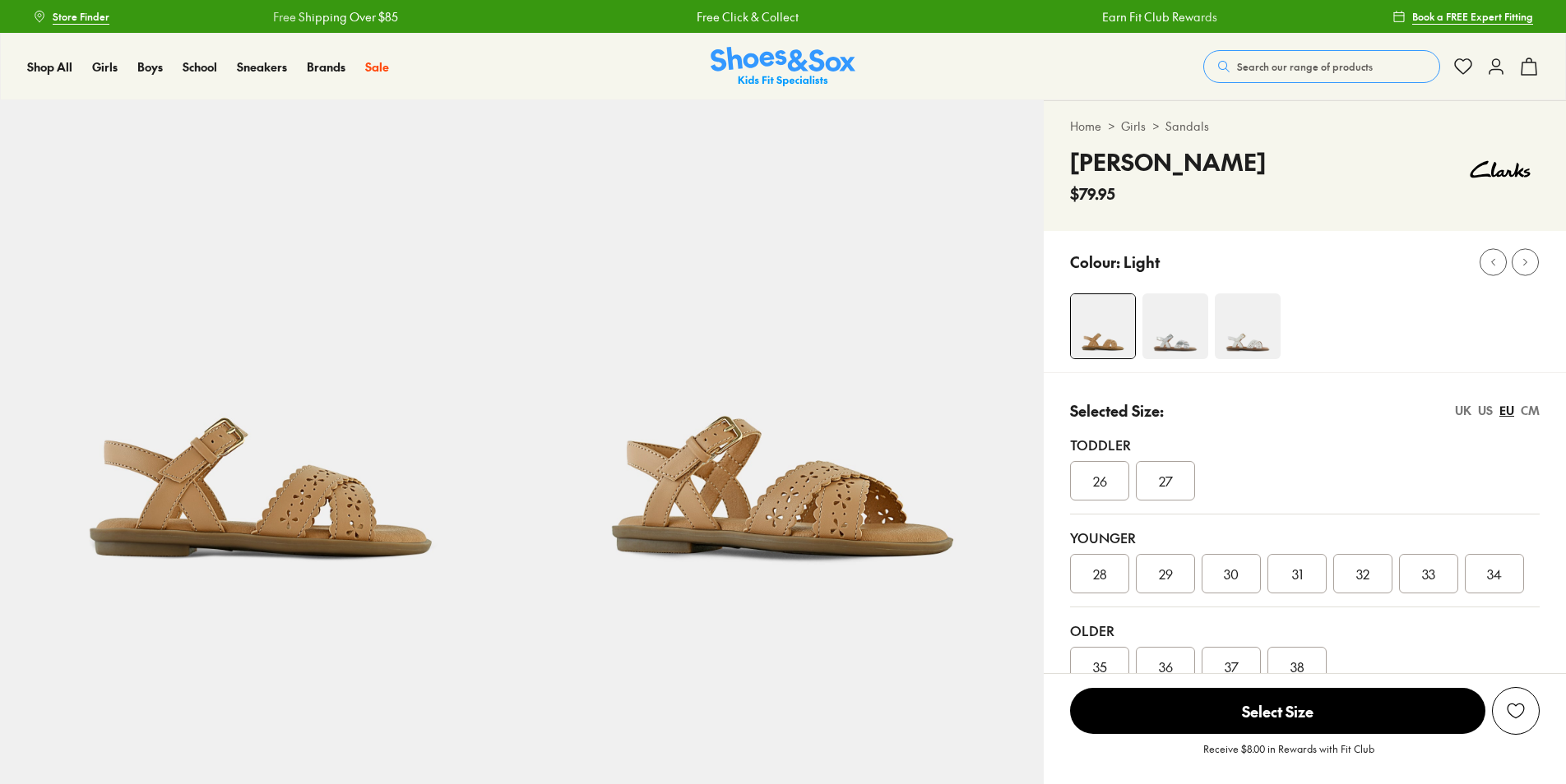
select select "*"
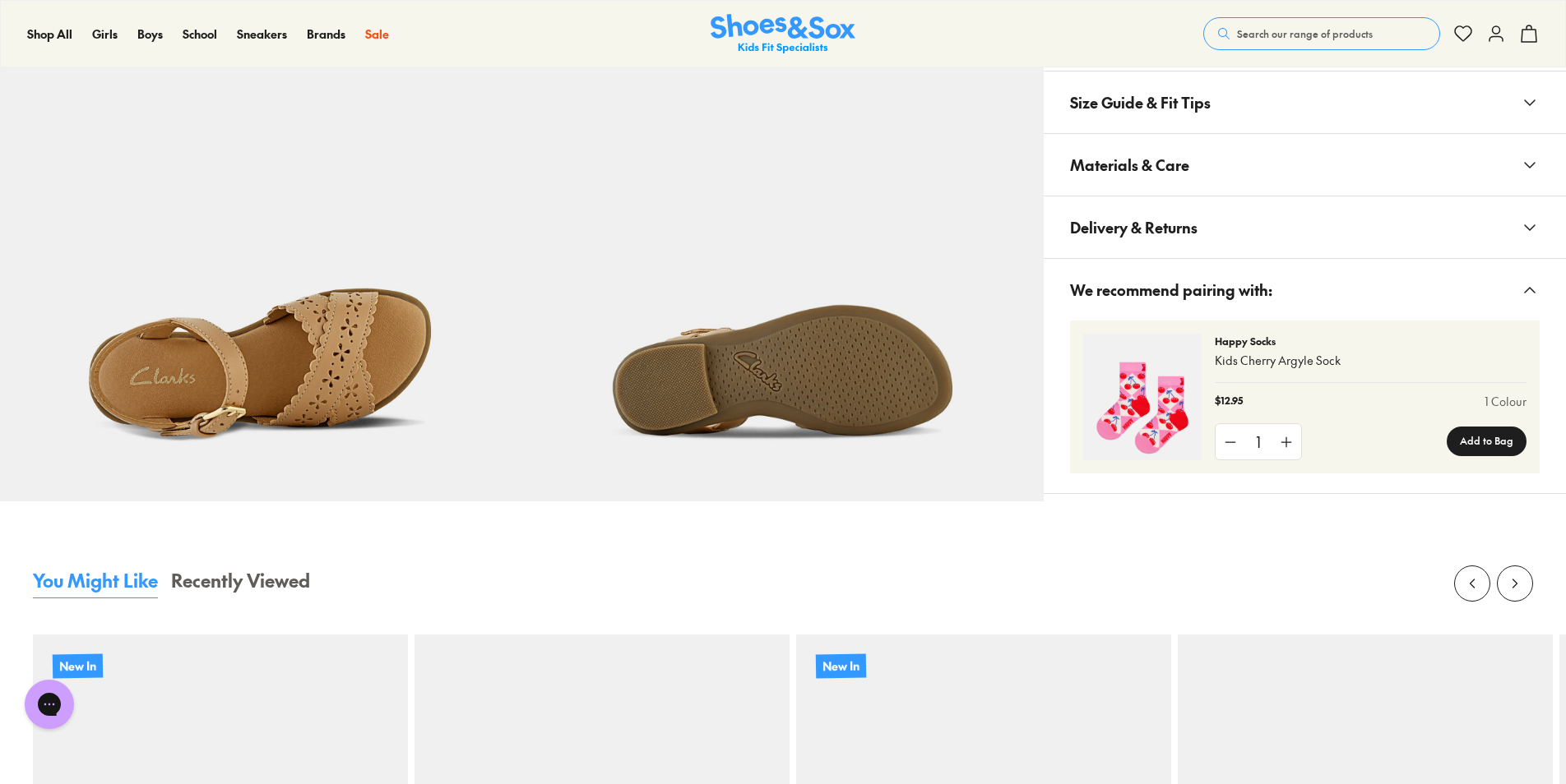
scroll to position [1164, 0]
click at [1226, 153] on button "Materials & Care" at bounding box center [1305, 165] width 522 height 62
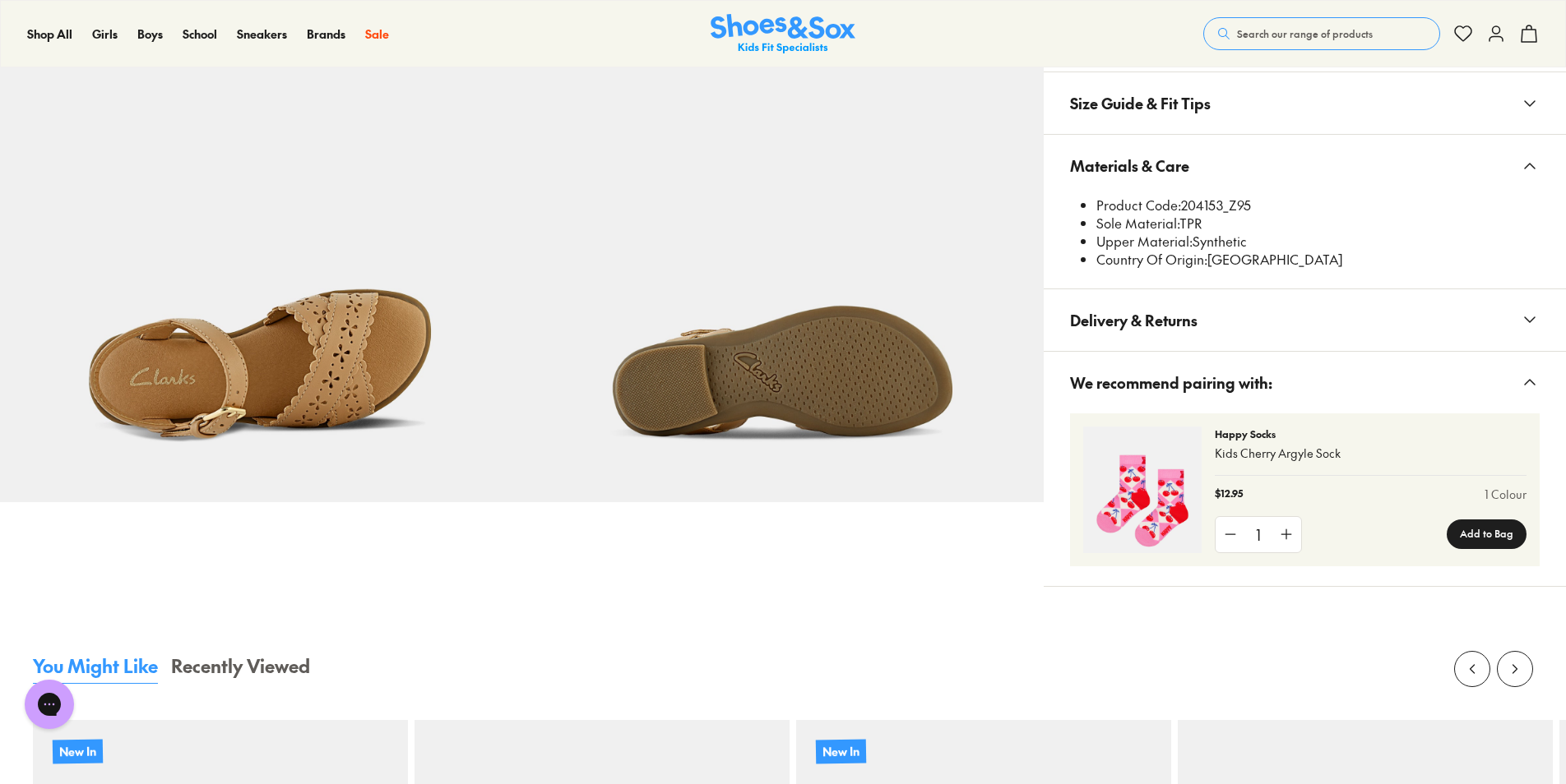
click at [1226, 153] on button "Materials & Care" at bounding box center [1305, 165] width 522 height 62
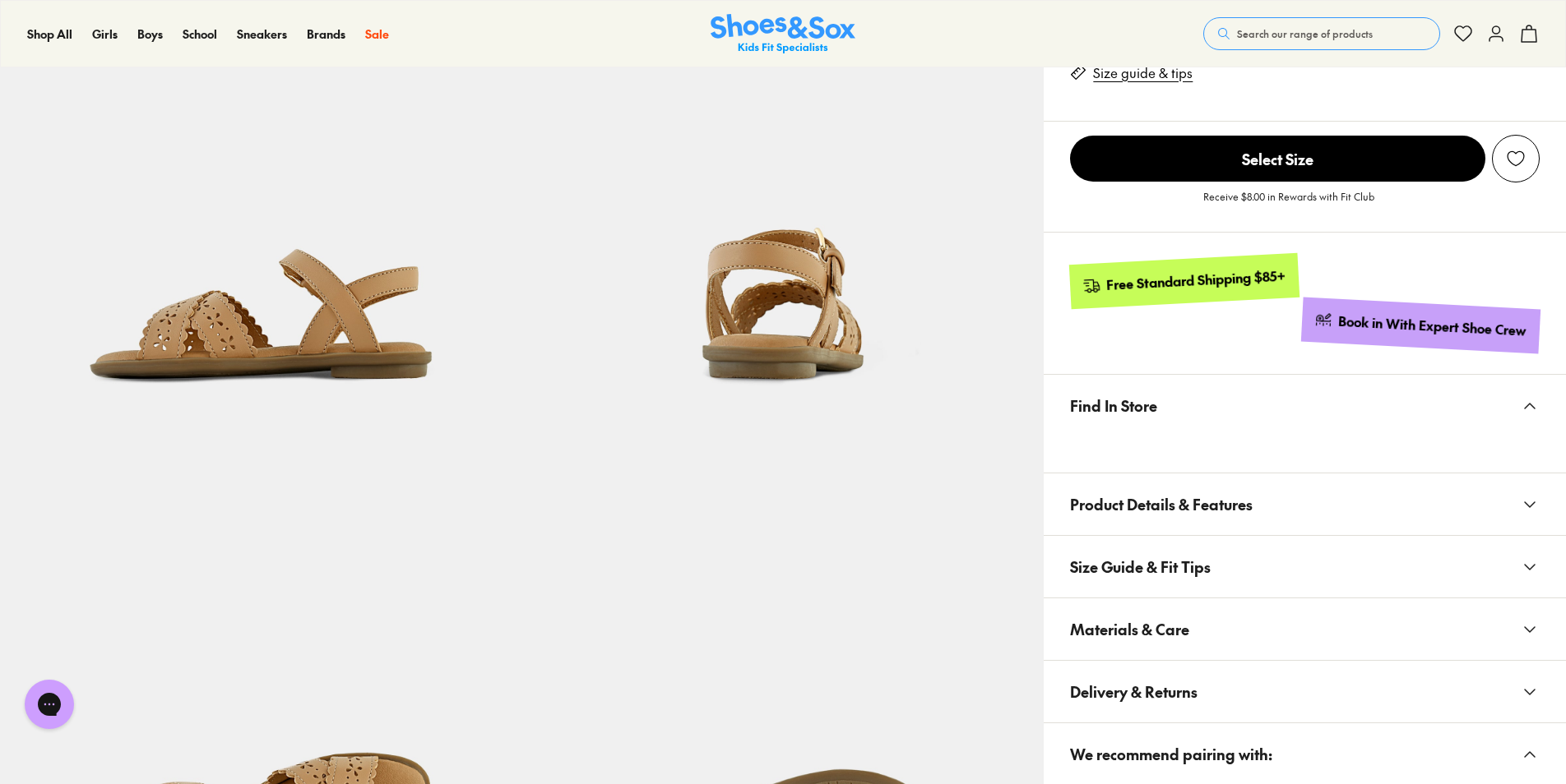
scroll to position [701, 0]
click at [1287, 500] on button "Product Details & Features" at bounding box center [1305, 503] width 522 height 62
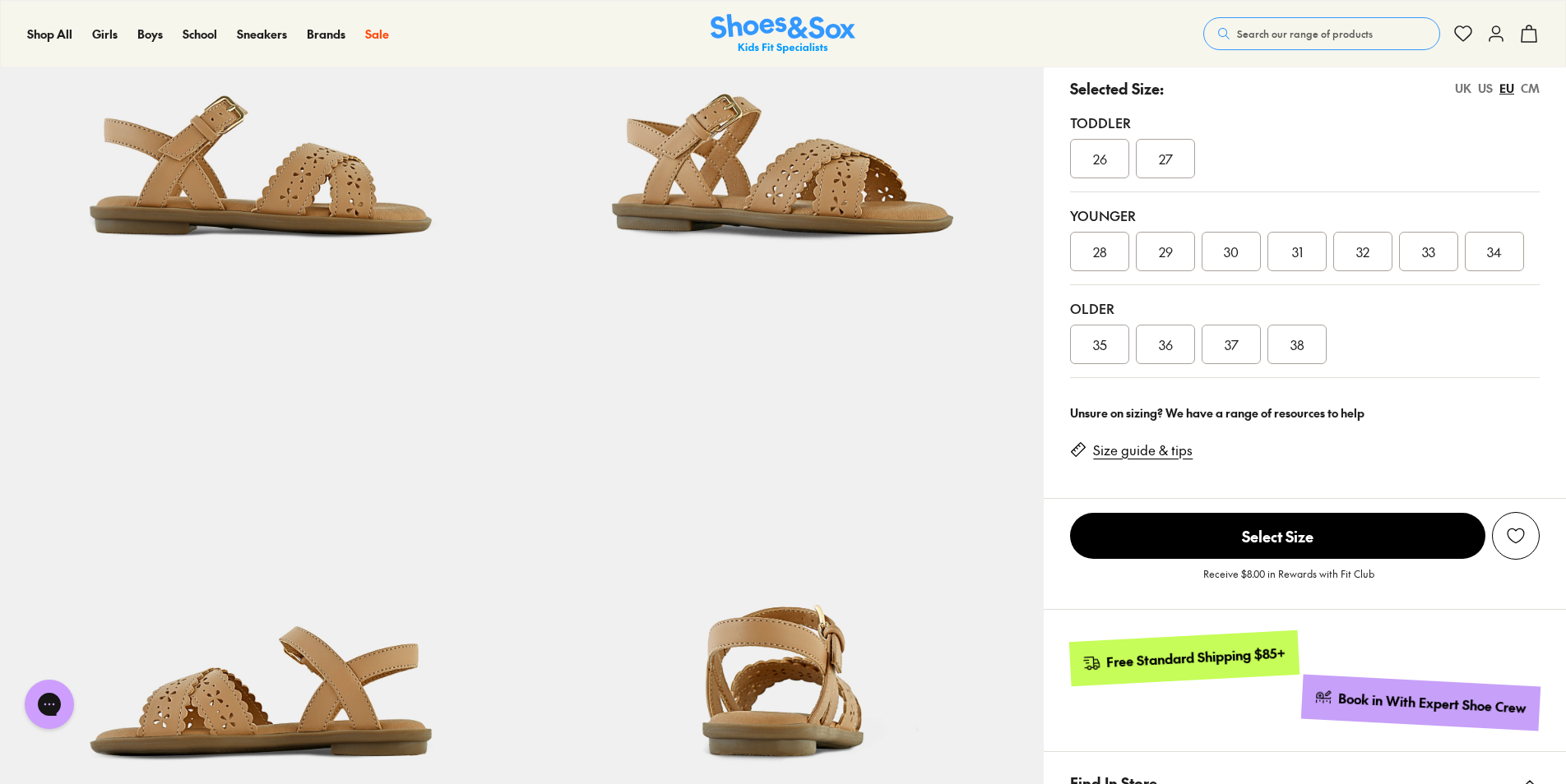
scroll to position [0, 0]
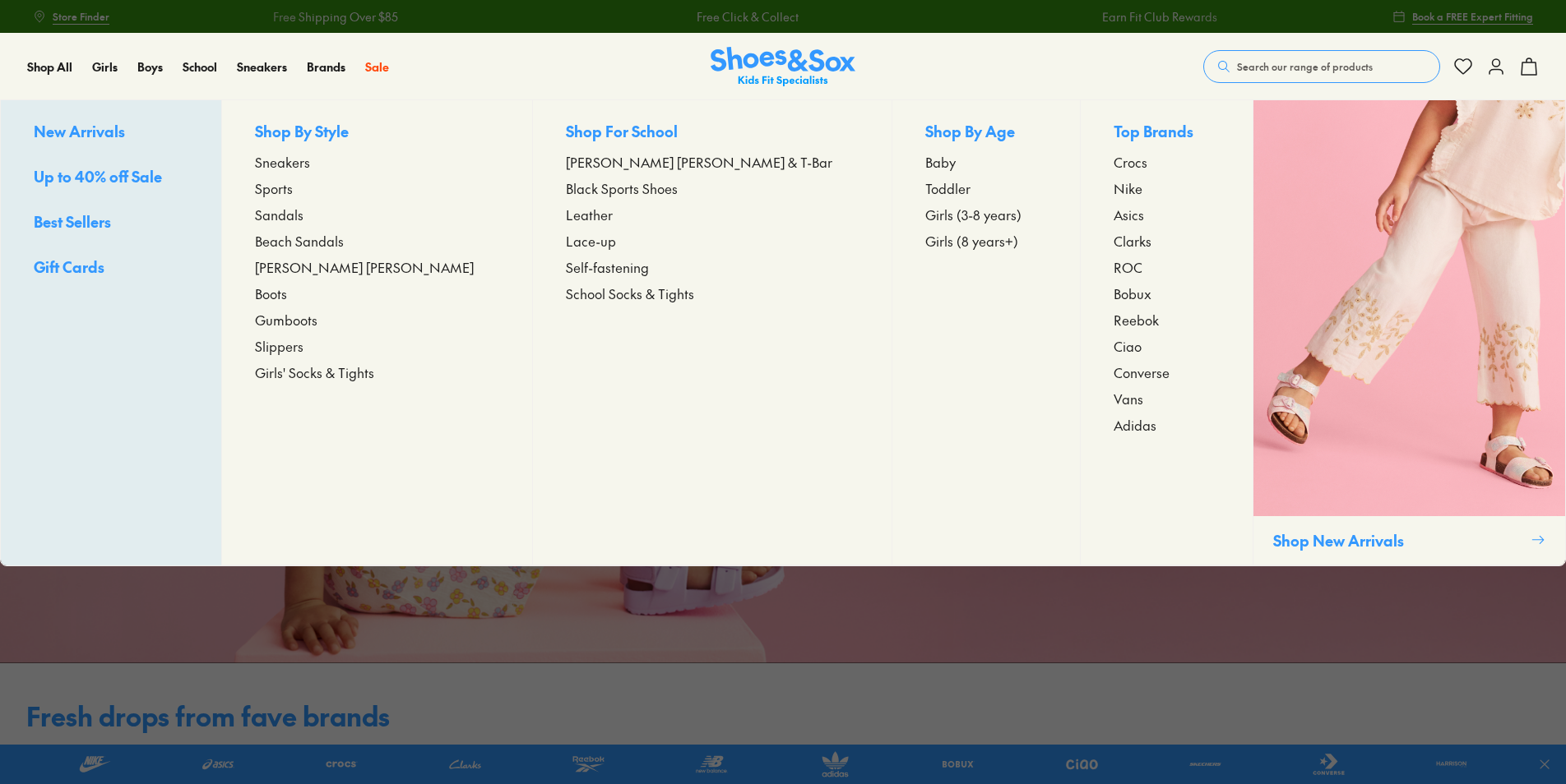
click at [303, 213] on span "Sandals" at bounding box center [279, 214] width 48 height 20
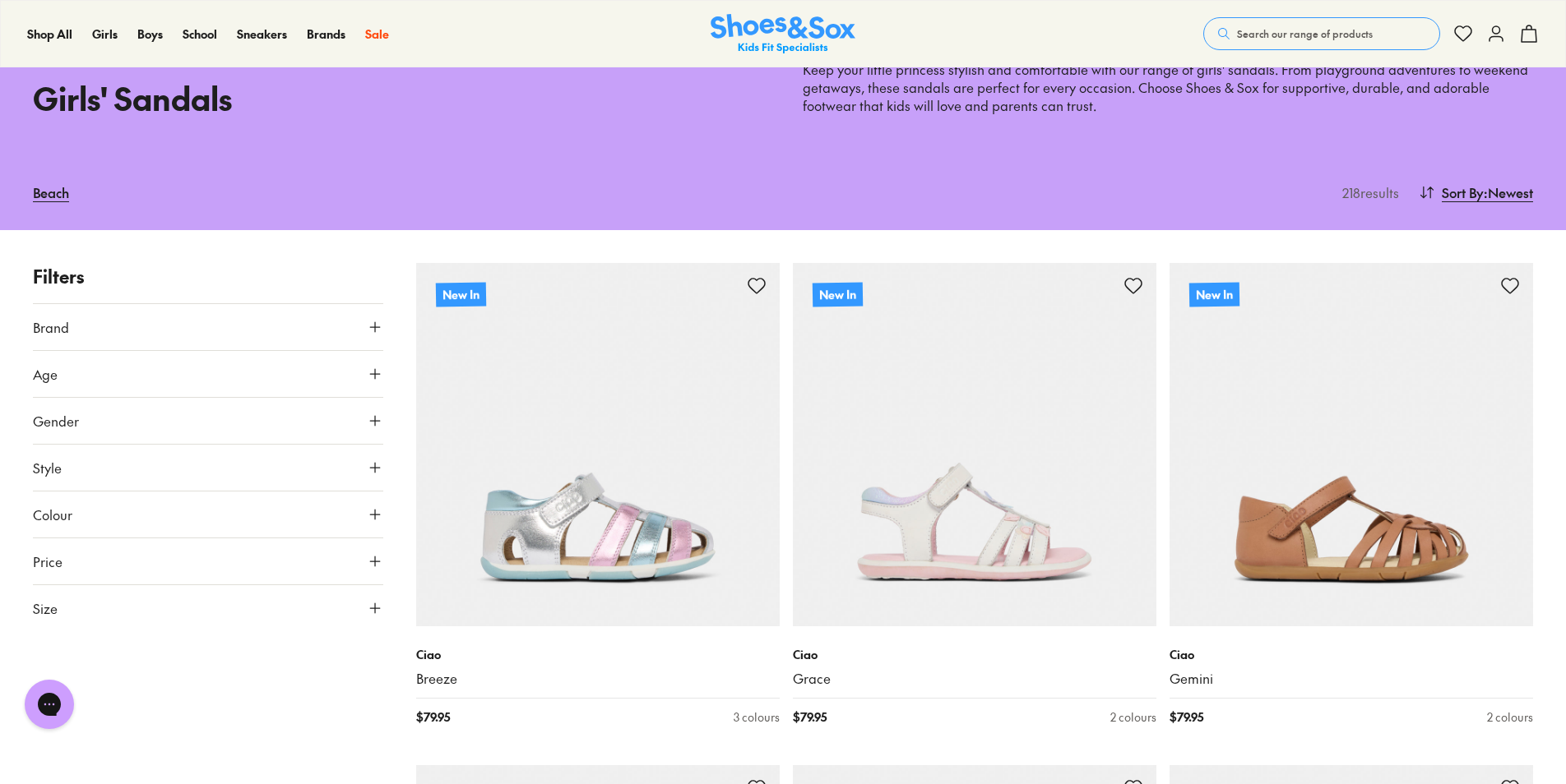
scroll to position [81, 0]
click at [74, 607] on button "Size" at bounding box center [208, 610] width 351 height 46
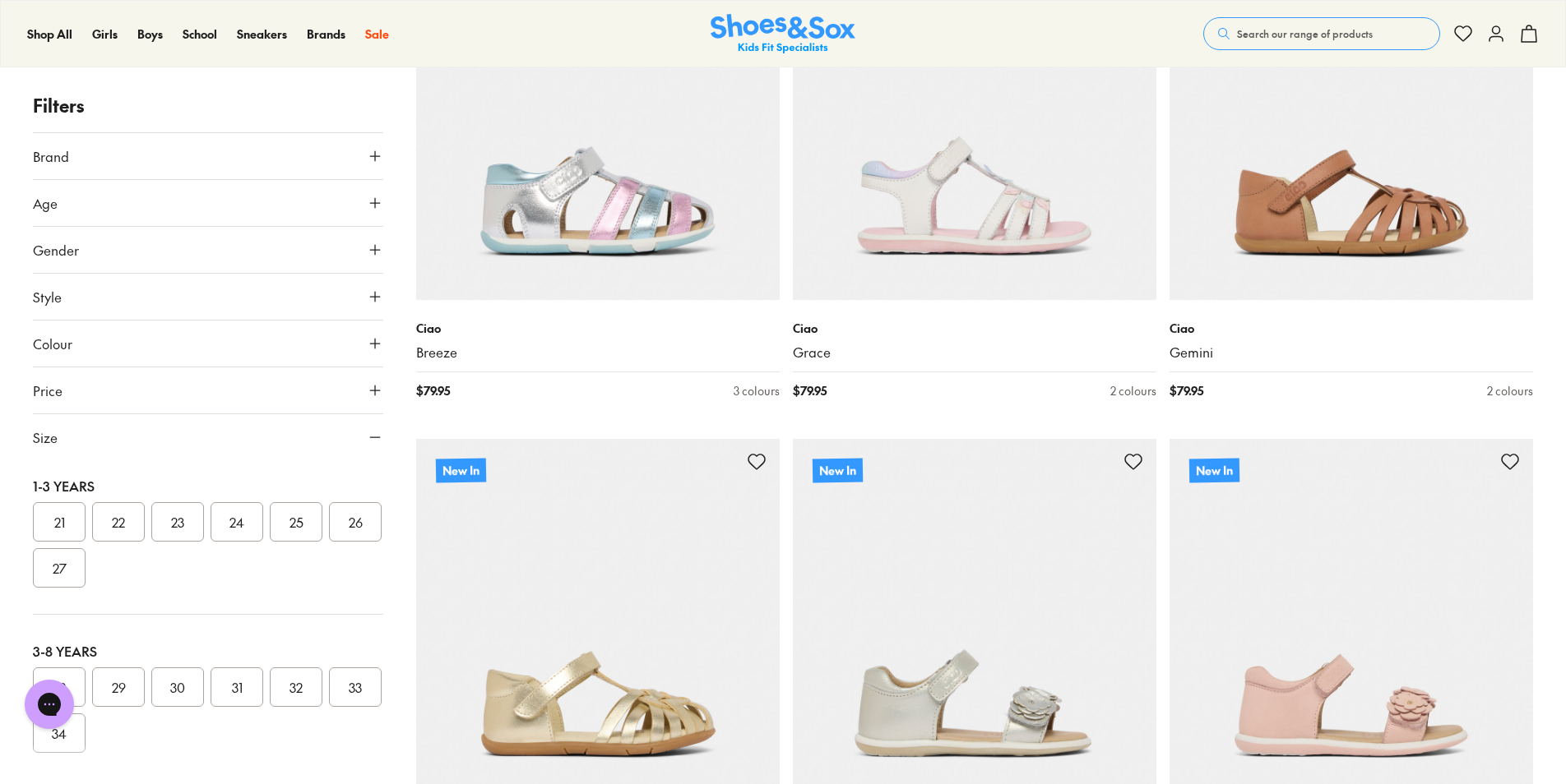
scroll to position [336, 0]
click at [329, 544] on button "33" at bounding box center [355, 525] width 53 height 40
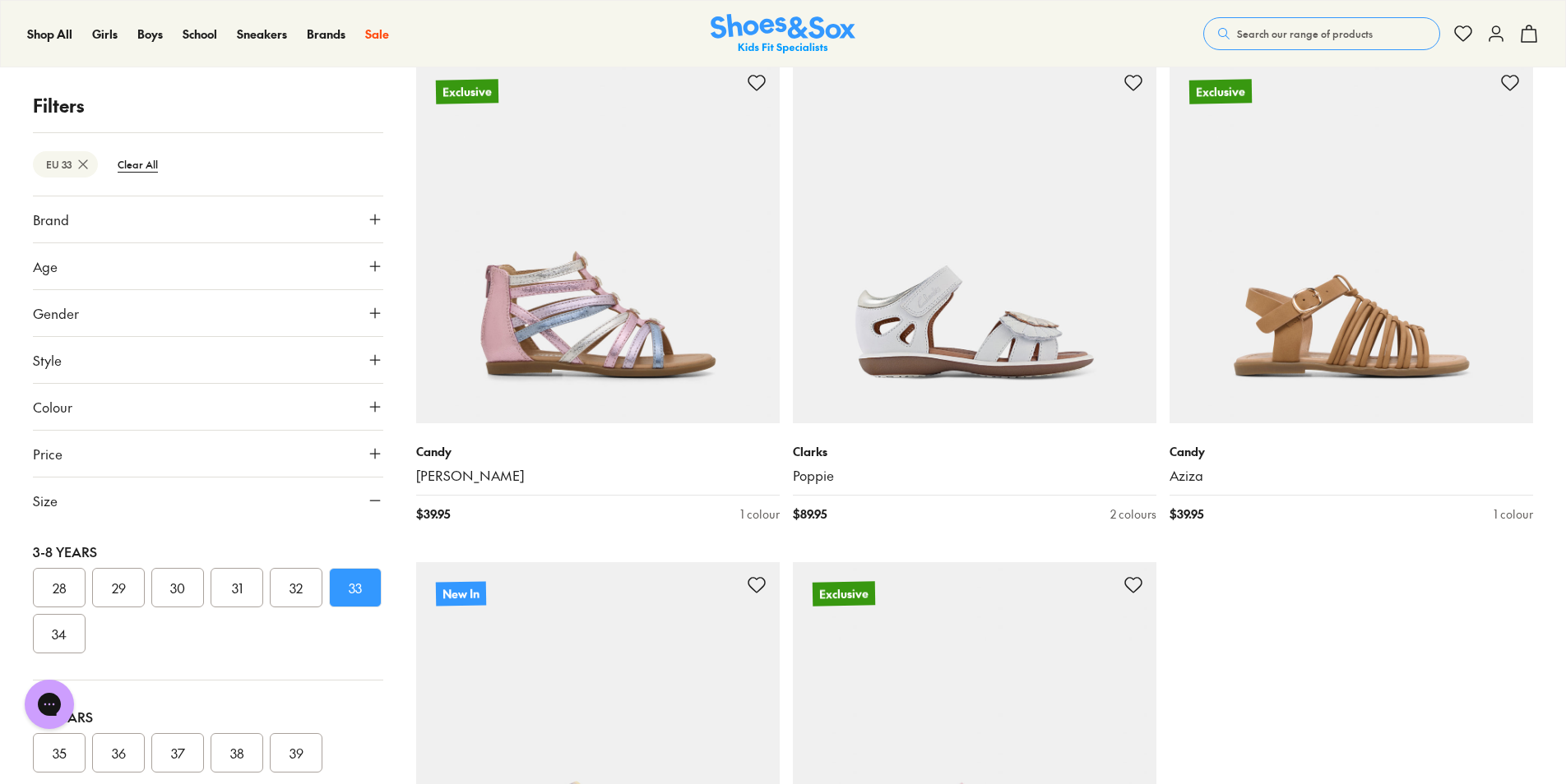
scroll to position [4807, 0]
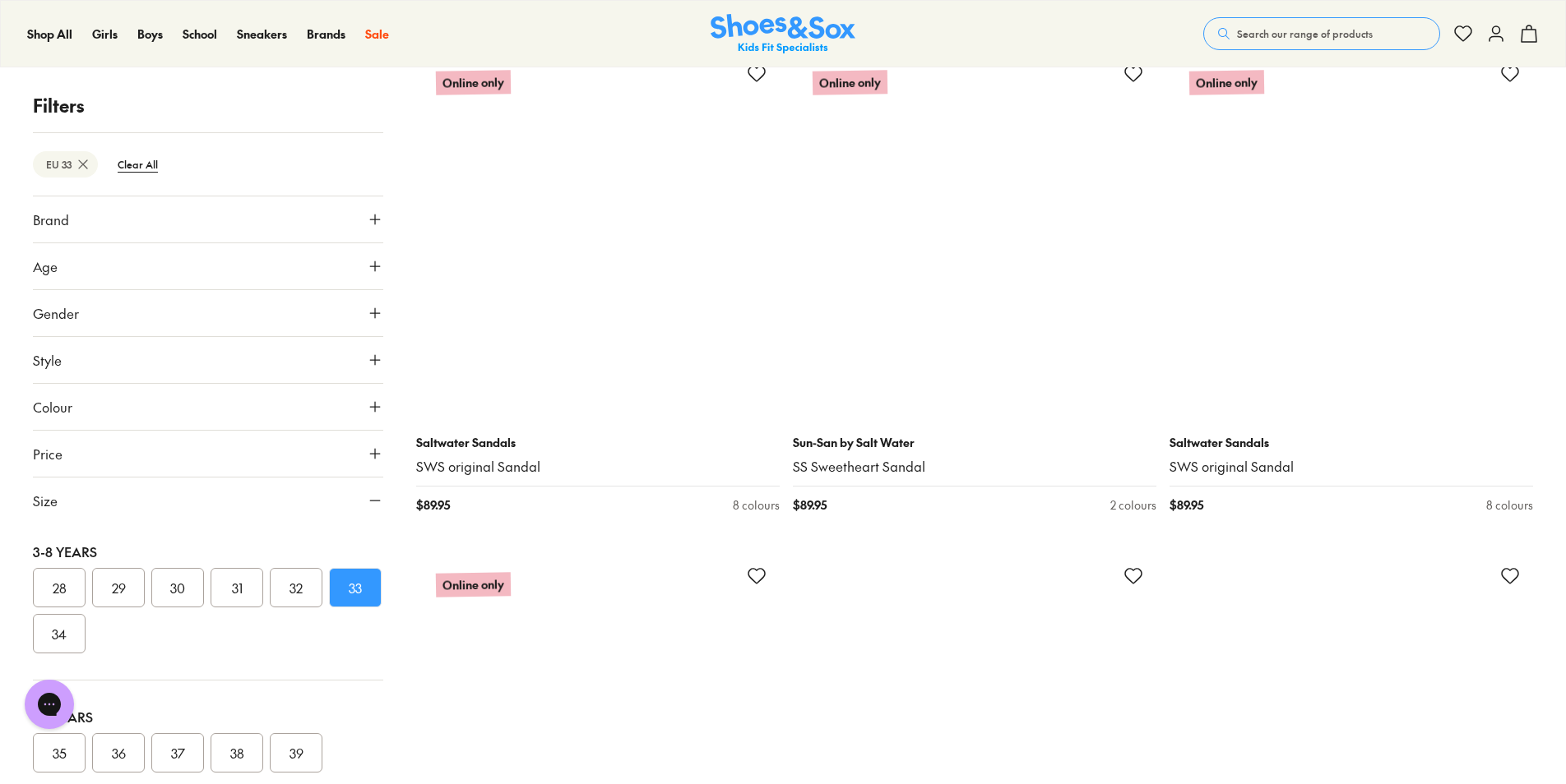
scroll to position [9337, 0]
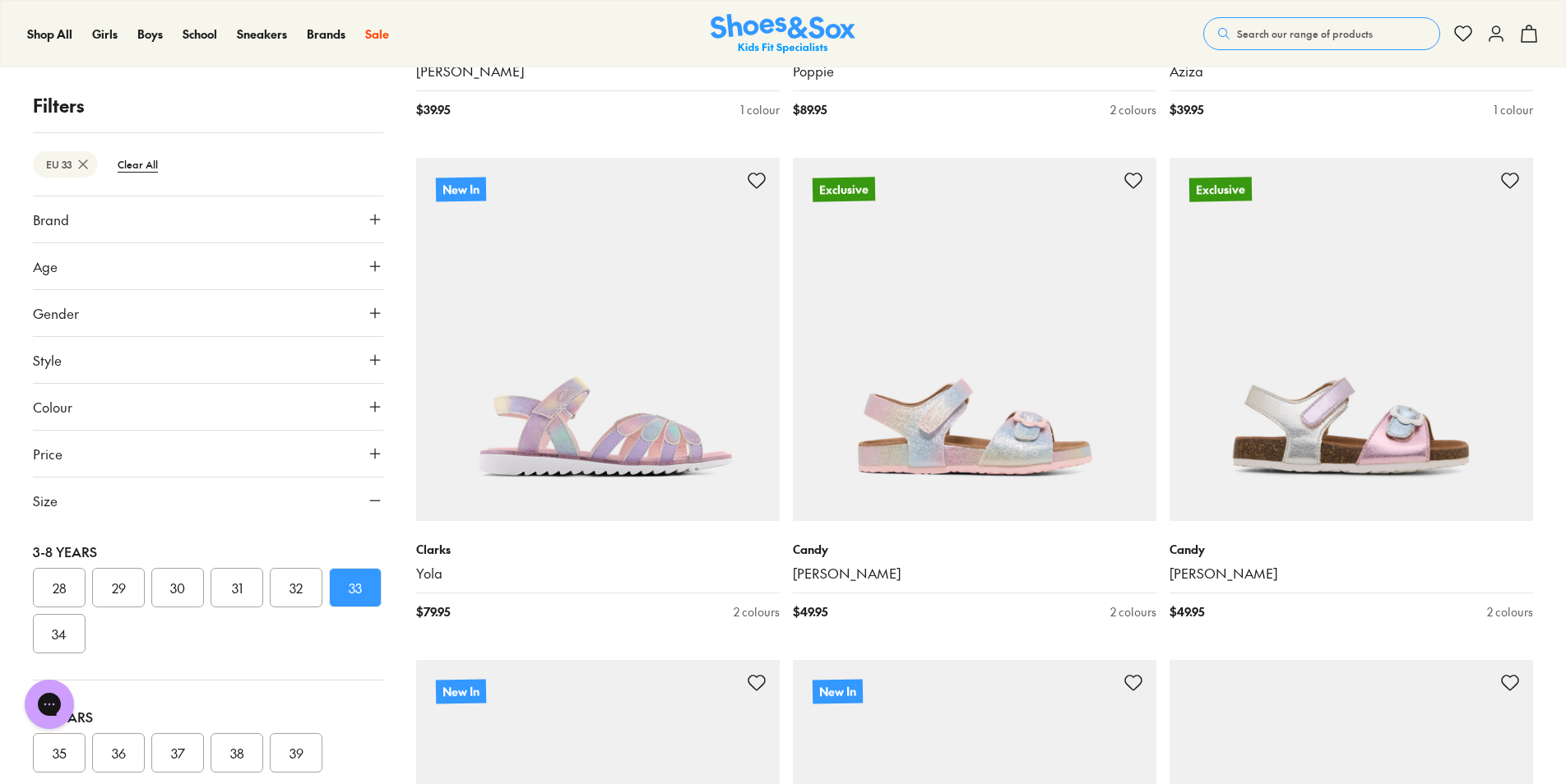
scroll to position [4929, 0]
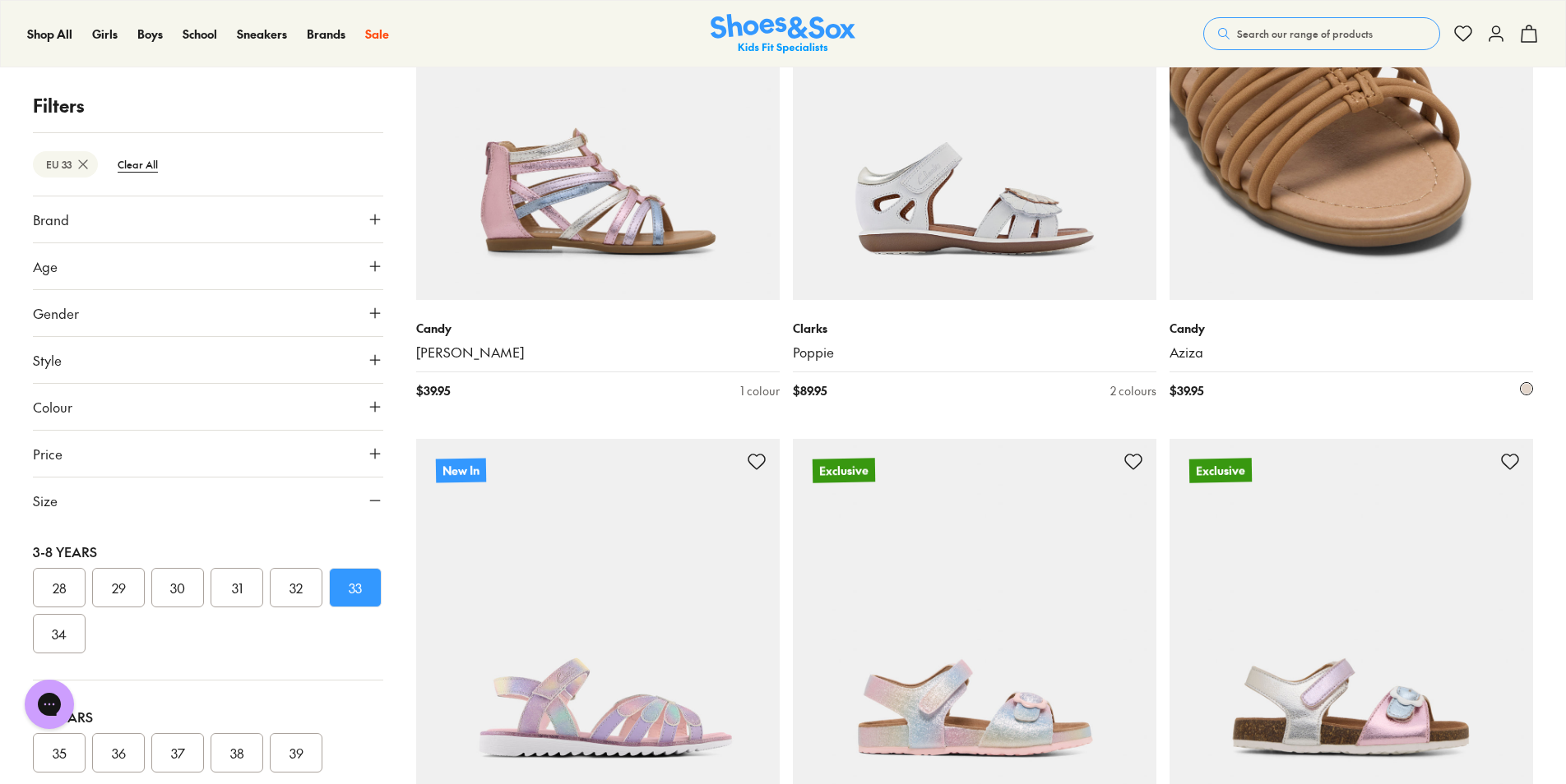
click at [1355, 176] on img at bounding box center [1352, 118] width 364 height 364
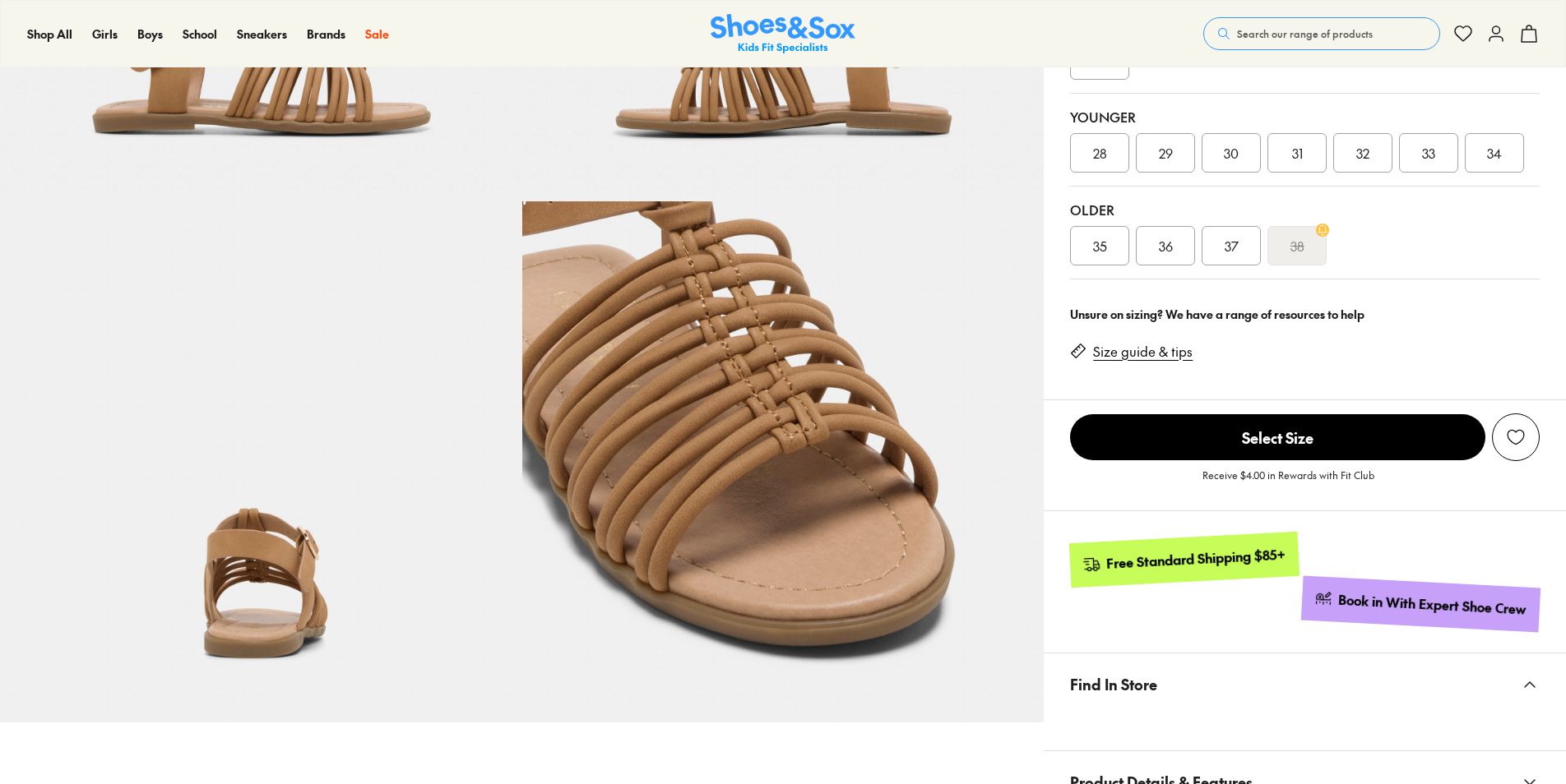
scroll to position [422, 0]
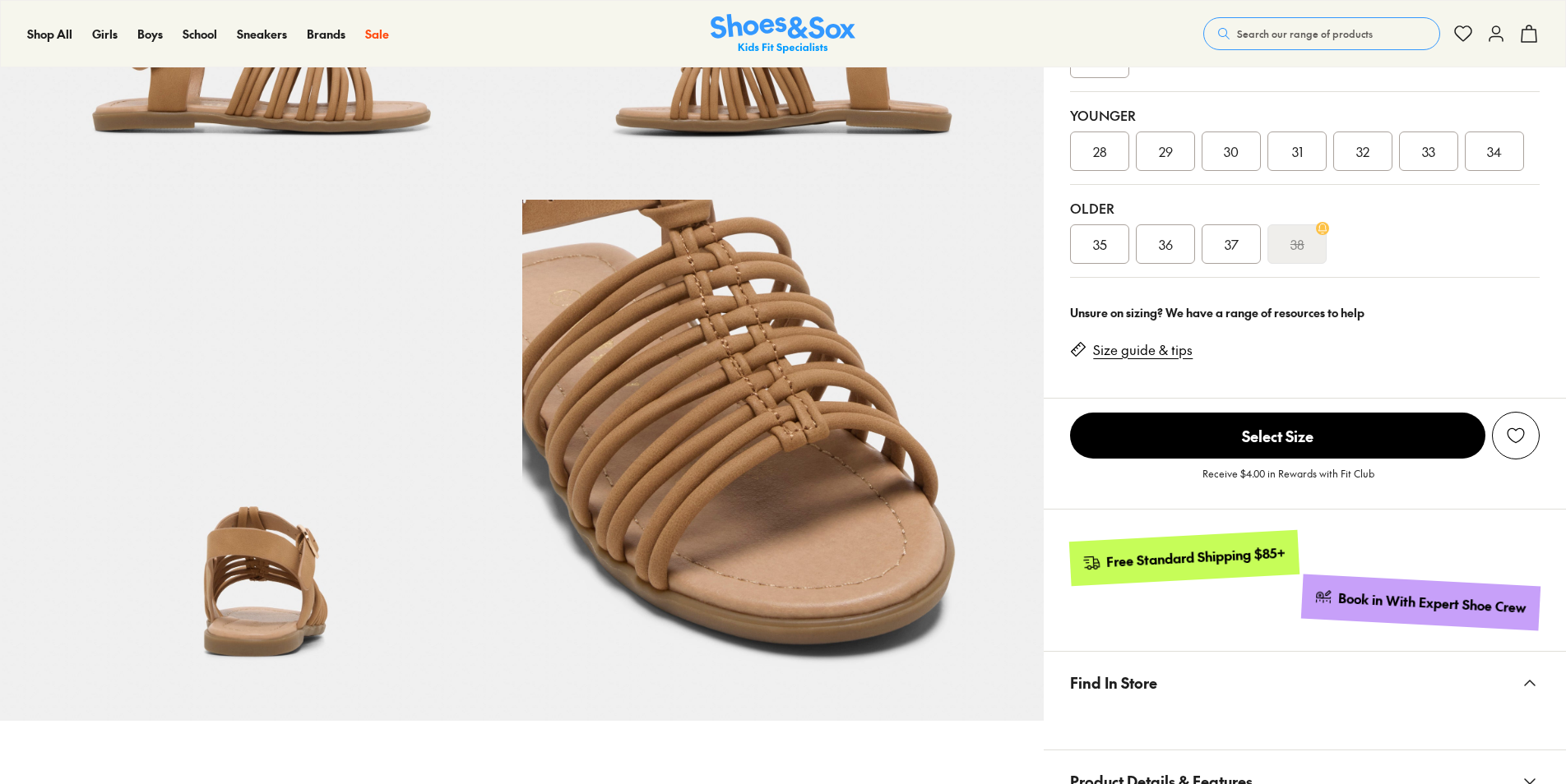
select select "*"
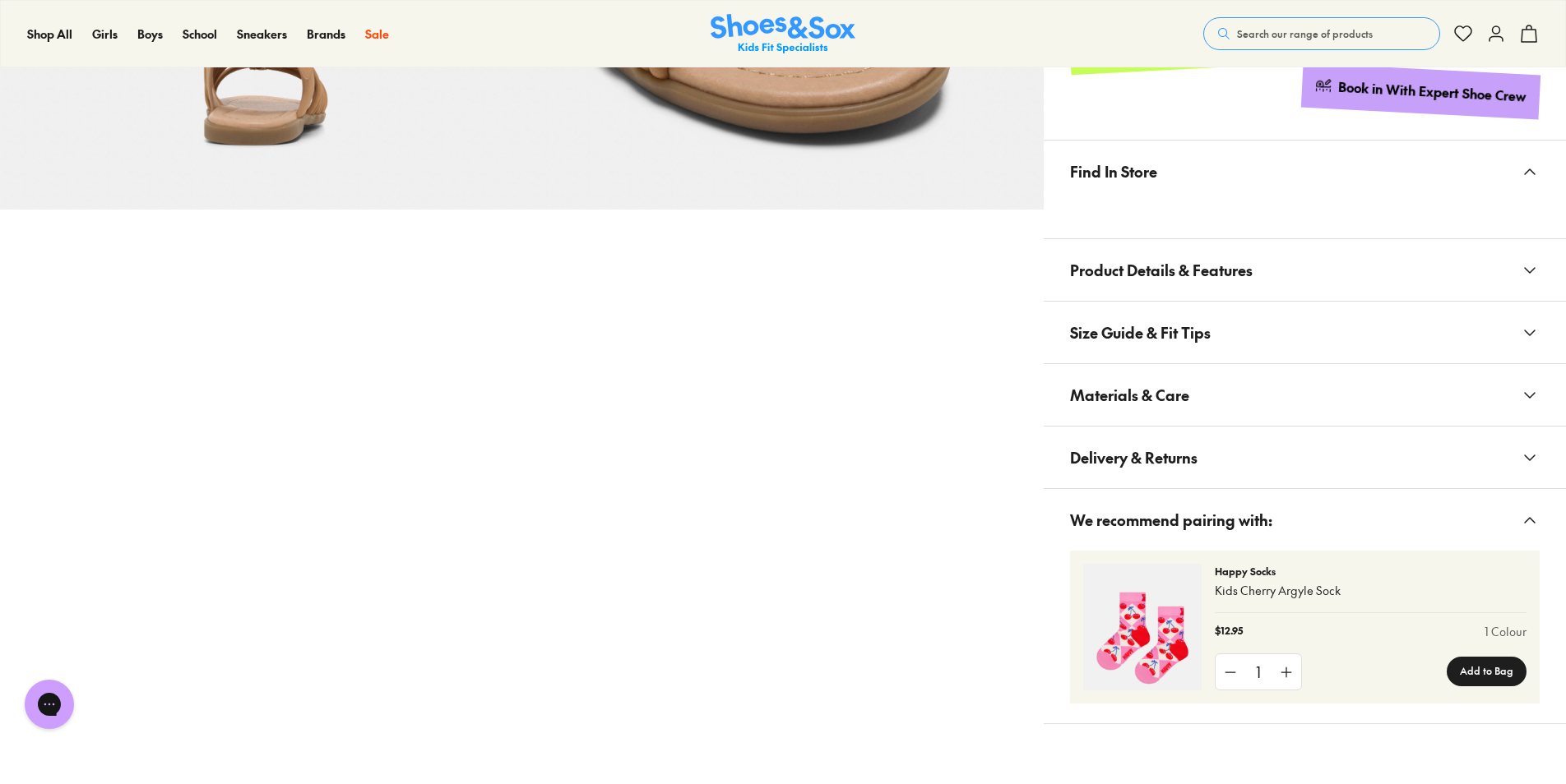
scroll to position [935, 0]
click at [1124, 387] on span "Materials & Care" at bounding box center [1130, 394] width 119 height 48
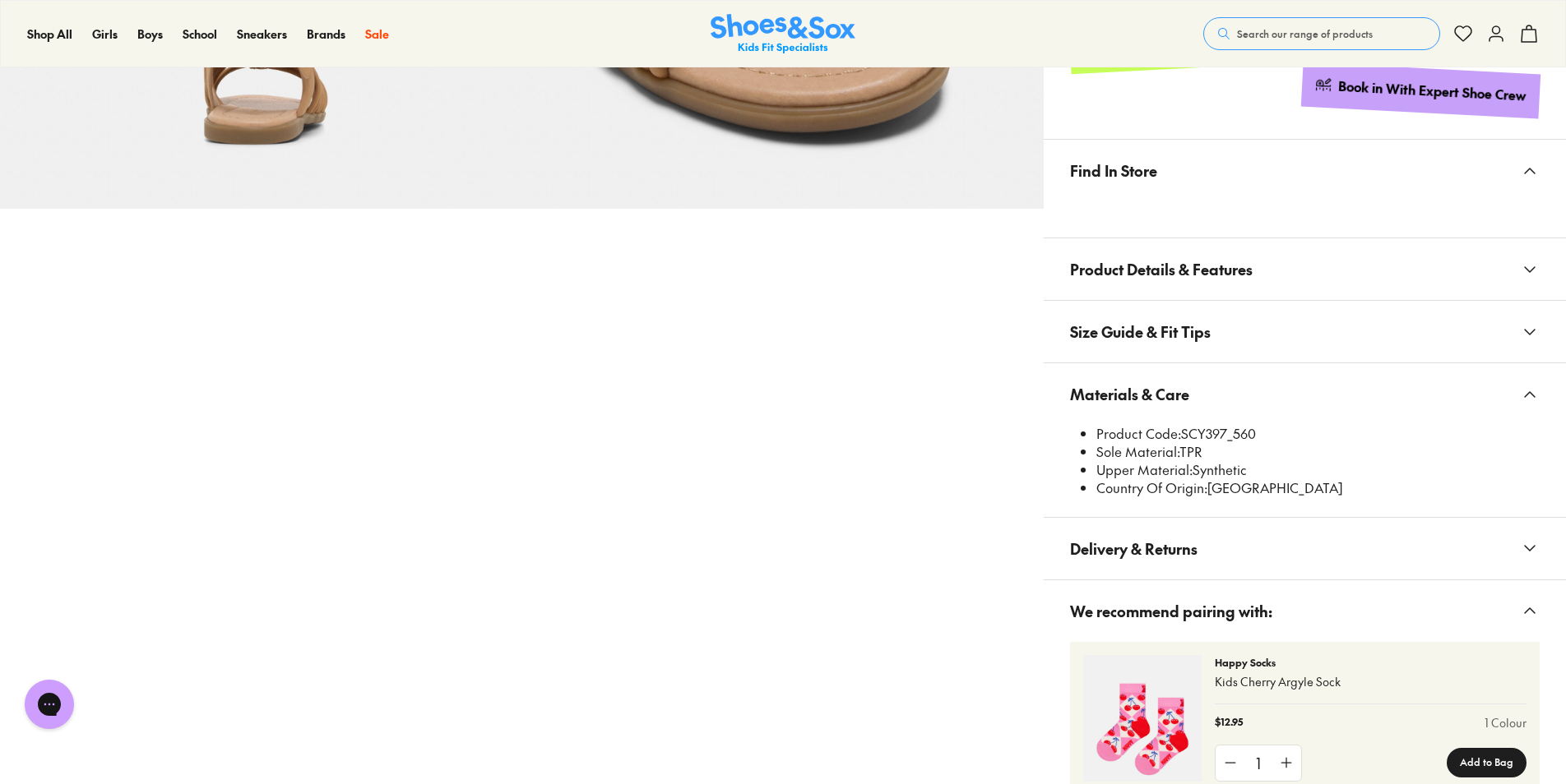
click at [1124, 387] on span "Materials & Care" at bounding box center [1130, 394] width 119 height 48
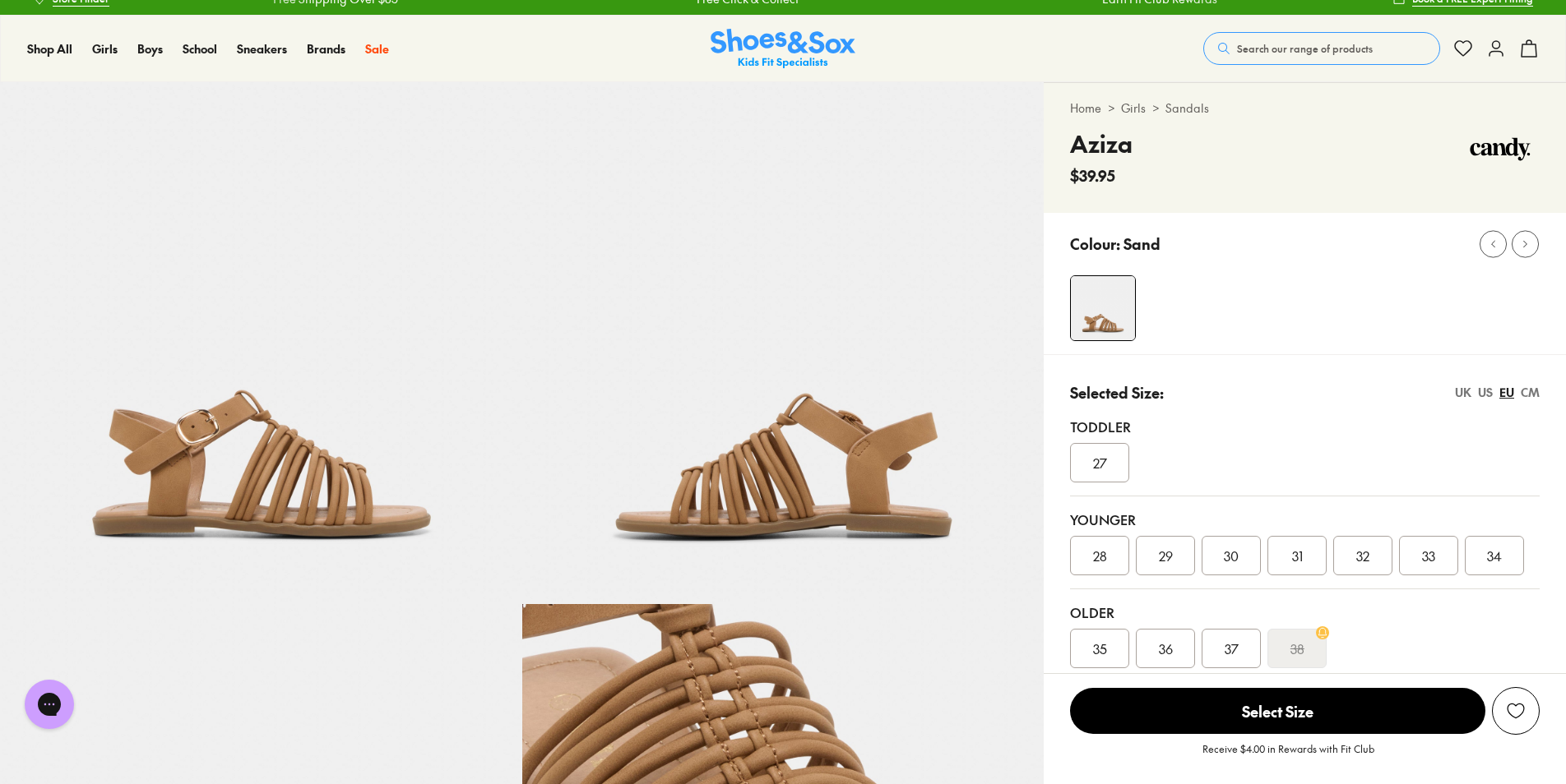
scroll to position [0, 0]
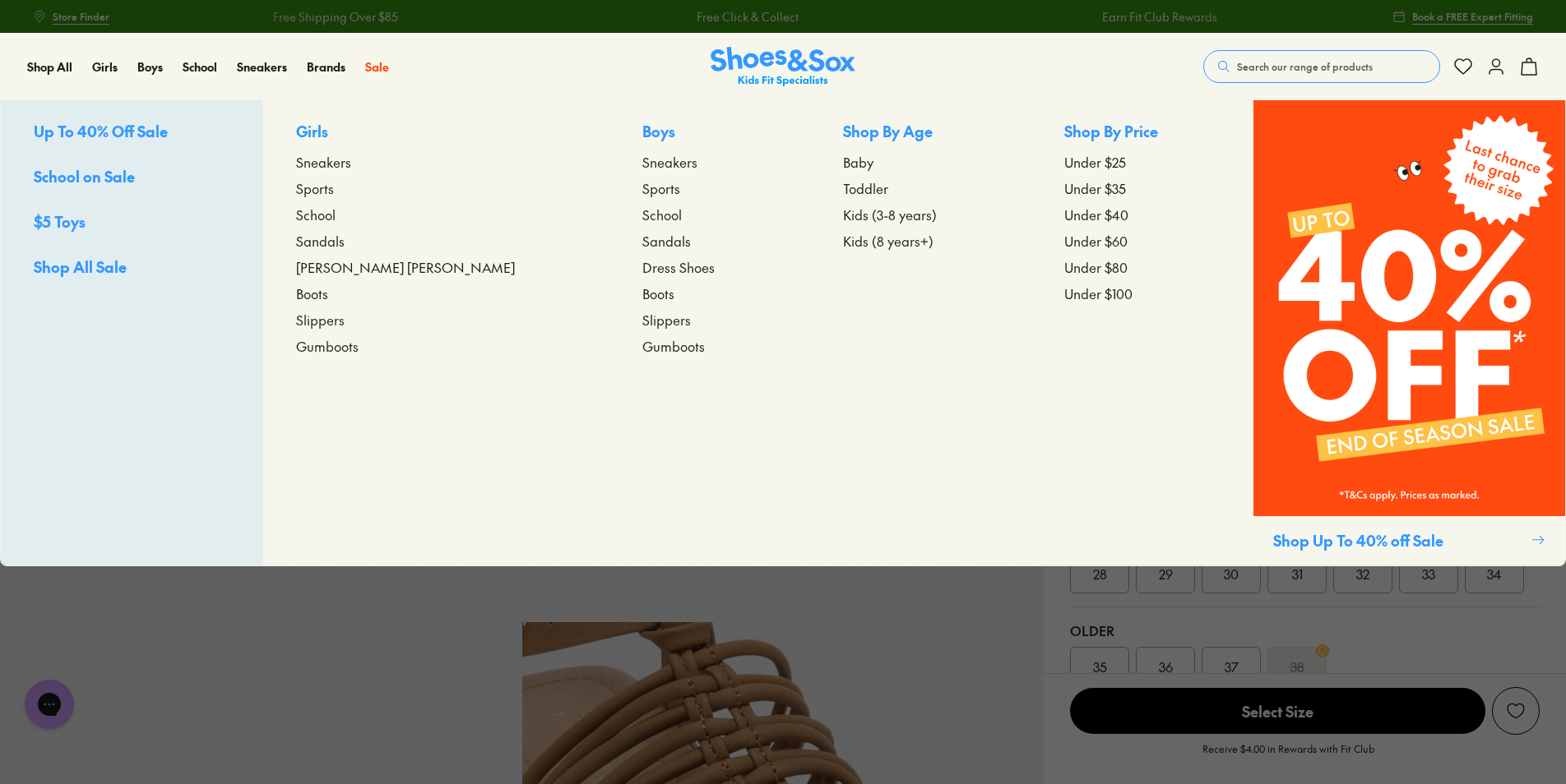
click at [365, 267] on span "[PERSON_NAME] [PERSON_NAME]" at bounding box center [405, 267] width 219 height 20
